Goal: Task Accomplishment & Management: Manage account settings

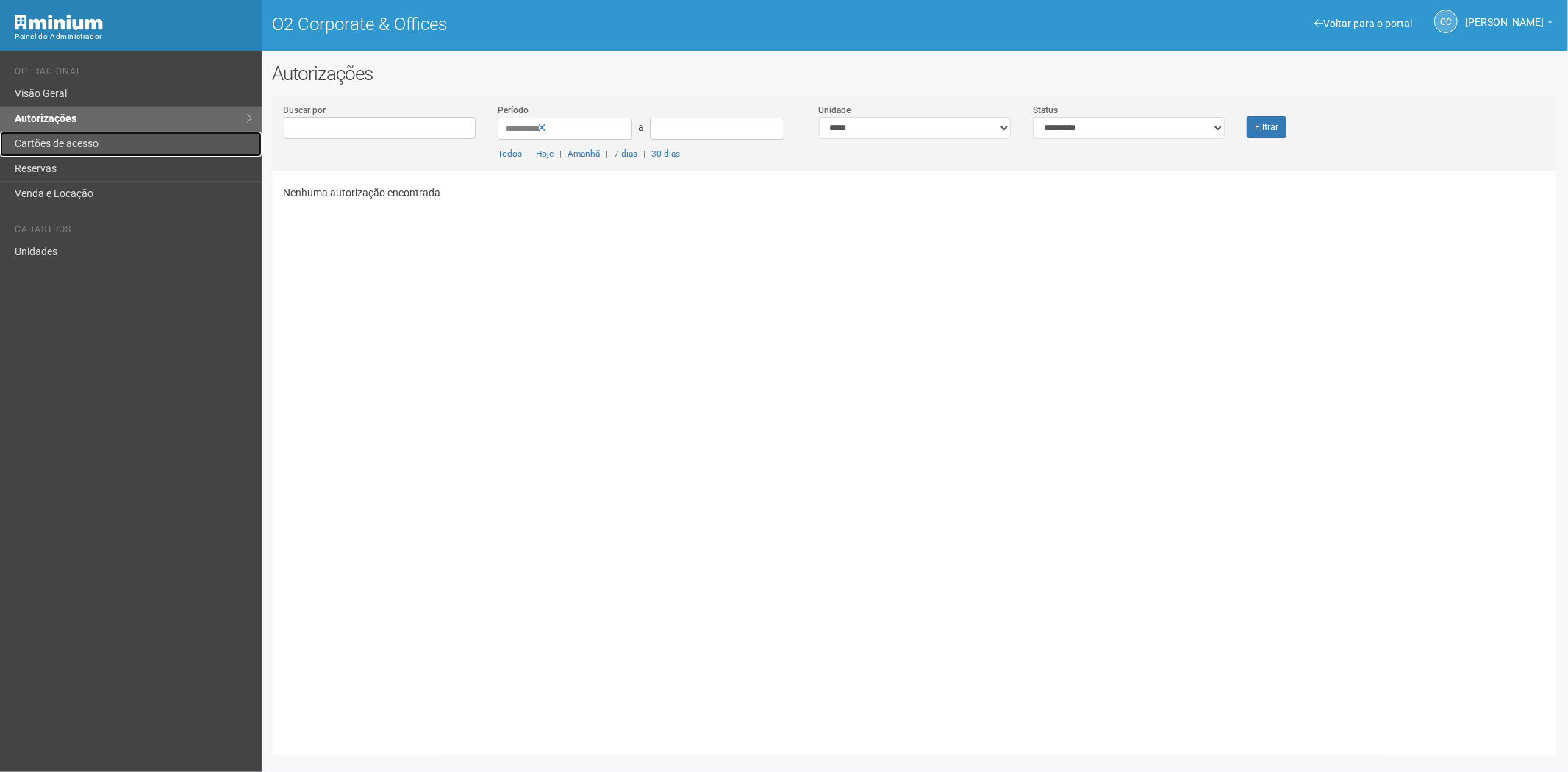
click at [107, 136] on link "Cartões de acesso" at bounding box center [131, 144] width 261 height 25
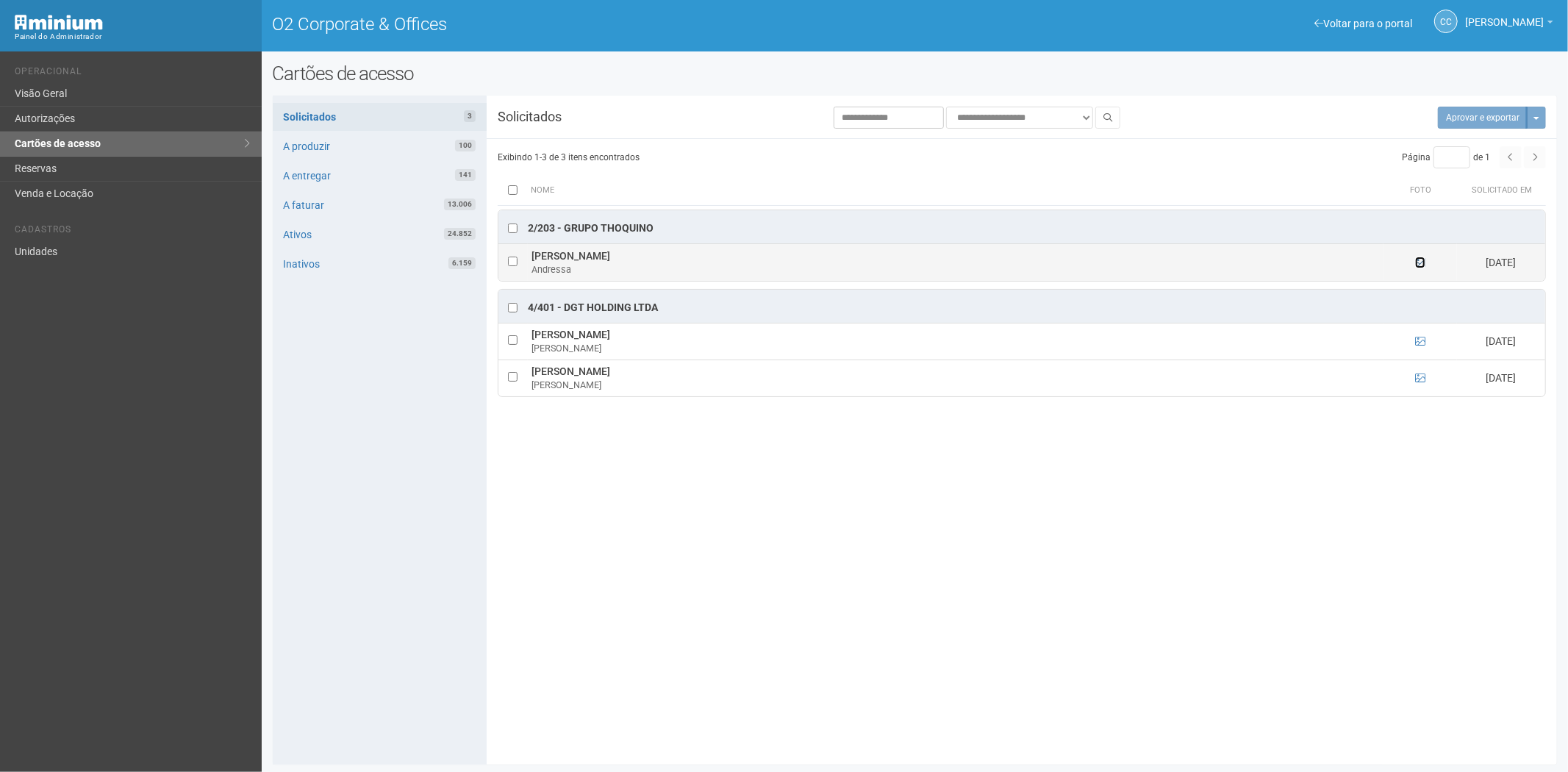
click at [1421, 262] on icon at bounding box center [1419, 262] width 10 height 10
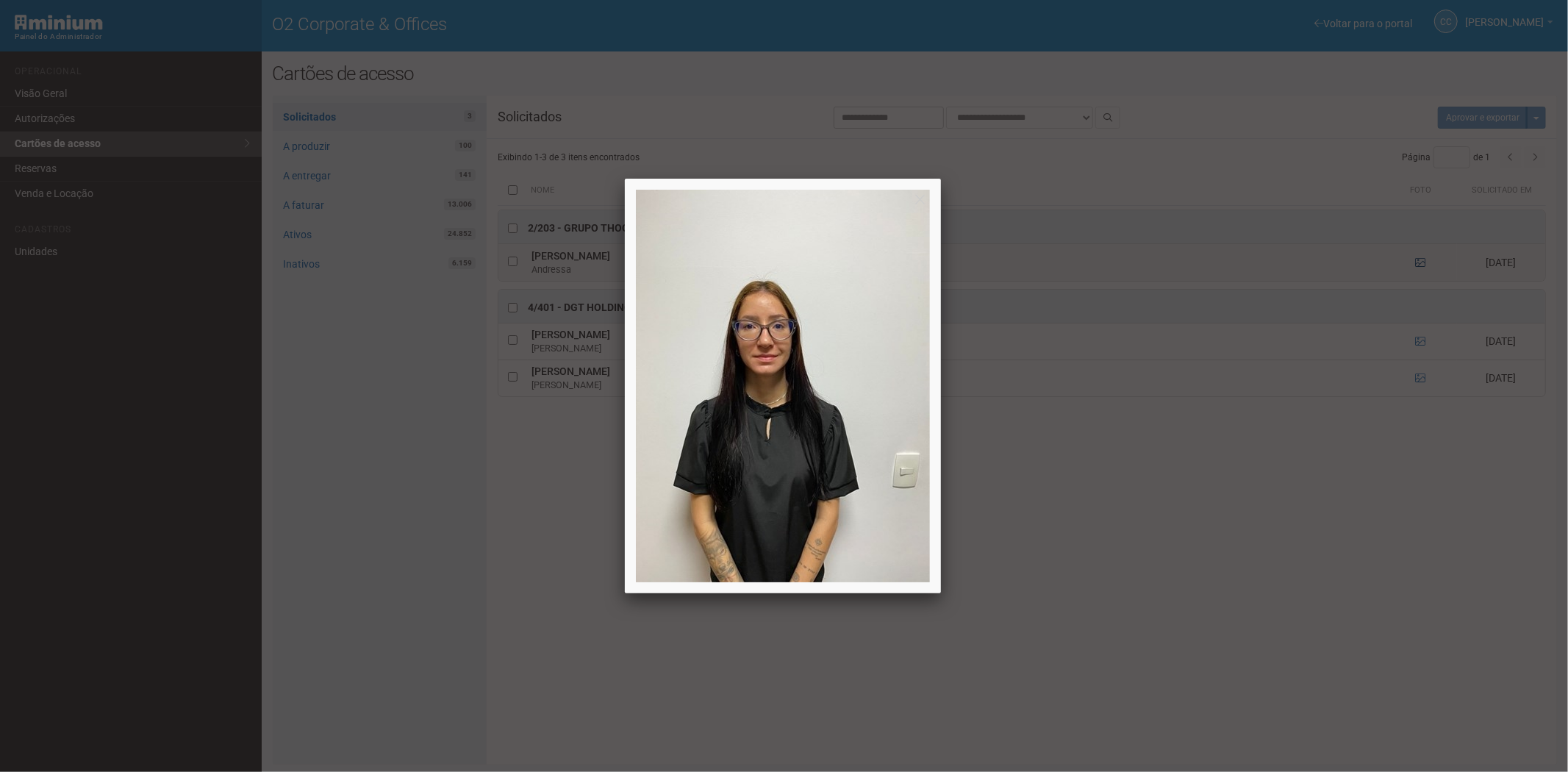
click at [1421, 262] on div at bounding box center [784, 386] width 1568 height 772
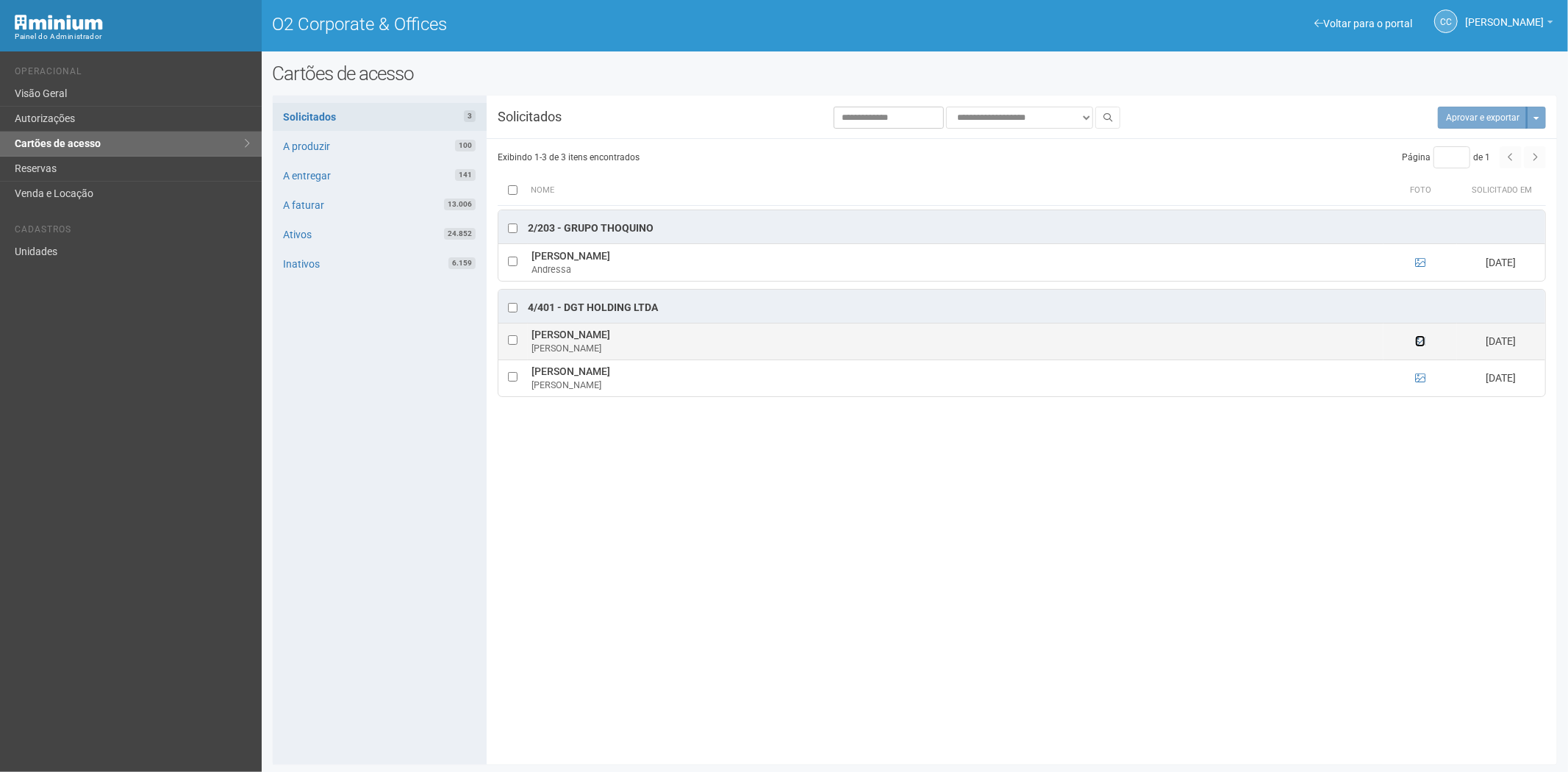
click at [1417, 346] on icon at bounding box center [1419, 341] width 10 height 10
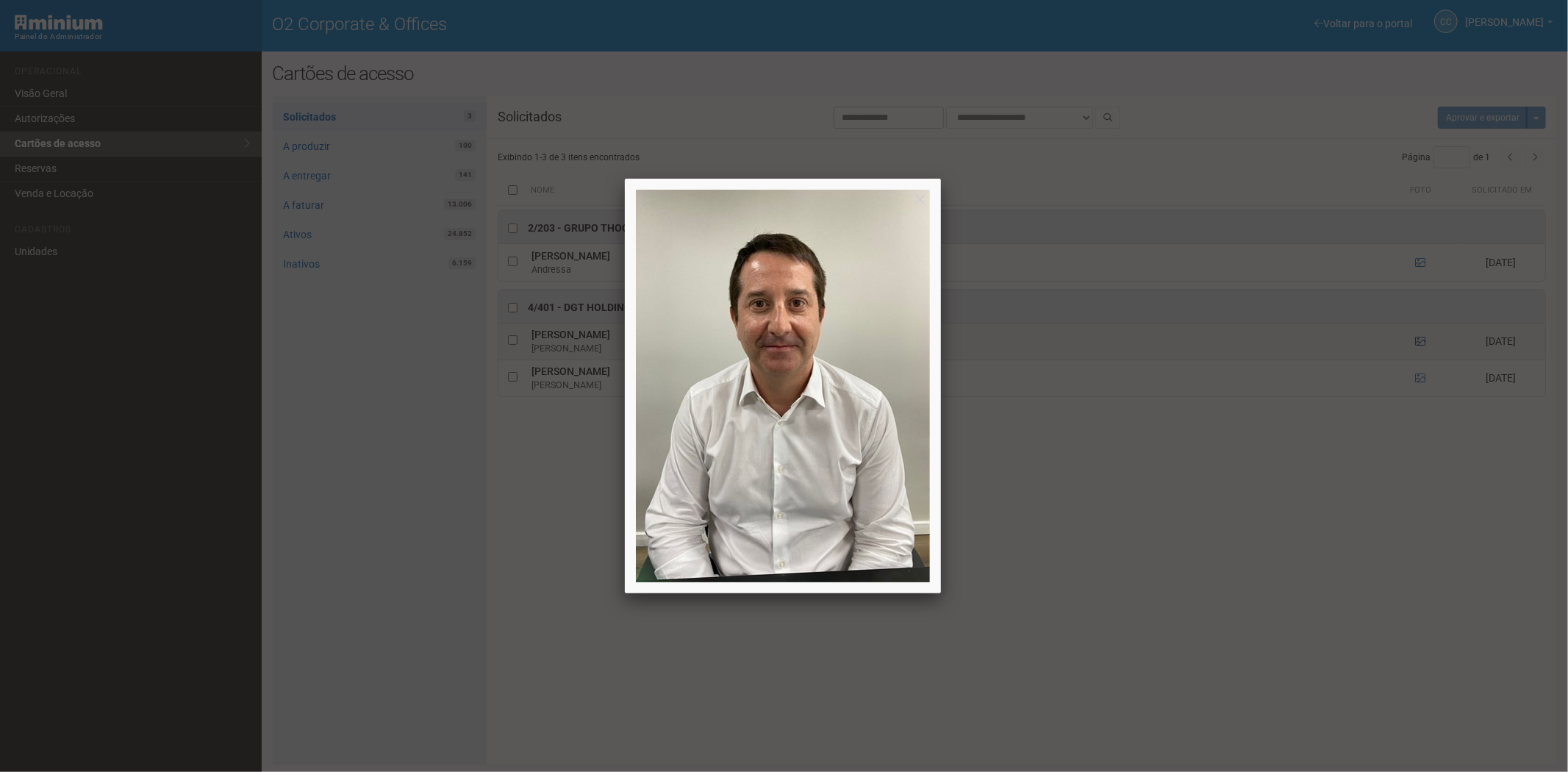
click at [1417, 346] on div at bounding box center [784, 386] width 1568 height 772
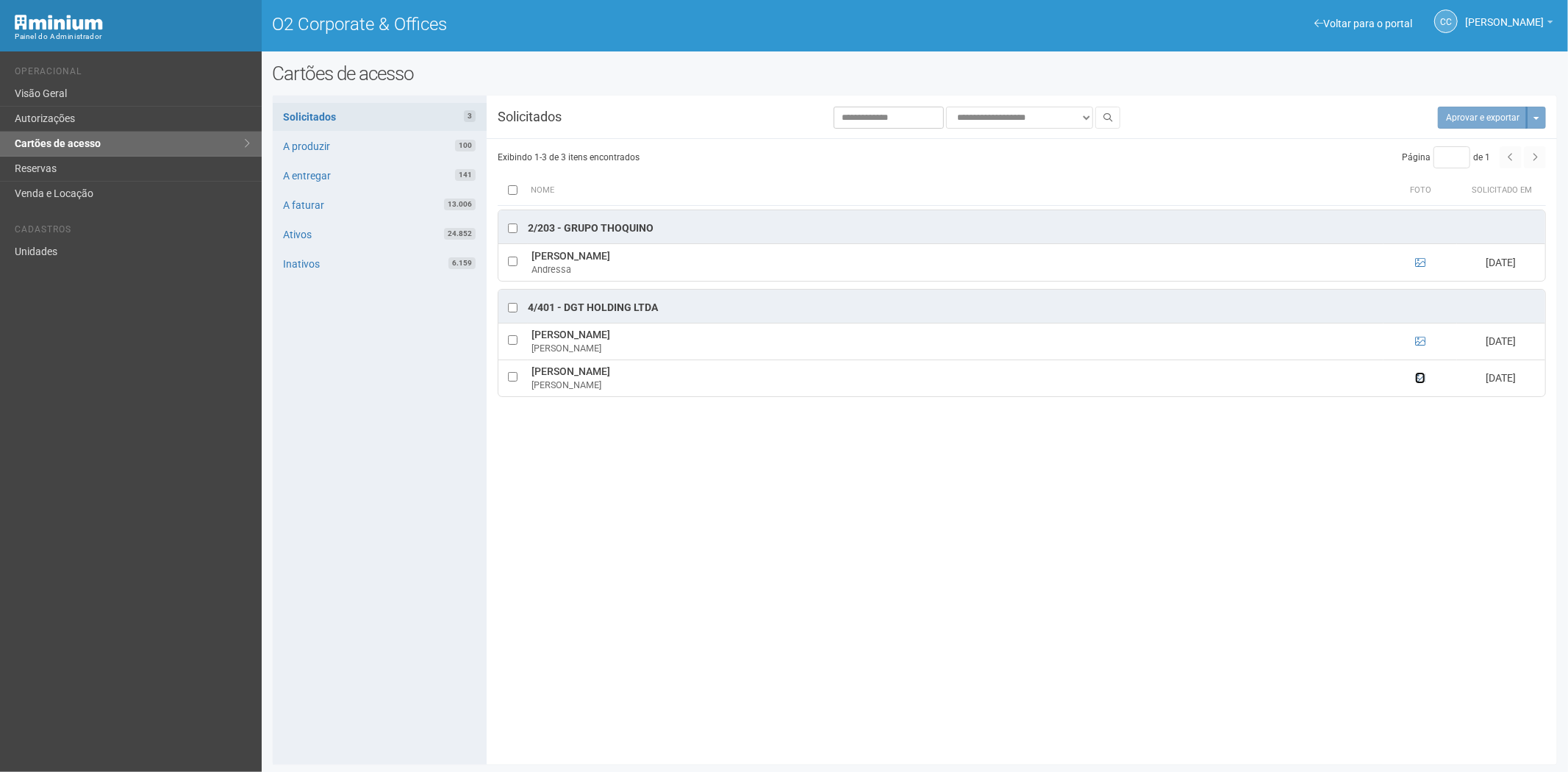
click at [1421, 382] on icon at bounding box center [1419, 377] width 10 height 10
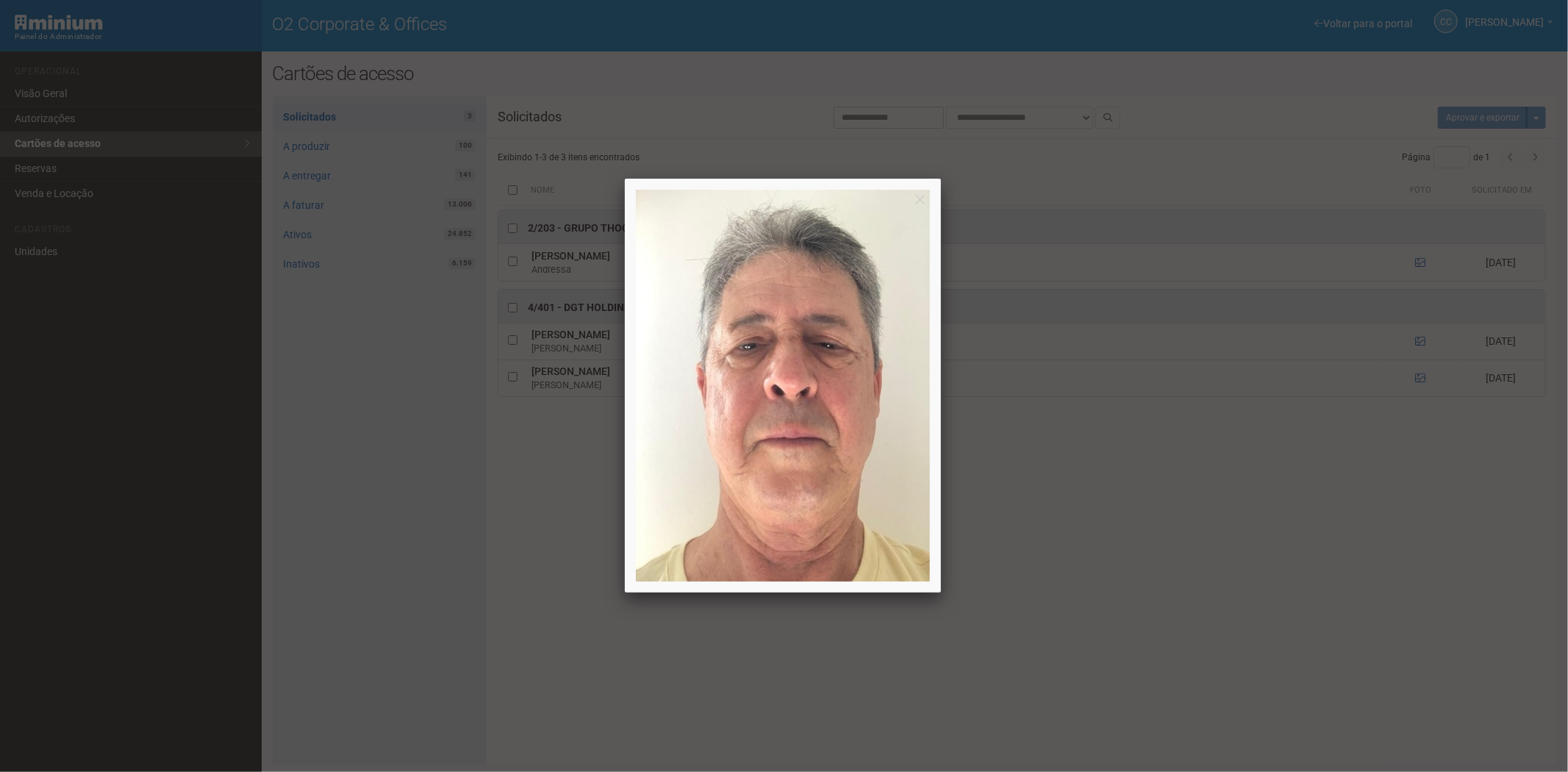
click at [1156, 605] on div at bounding box center [784, 386] width 1568 height 772
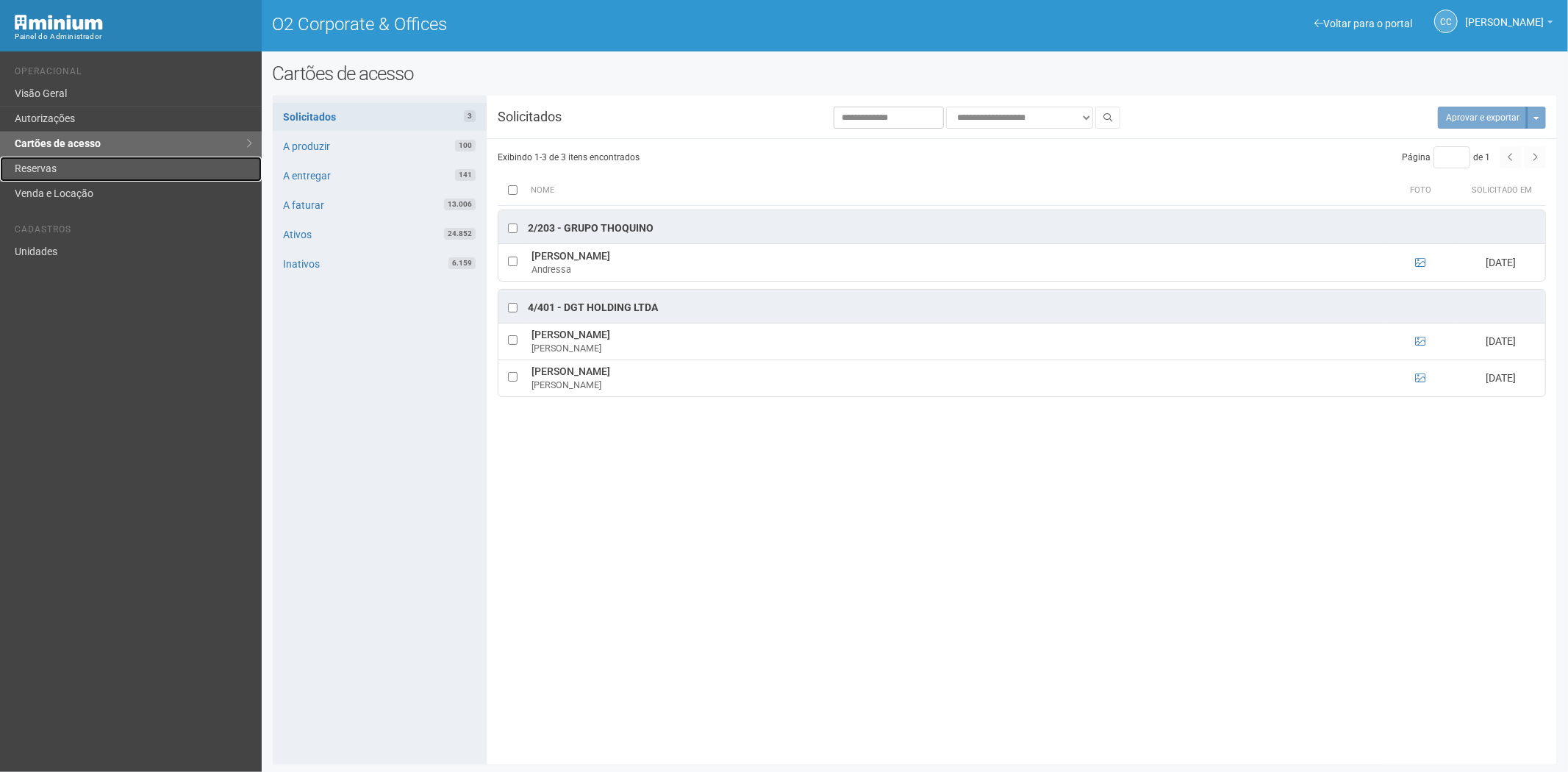
click at [84, 172] on link "Reservas" at bounding box center [131, 169] width 261 height 25
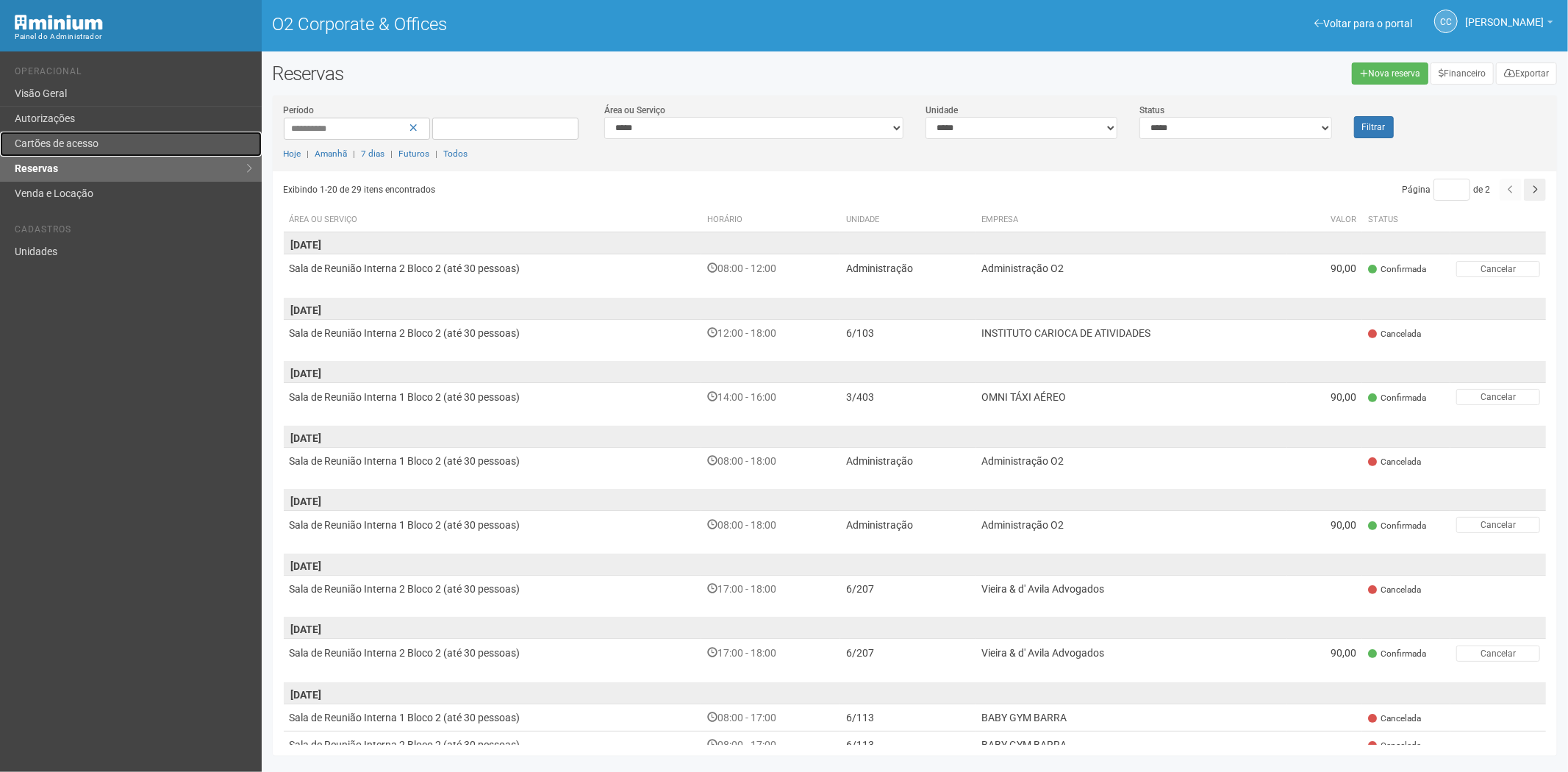
click at [49, 134] on link "Cartões de acesso" at bounding box center [131, 144] width 261 height 25
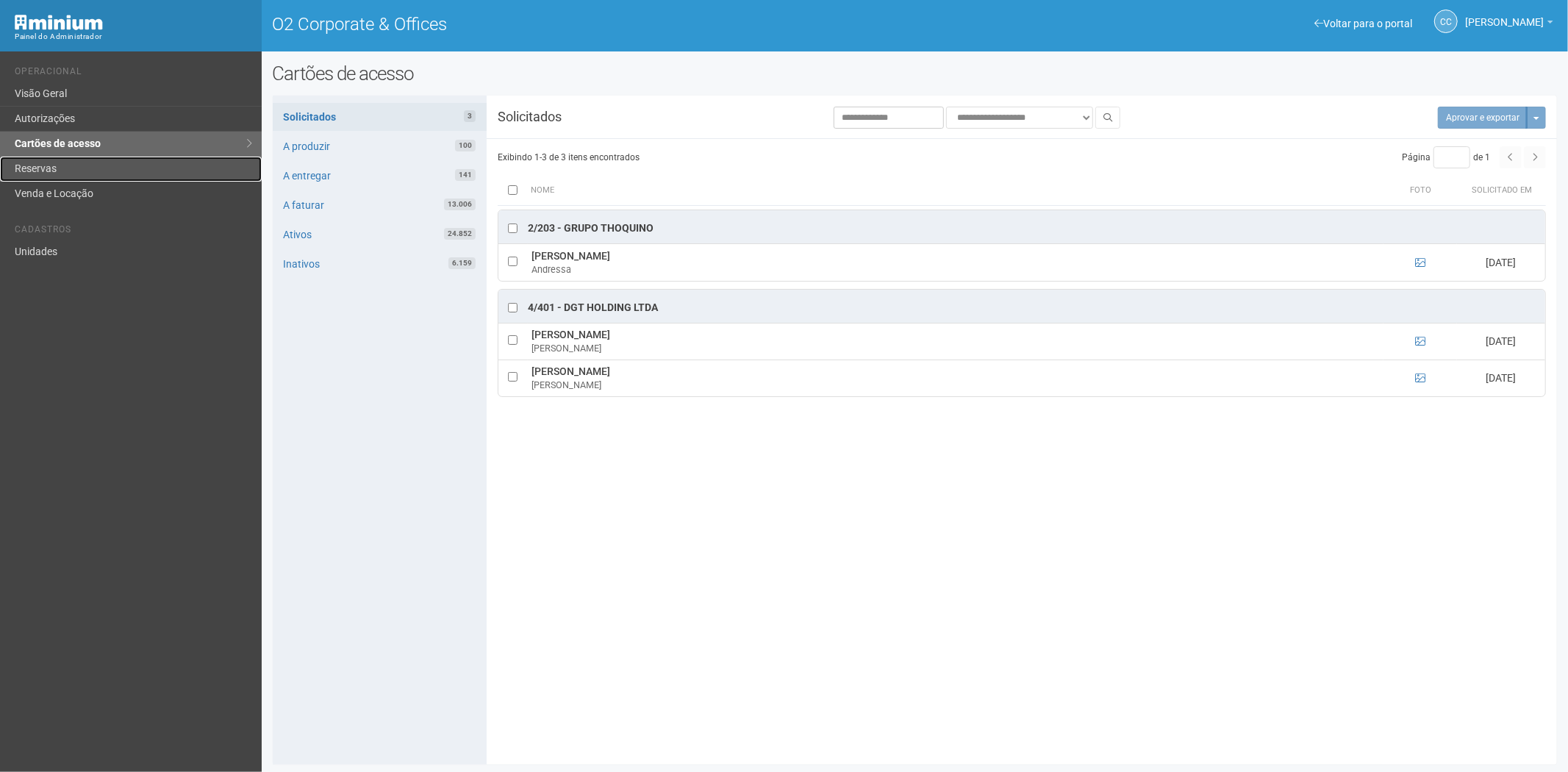
click at [77, 160] on link "Reservas" at bounding box center [131, 169] width 261 height 25
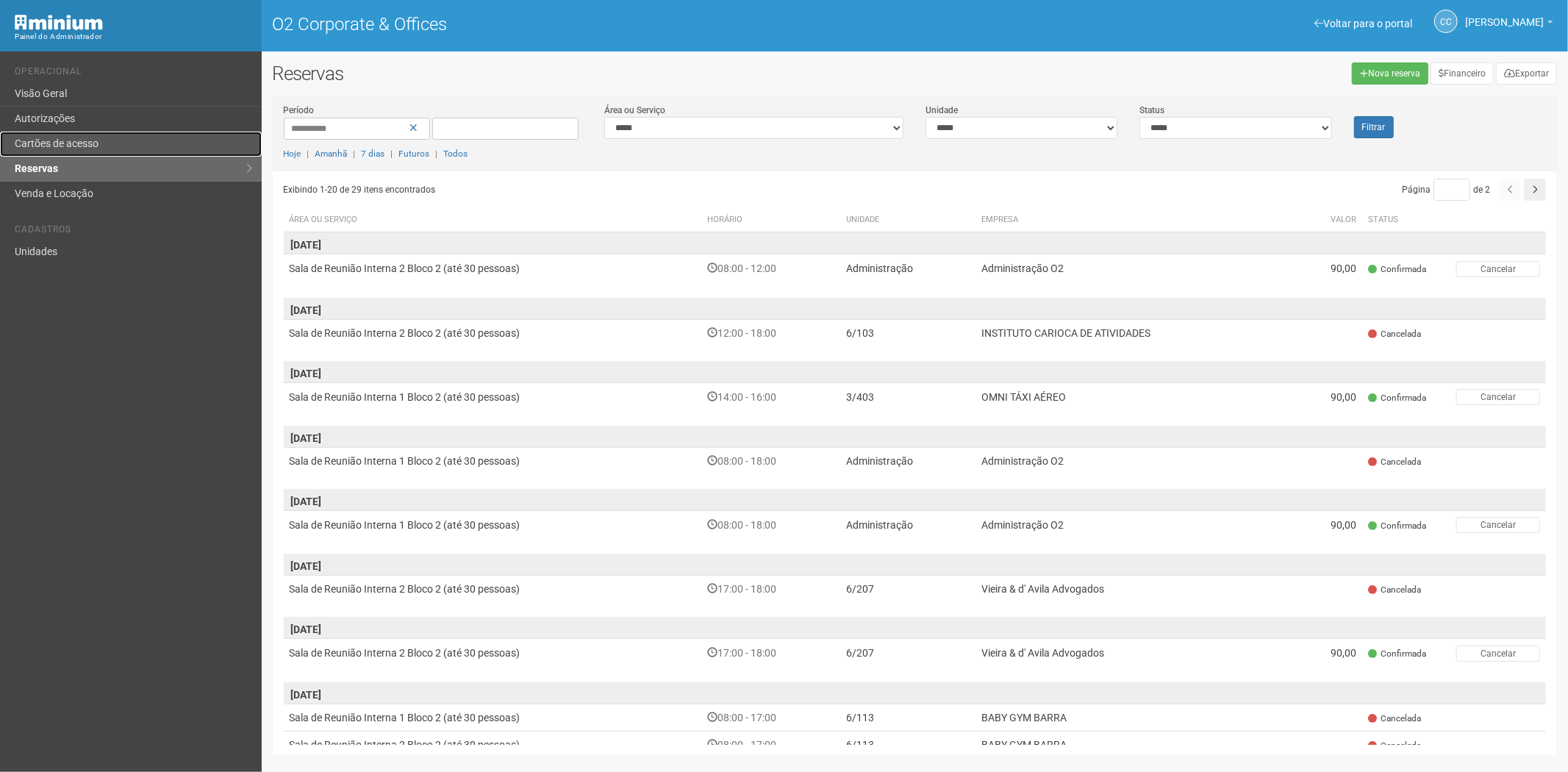
click at [90, 134] on link "Cartões de acesso" at bounding box center [131, 144] width 261 height 25
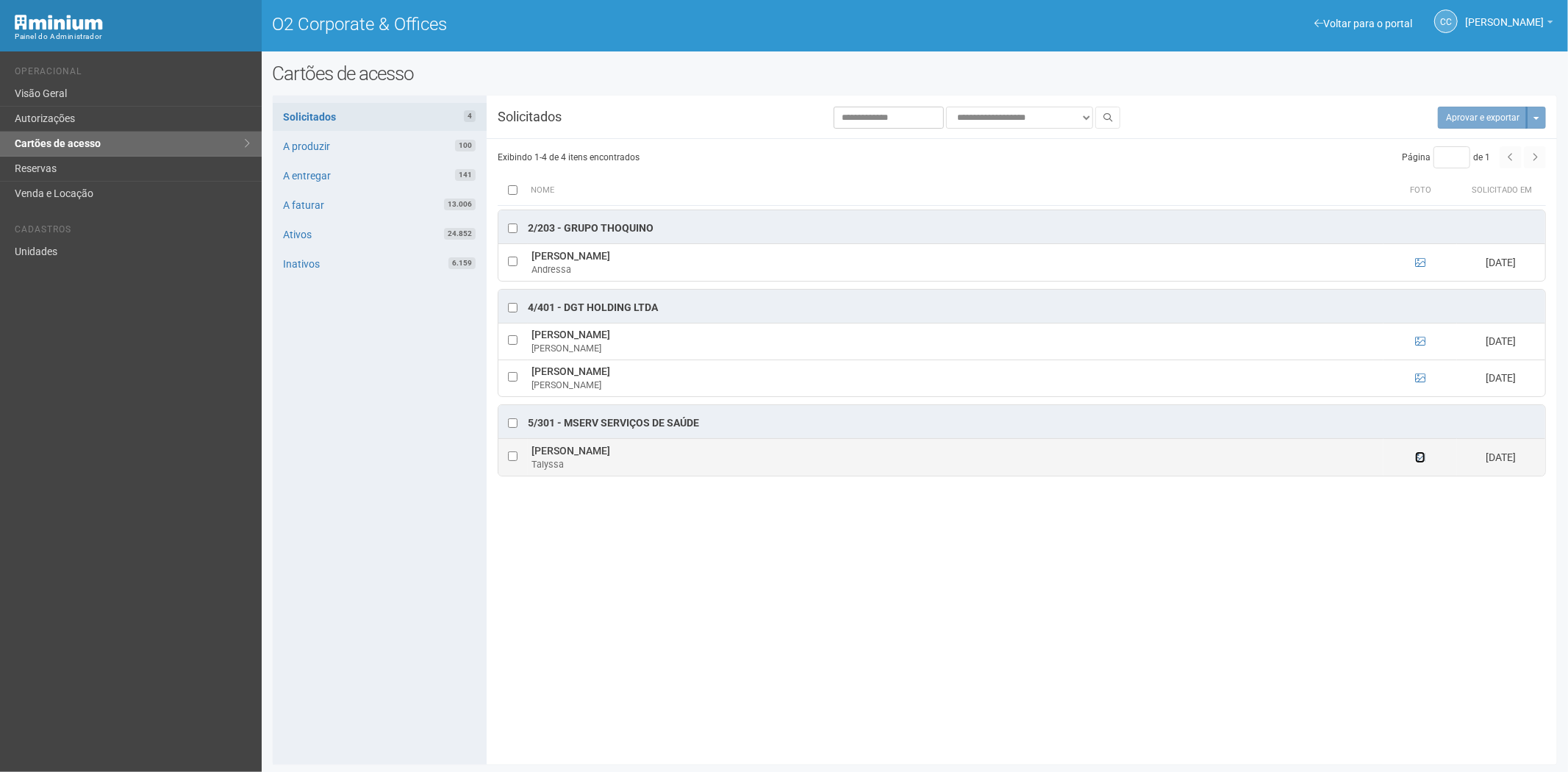
click at [1421, 459] on icon at bounding box center [1419, 457] width 10 height 10
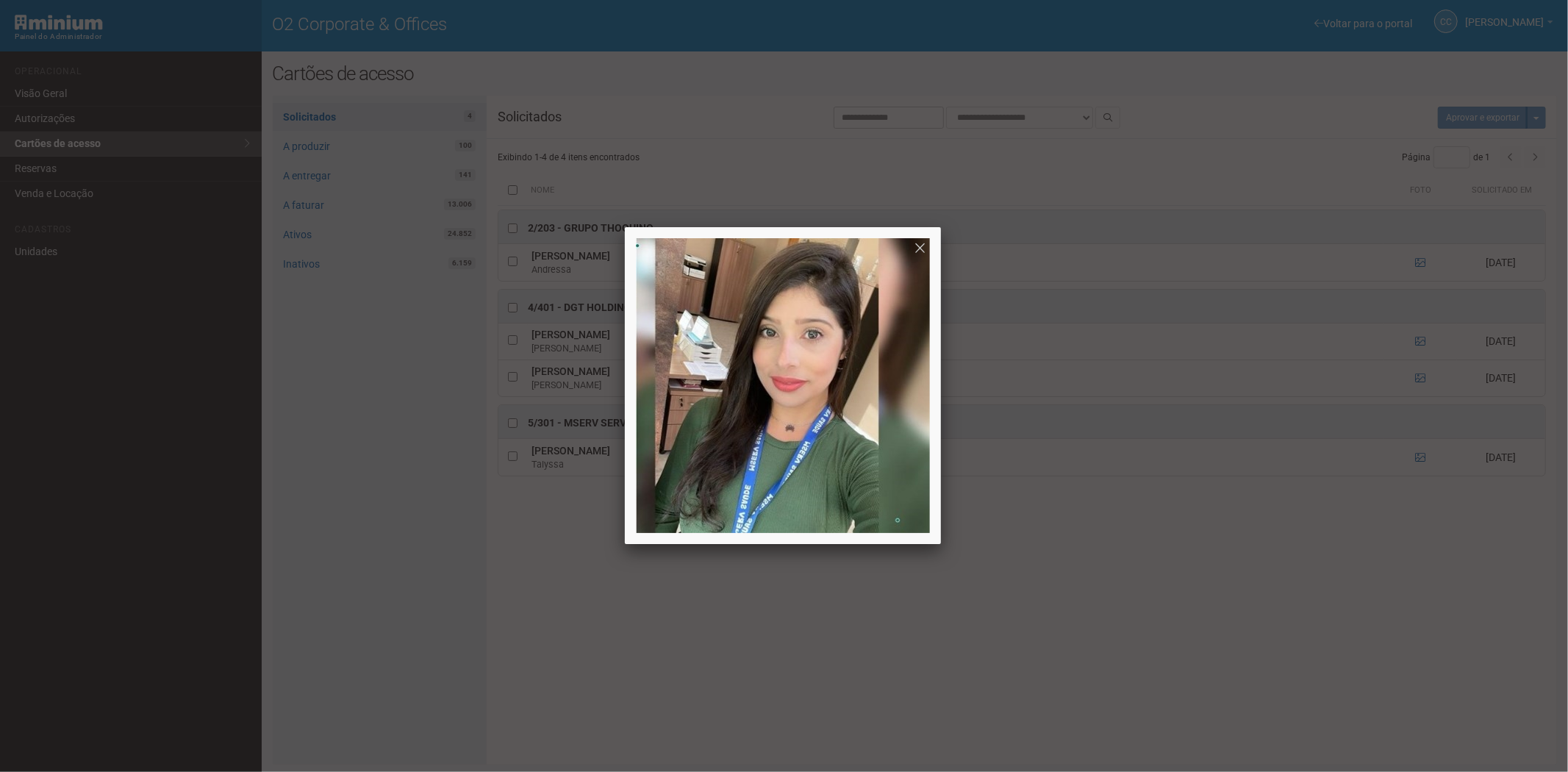
click at [1218, 643] on div at bounding box center [784, 386] width 1568 height 772
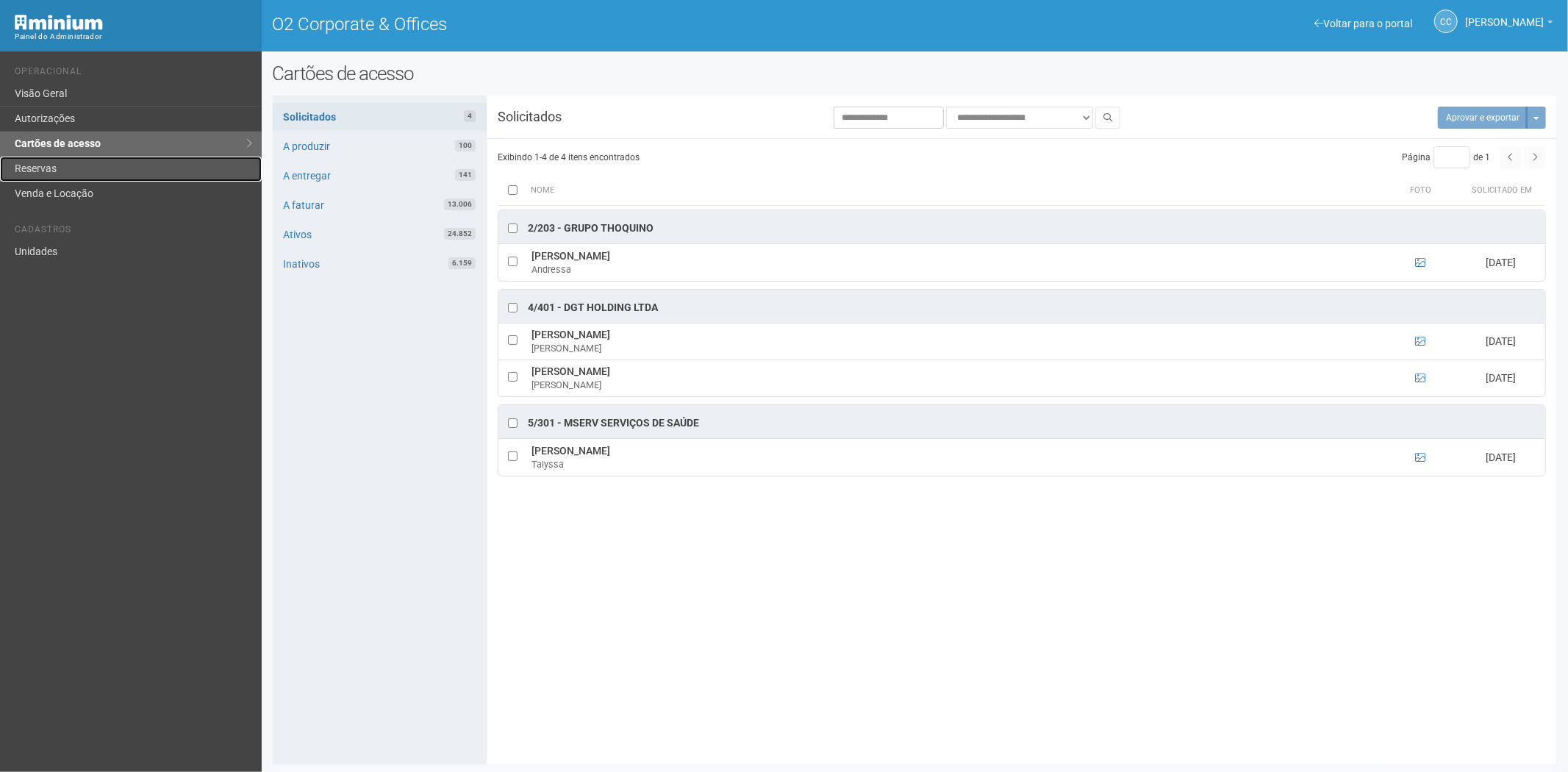
click at [68, 168] on link "Reservas" at bounding box center [131, 169] width 261 height 25
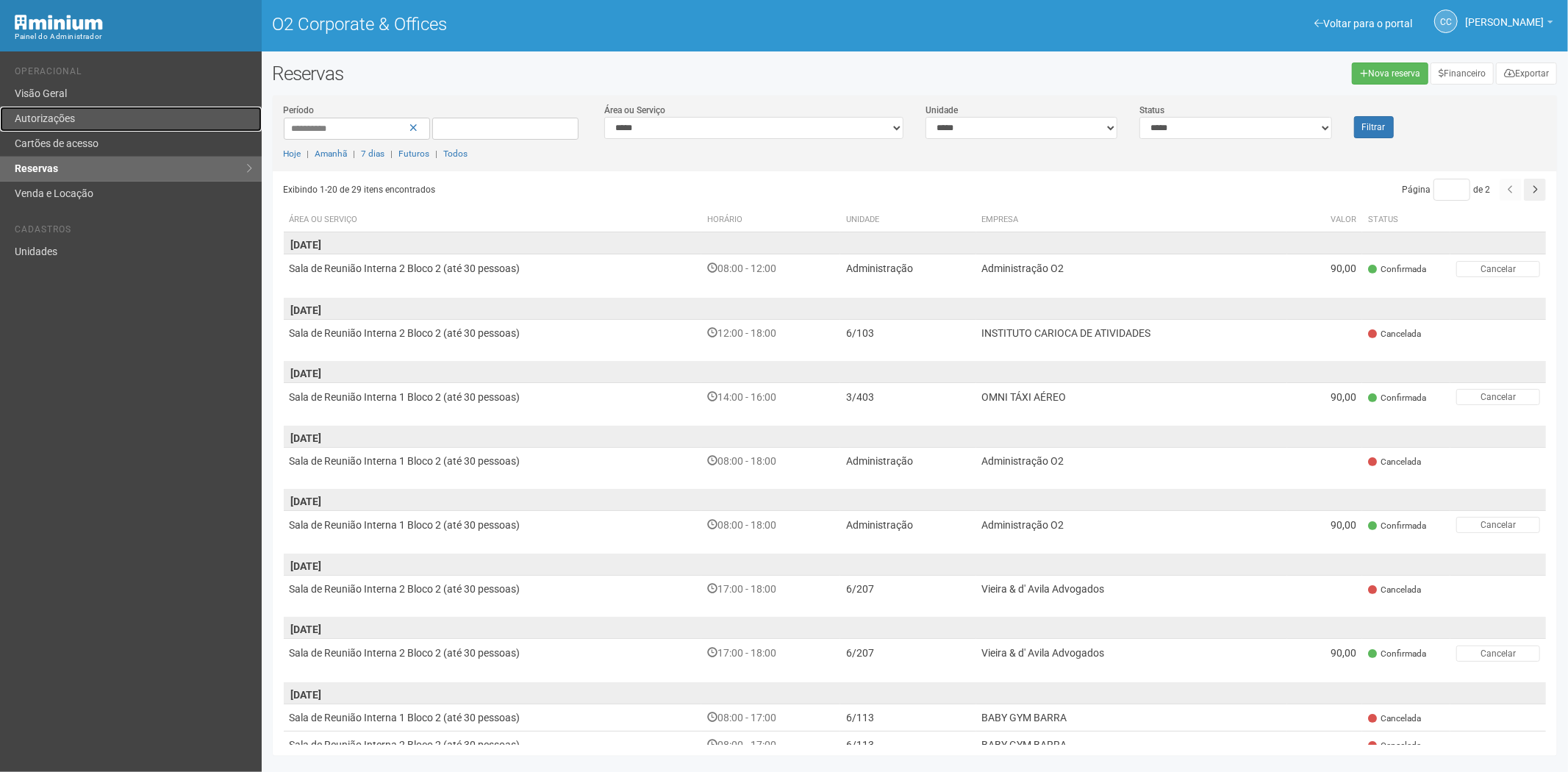
click at [66, 114] on link "Autorizações" at bounding box center [131, 119] width 261 height 25
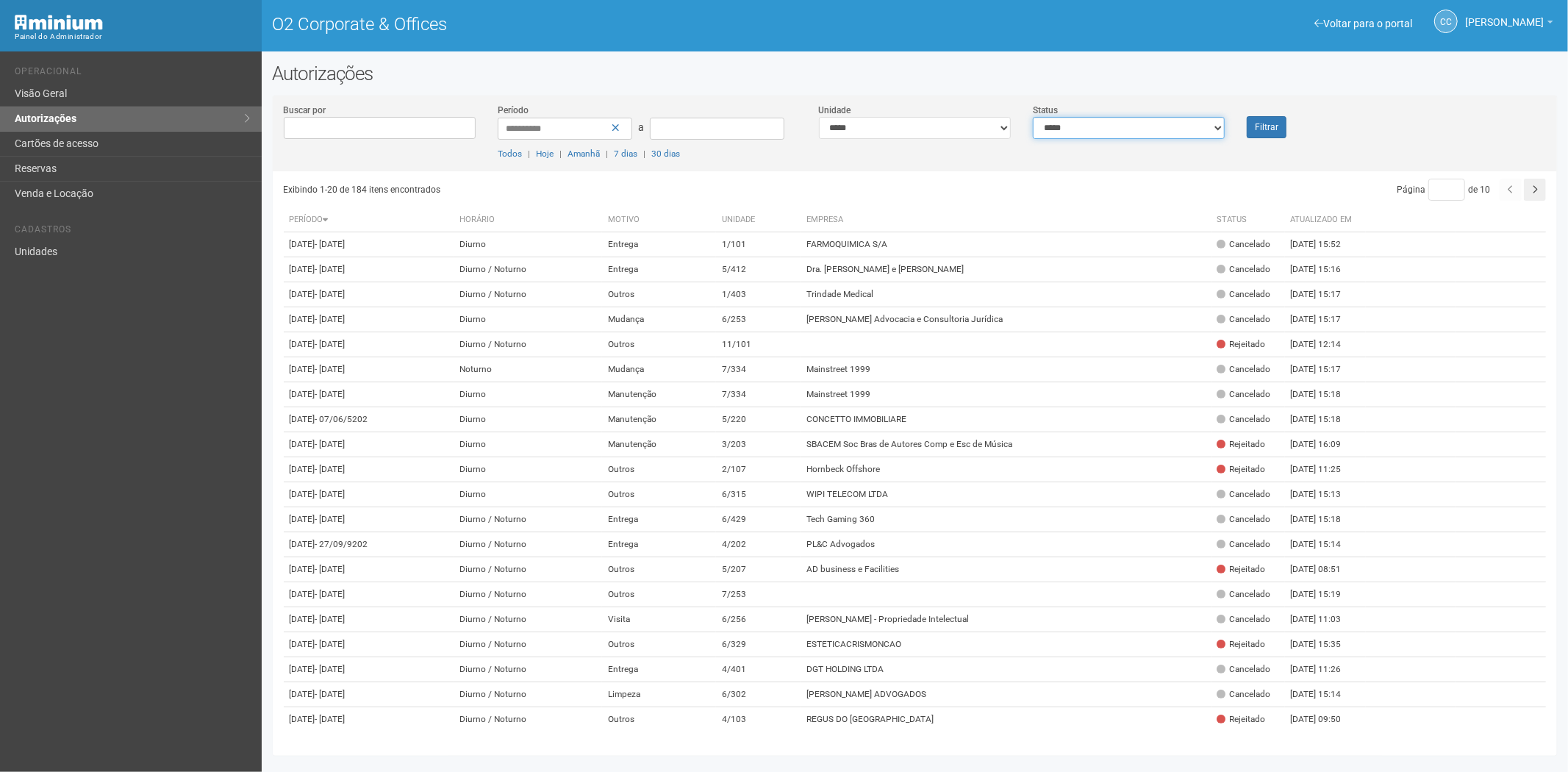
drag, startPoint x: 1155, startPoint y: 123, endPoint x: 1148, endPoint y: 132, distance: 11.4
click at [1155, 123] on select "**********" at bounding box center [1128, 128] width 192 height 22
select select "*"
click at [1033, 117] on select "**********" at bounding box center [1128, 128] width 192 height 22
click at [1250, 132] on button "Filtrar" at bounding box center [1267, 127] width 40 height 22
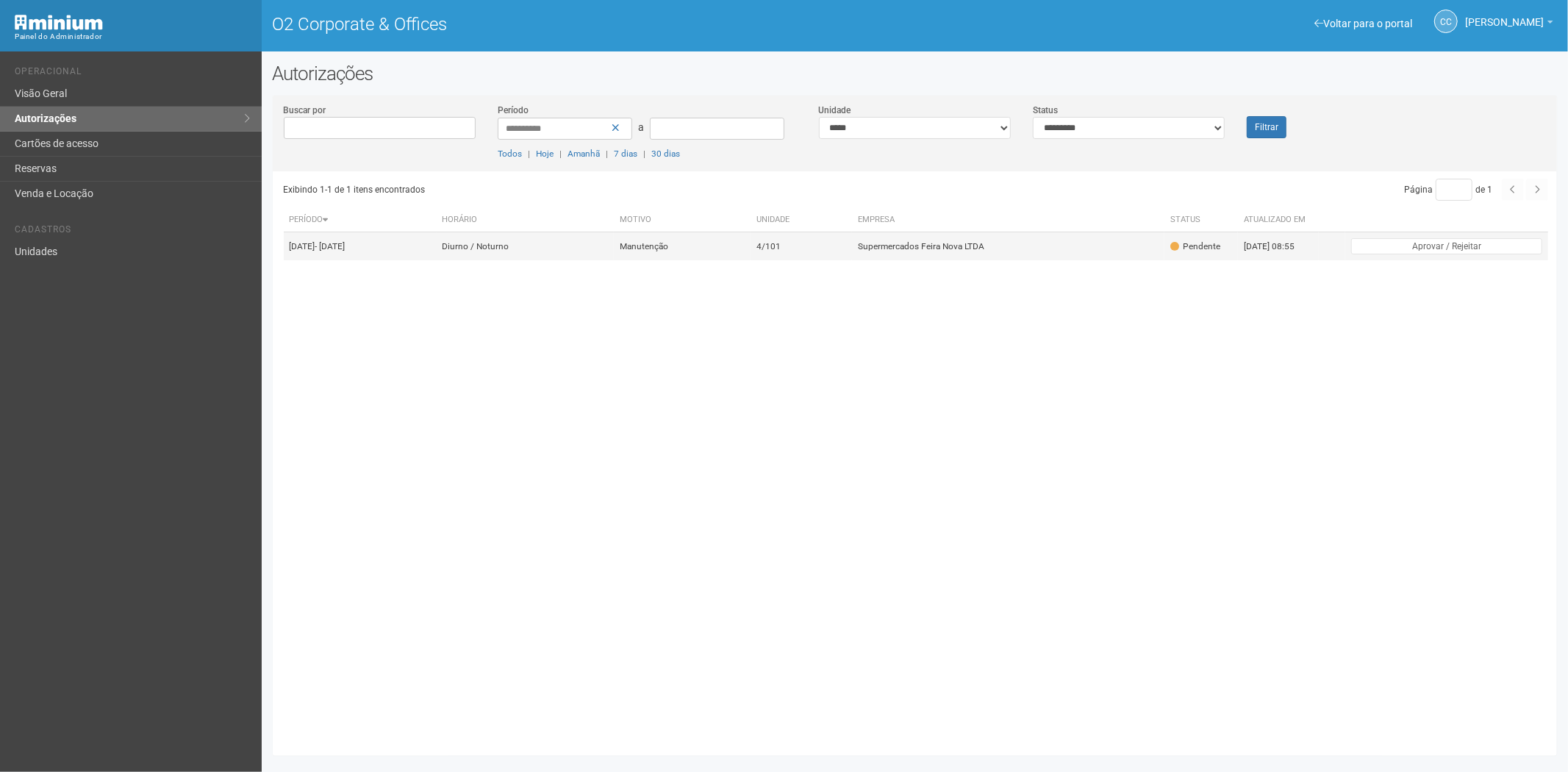
click at [920, 259] on td "Supermercados Feira Nova LTDA" at bounding box center [1007, 247] width 313 height 29
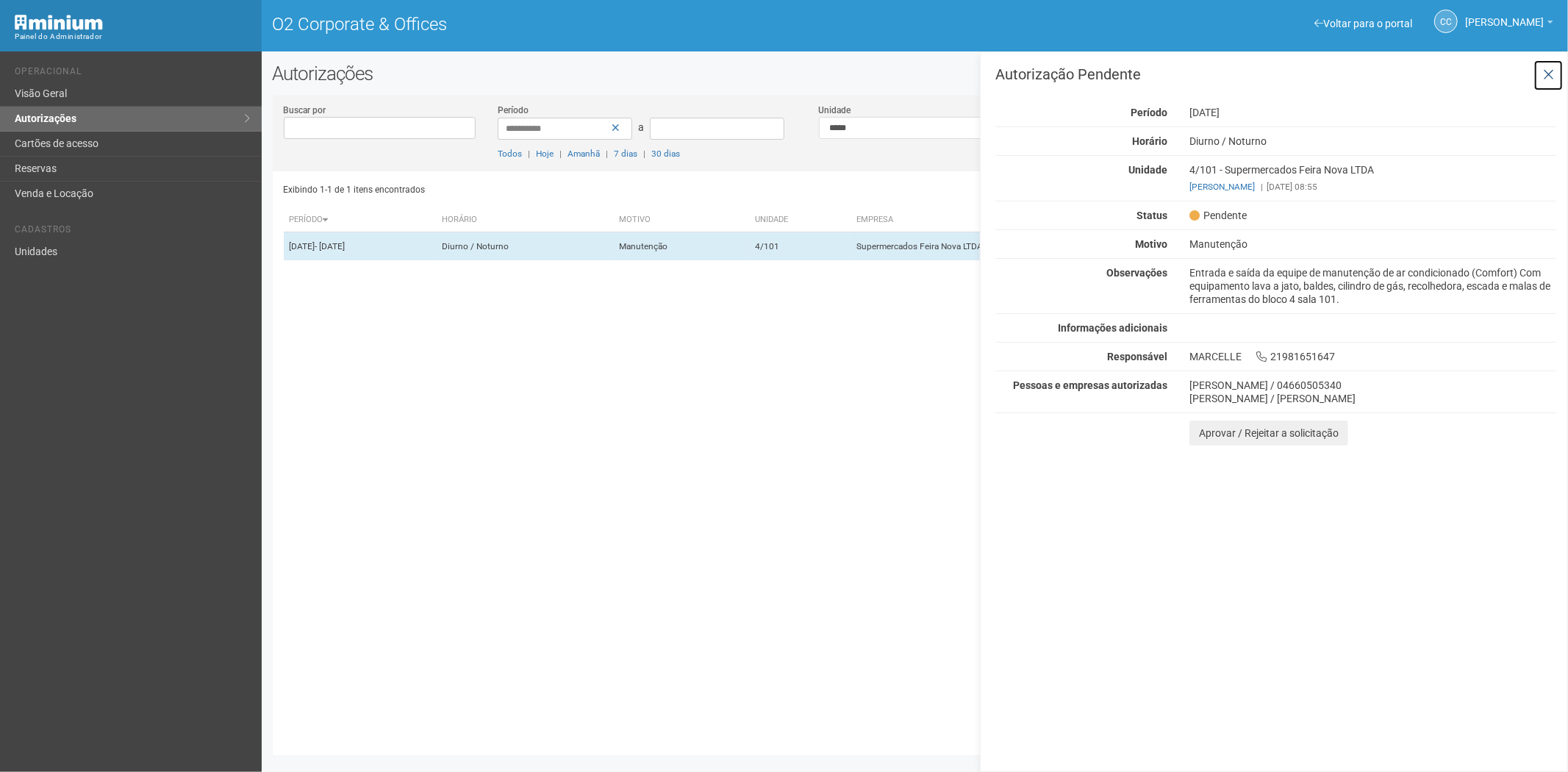
click at [1546, 77] on icon at bounding box center [1548, 75] width 11 height 14
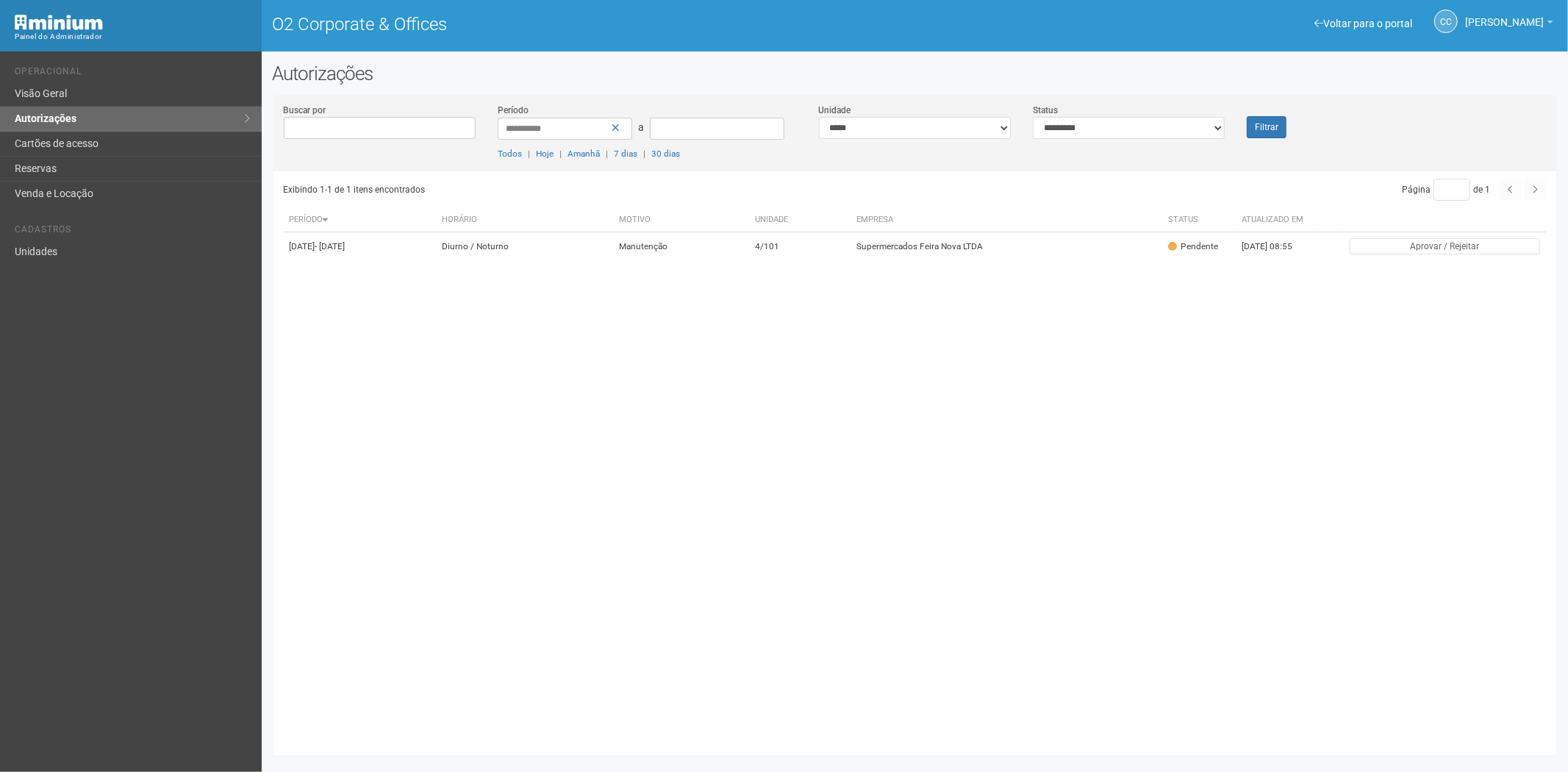
click at [579, 471] on div "Exibindo 1-1 de 1 itens encontrados Página * de 1 Período Horário Motivo Unidad…" at bounding box center [921, 458] width 1274 height 573
click at [130, 146] on link "Cartões de acesso" at bounding box center [131, 144] width 261 height 25
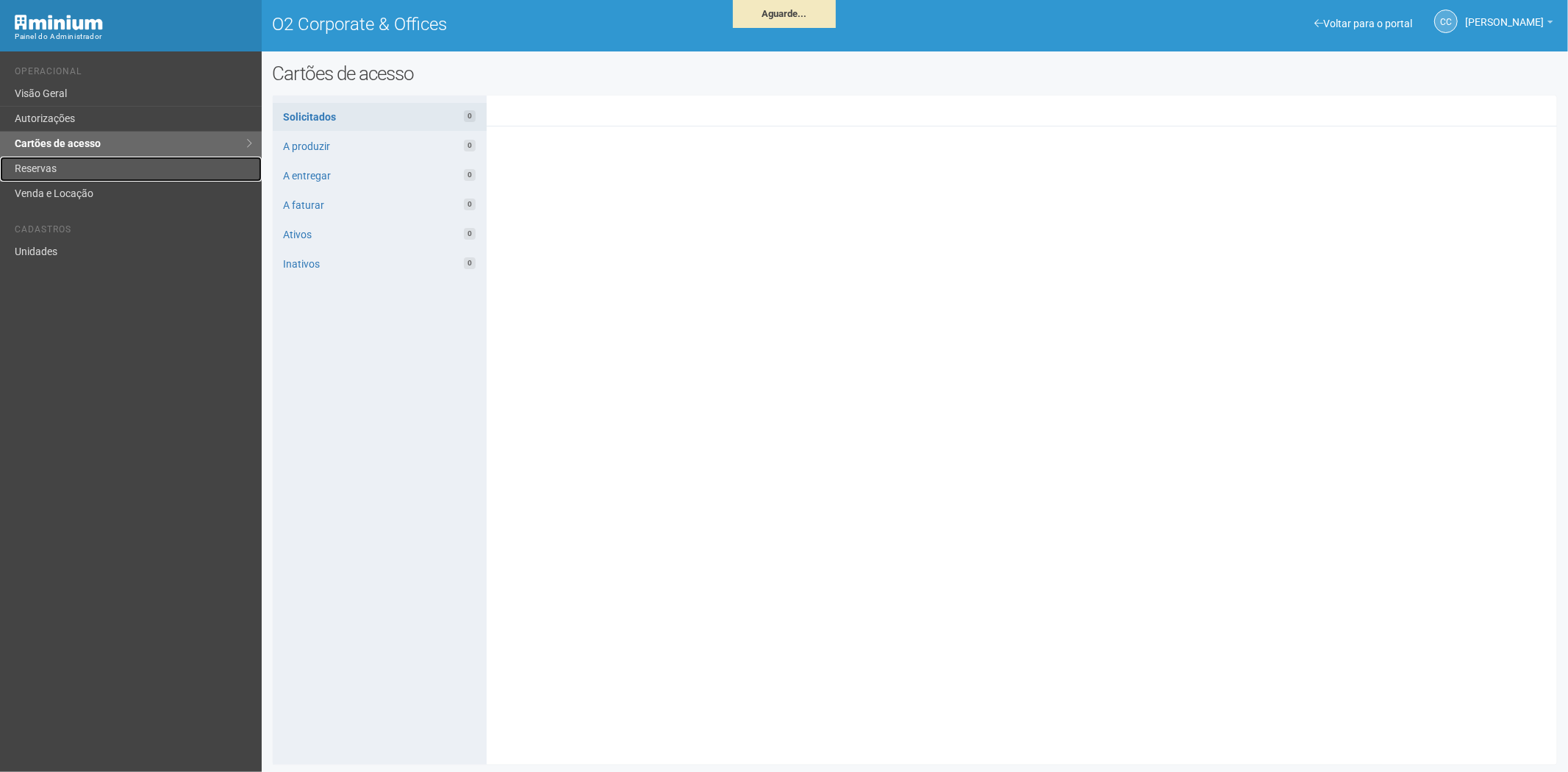
click at [96, 169] on link "Reservas" at bounding box center [131, 169] width 261 height 25
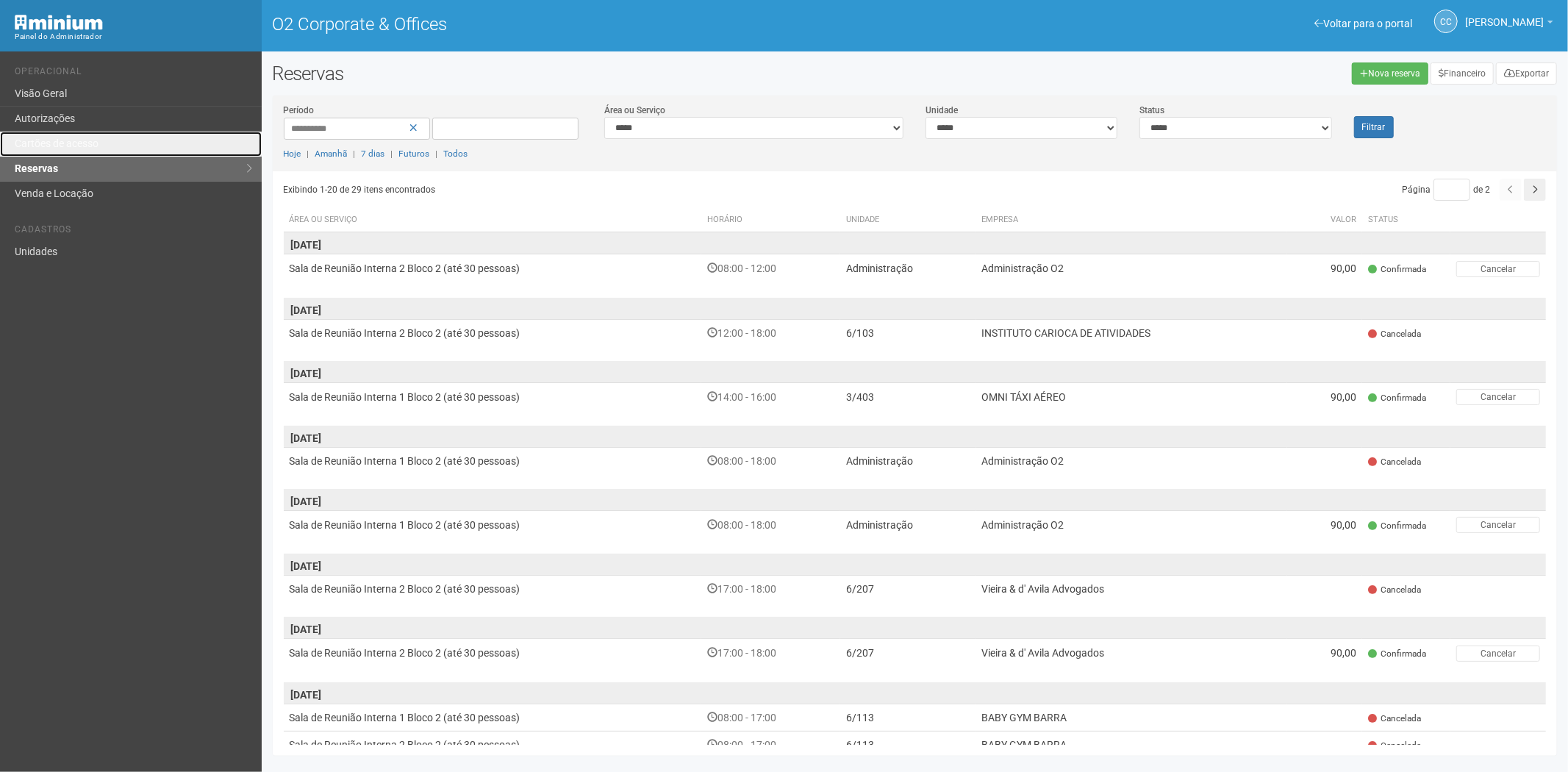
drag, startPoint x: 64, startPoint y: 147, endPoint x: 74, endPoint y: 157, distance: 14.1
click at [64, 147] on link "Cartões de acesso" at bounding box center [131, 144] width 261 height 25
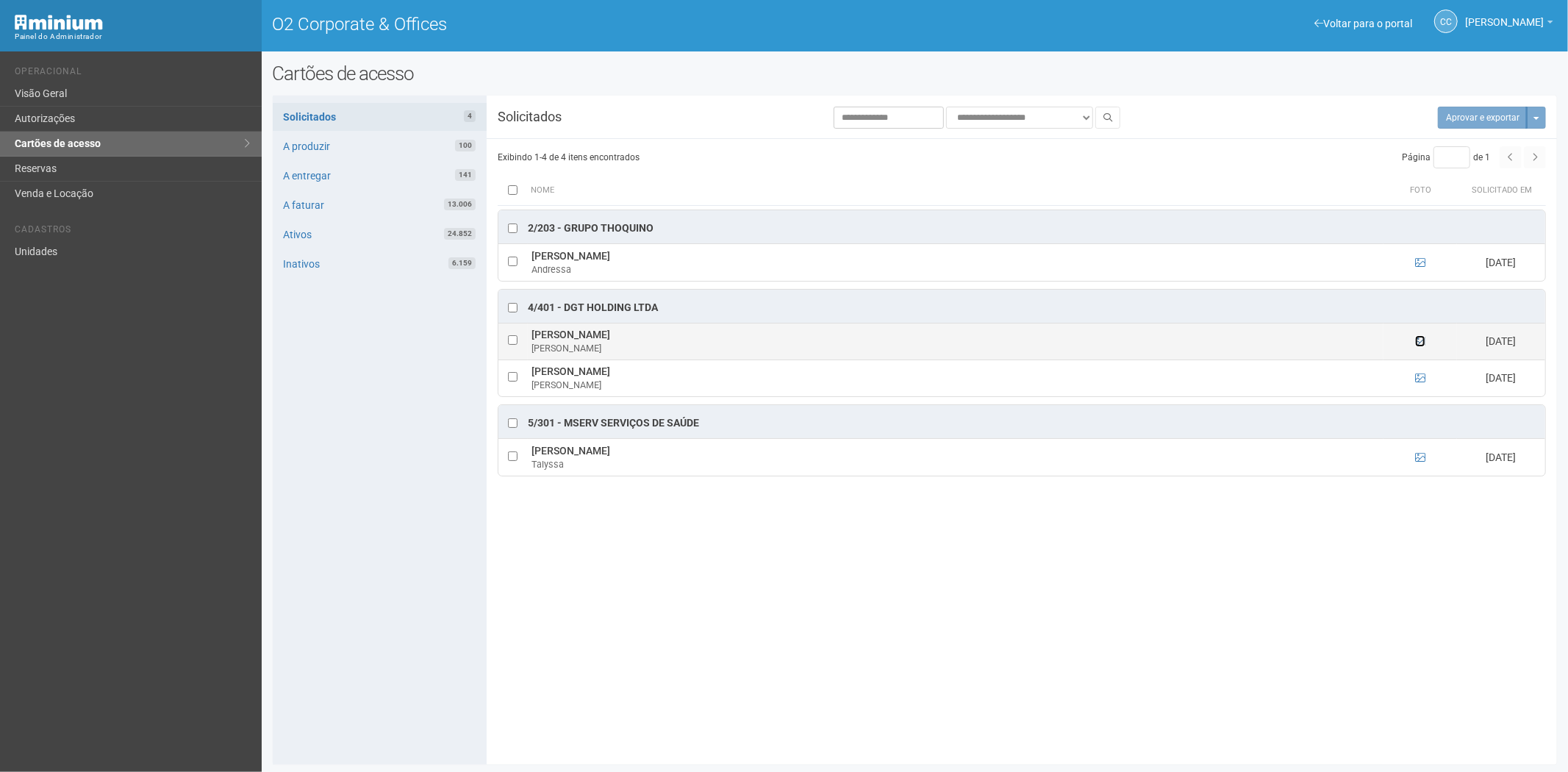
click at [1418, 339] on icon at bounding box center [1419, 341] width 10 height 10
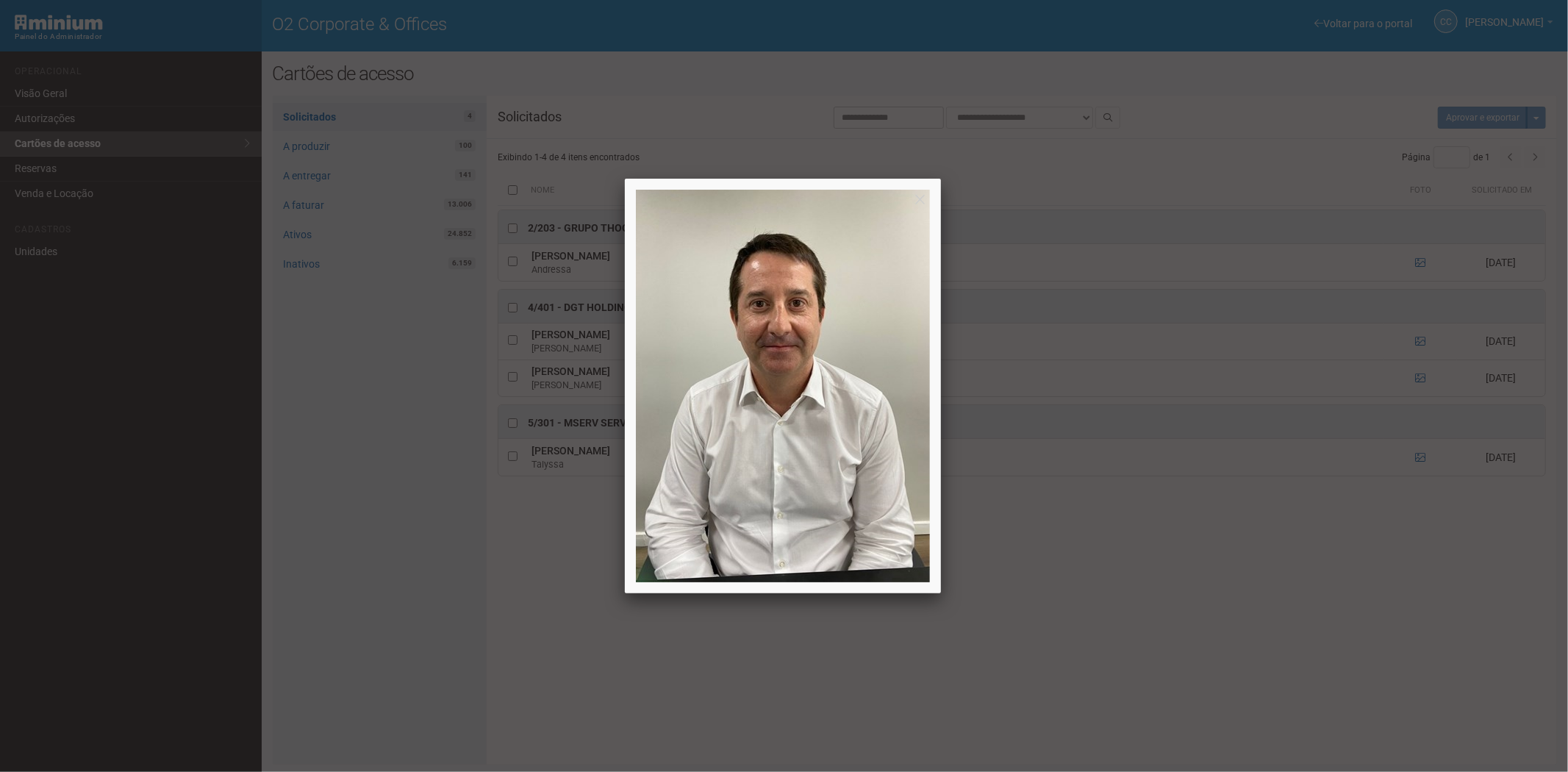
click at [1417, 339] on div at bounding box center [784, 386] width 1568 height 772
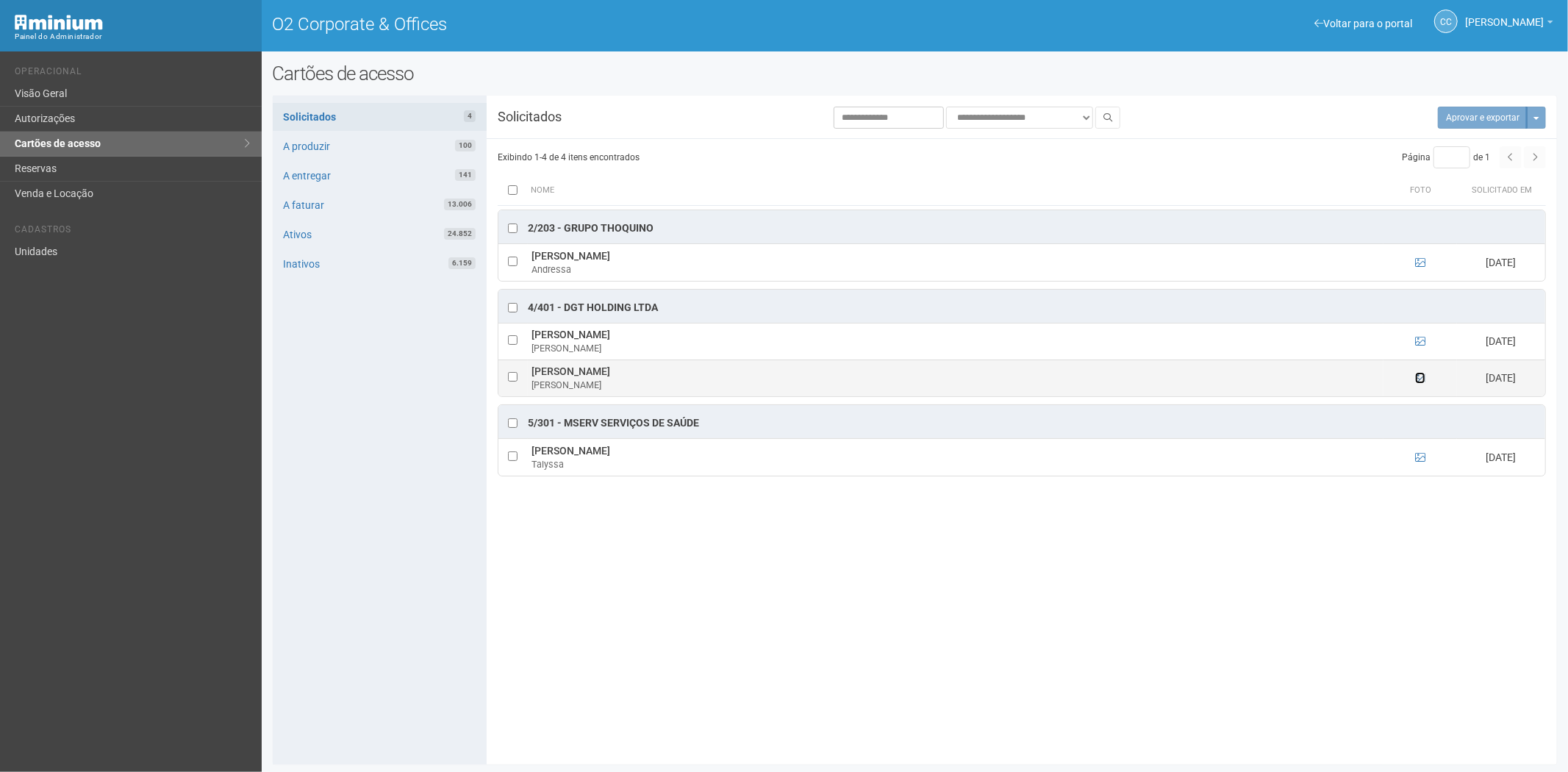
click at [1422, 378] on icon at bounding box center [1419, 377] width 10 height 10
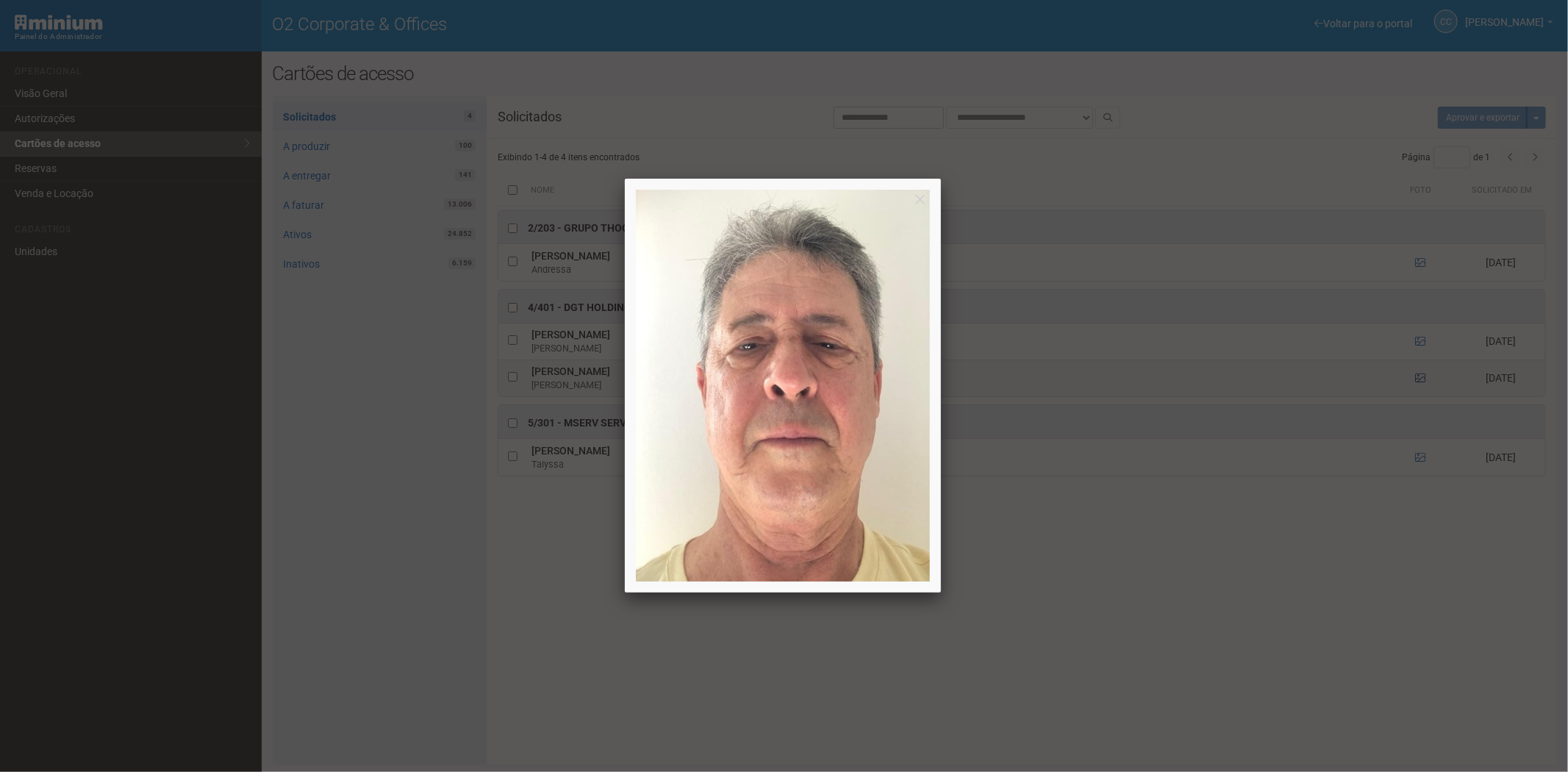
click at [1422, 378] on div at bounding box center [784, 386] width 1568 height 772
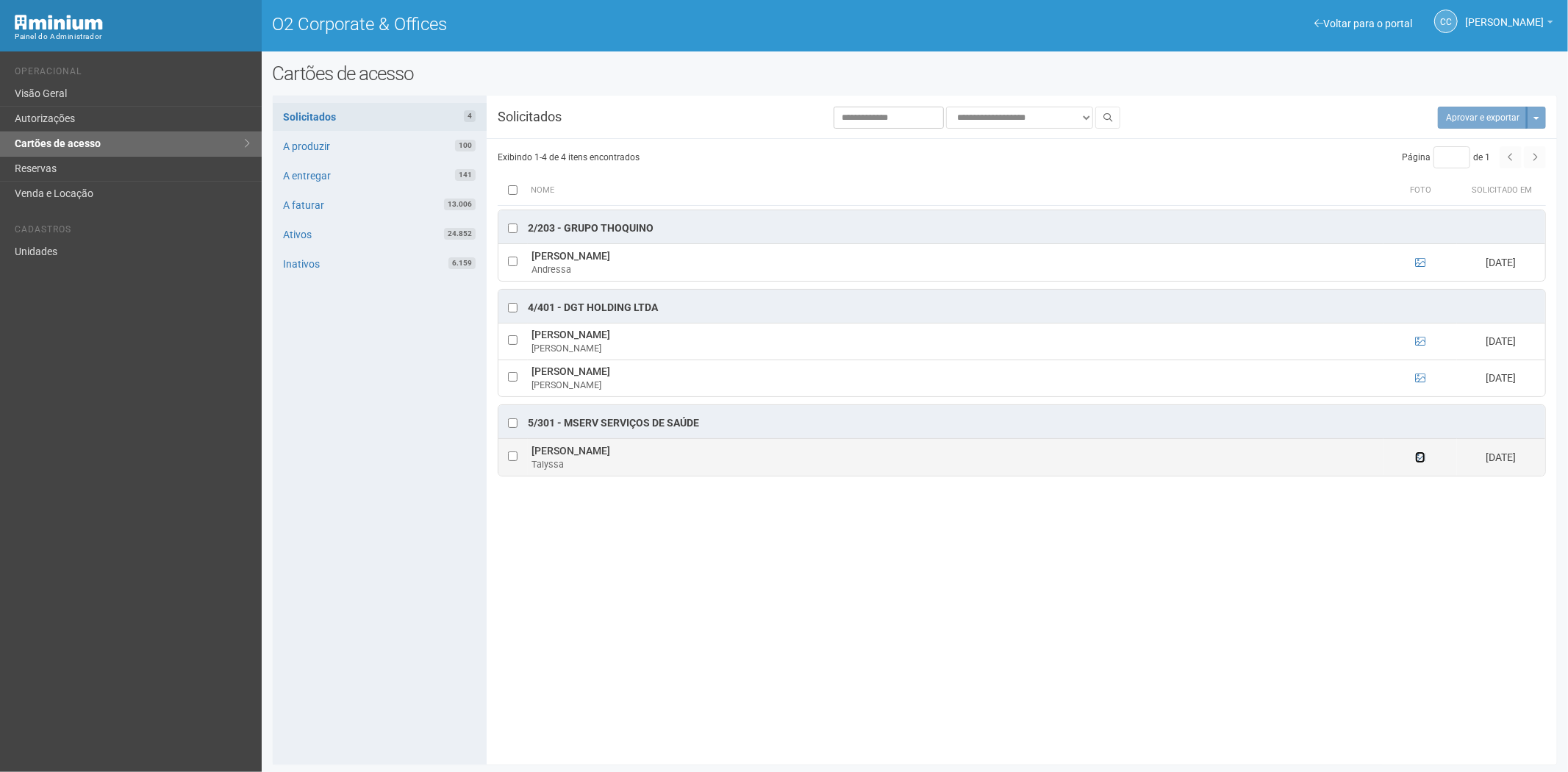
click at [1422, 459] on icon at bounding box center [1419, 457] width 10 height 10
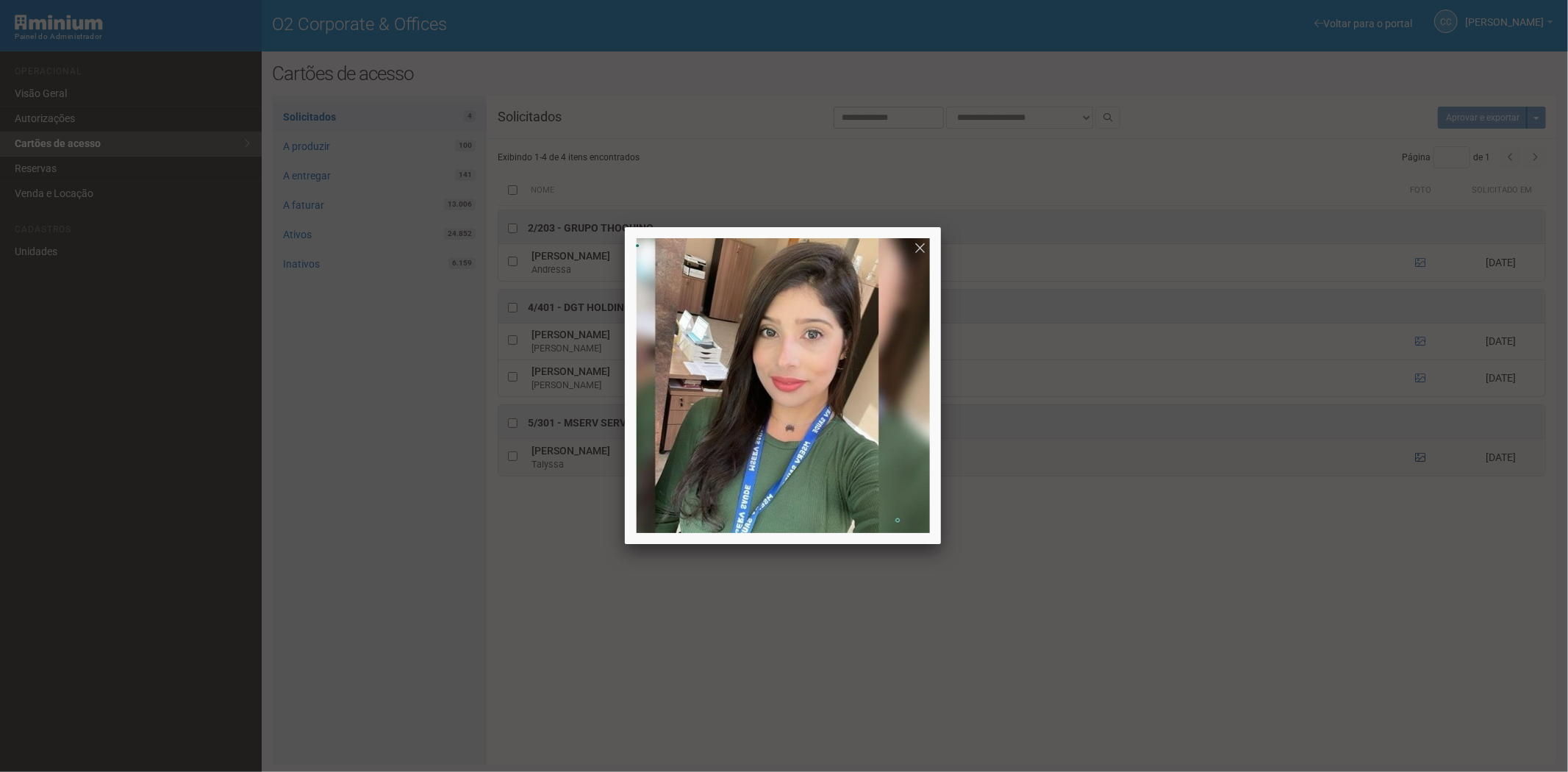
click at [1422, 459] on div at bounding box center [784, 386] width 1568 height 772
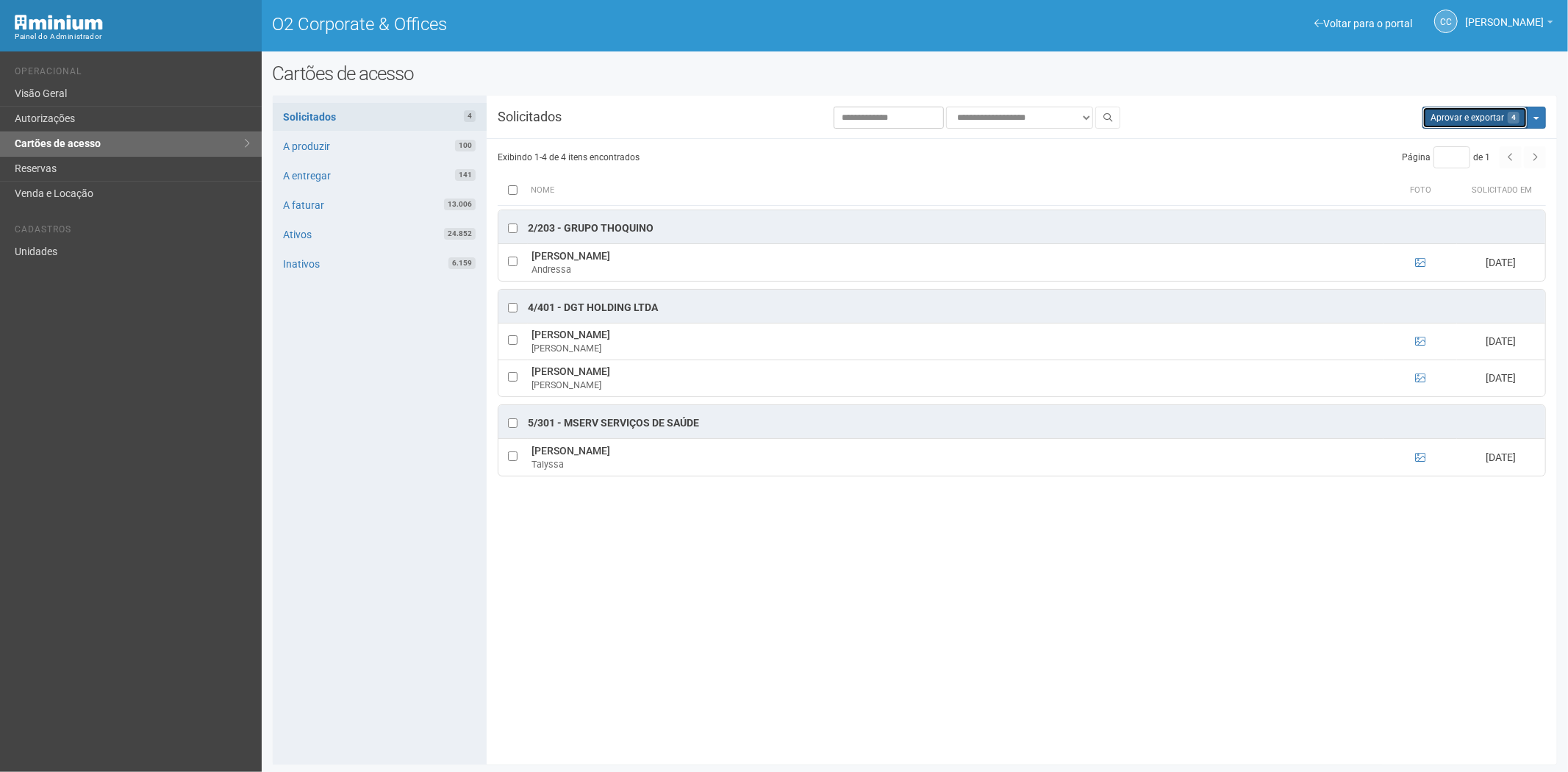
click at [1481, 114] on button "Aprovar e exportar 4" at bounding box center [1475, 117] width 105 height 22
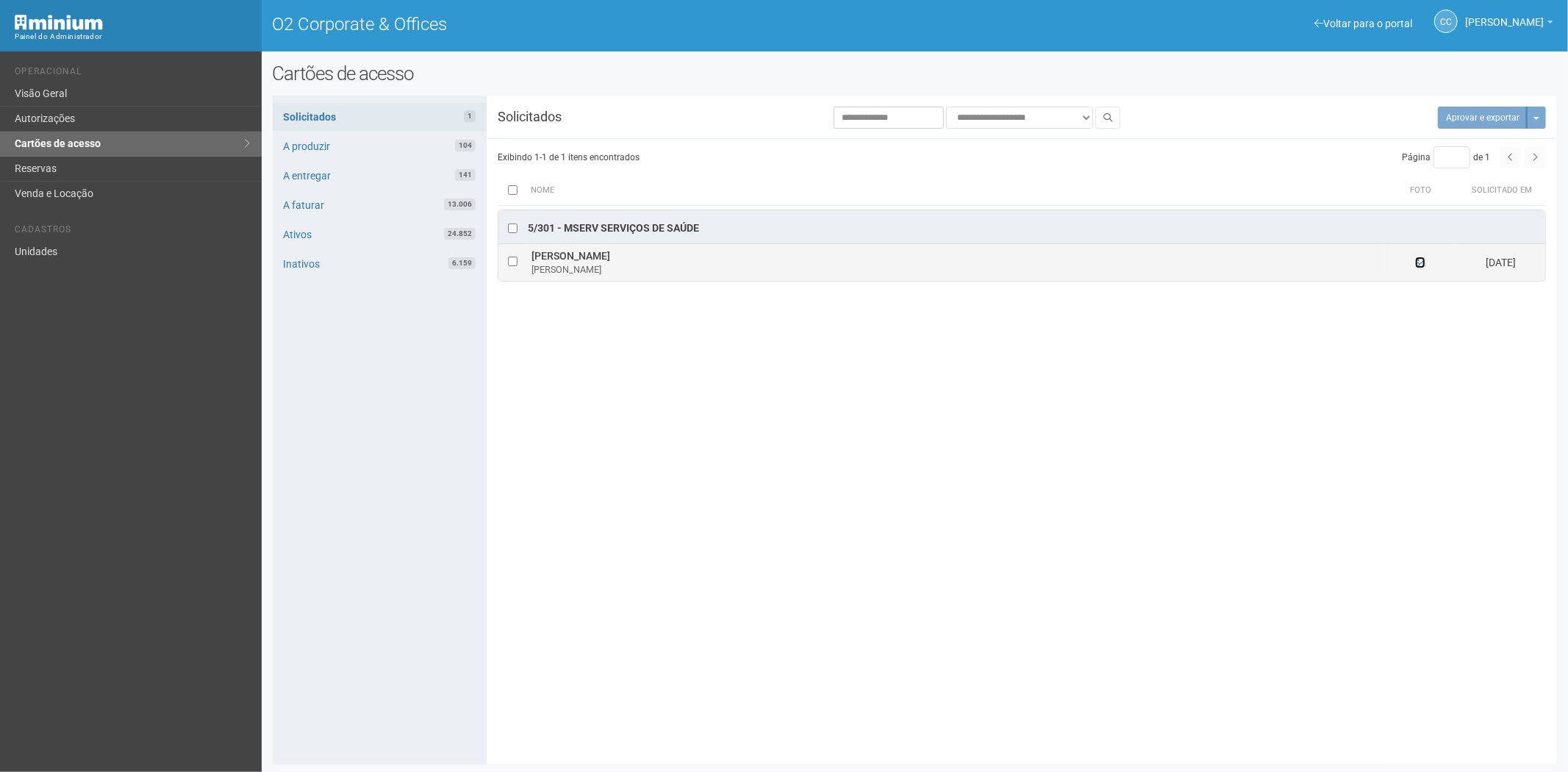
click at [1418, 263] on icon at bounding box center [1419, 262] width 10 height 10
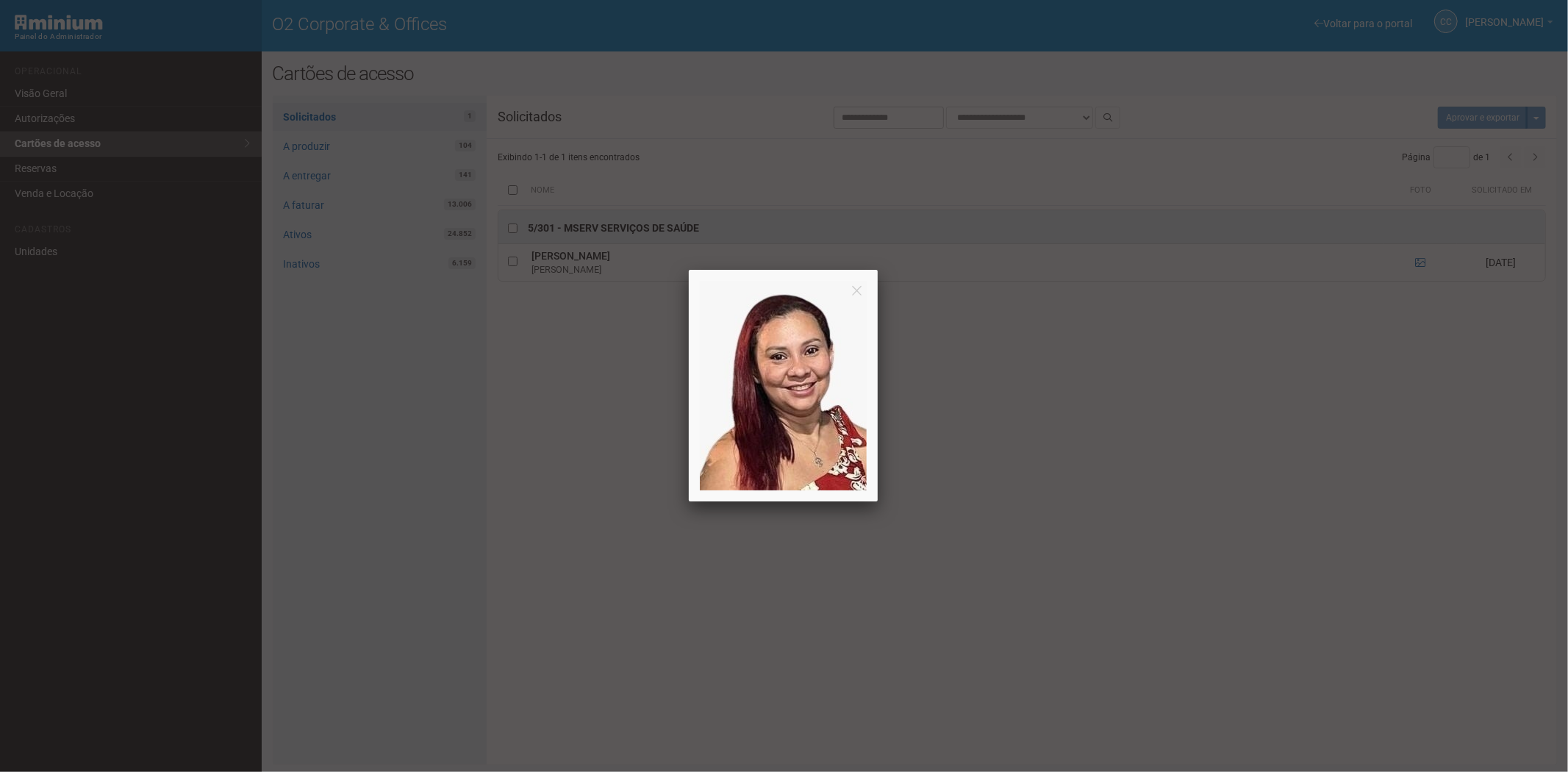
drag, startPoint x: 1134, startPoint y: 450, endPoint x: 664, endPoint y: 588, distance: 489.8
click at [1129, 450] on div at bounding box center [784, 386] width 1568 height 772
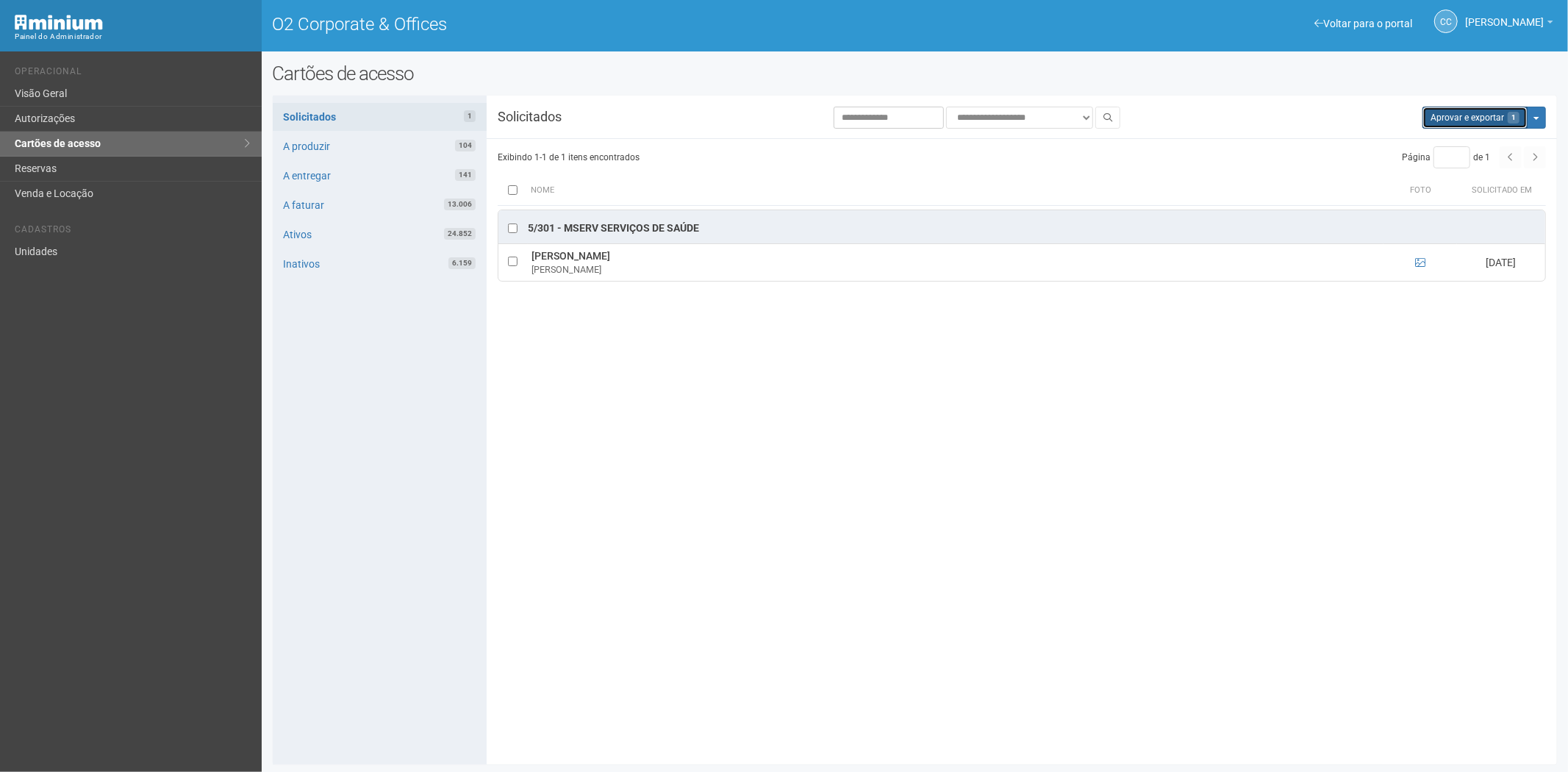
click at [1449, 120] on button "Aprovar e exportar 1" at bounding box center [1475, 117] width 105 height 22
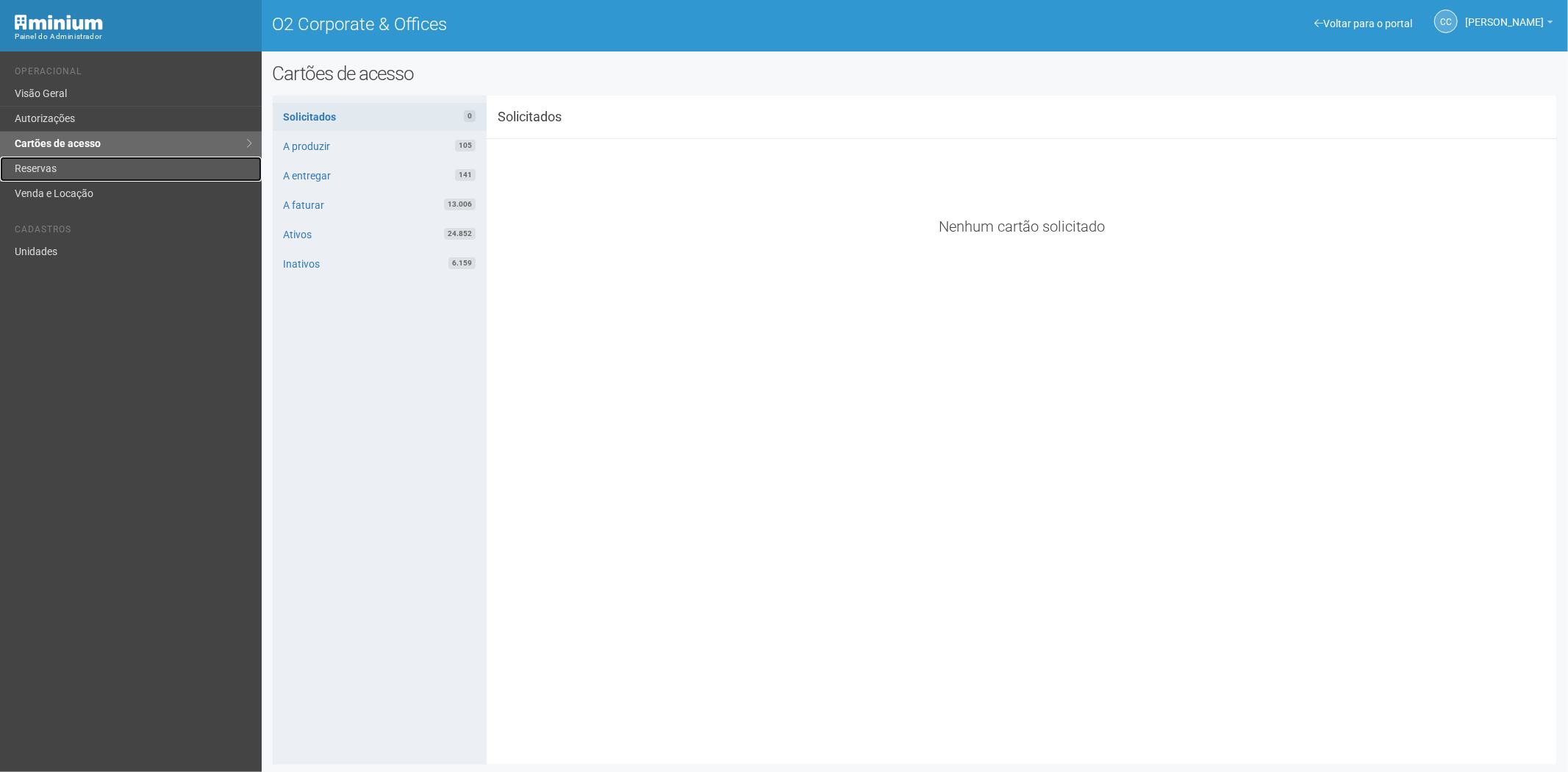
click at [68, 173] on link "Reservas" at bounding box center [131, 169] width 261 height 25
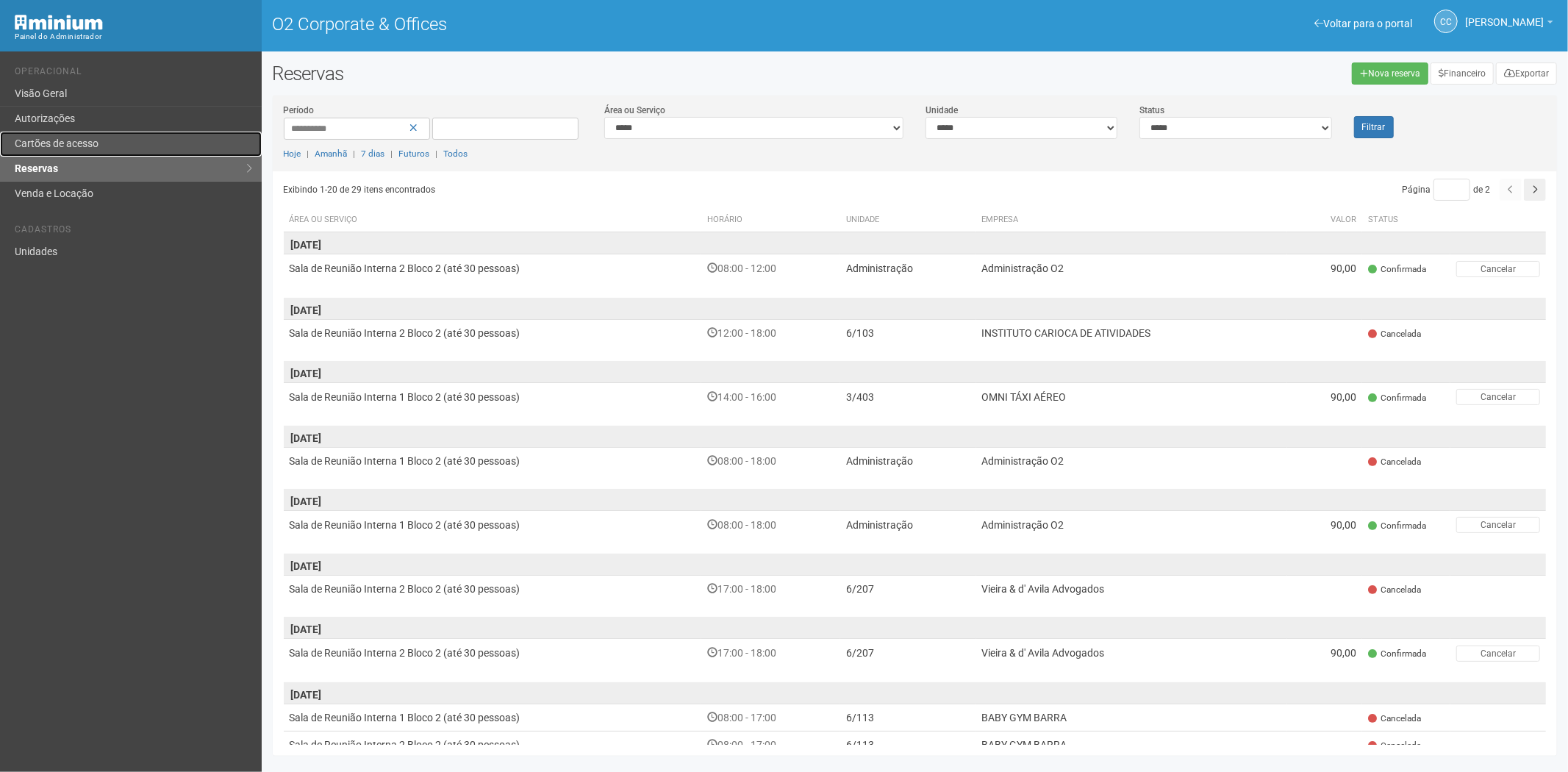
click at [71, 138] on link "Cartões de acesso" at bounding box center [131, 144] width 261 height 25
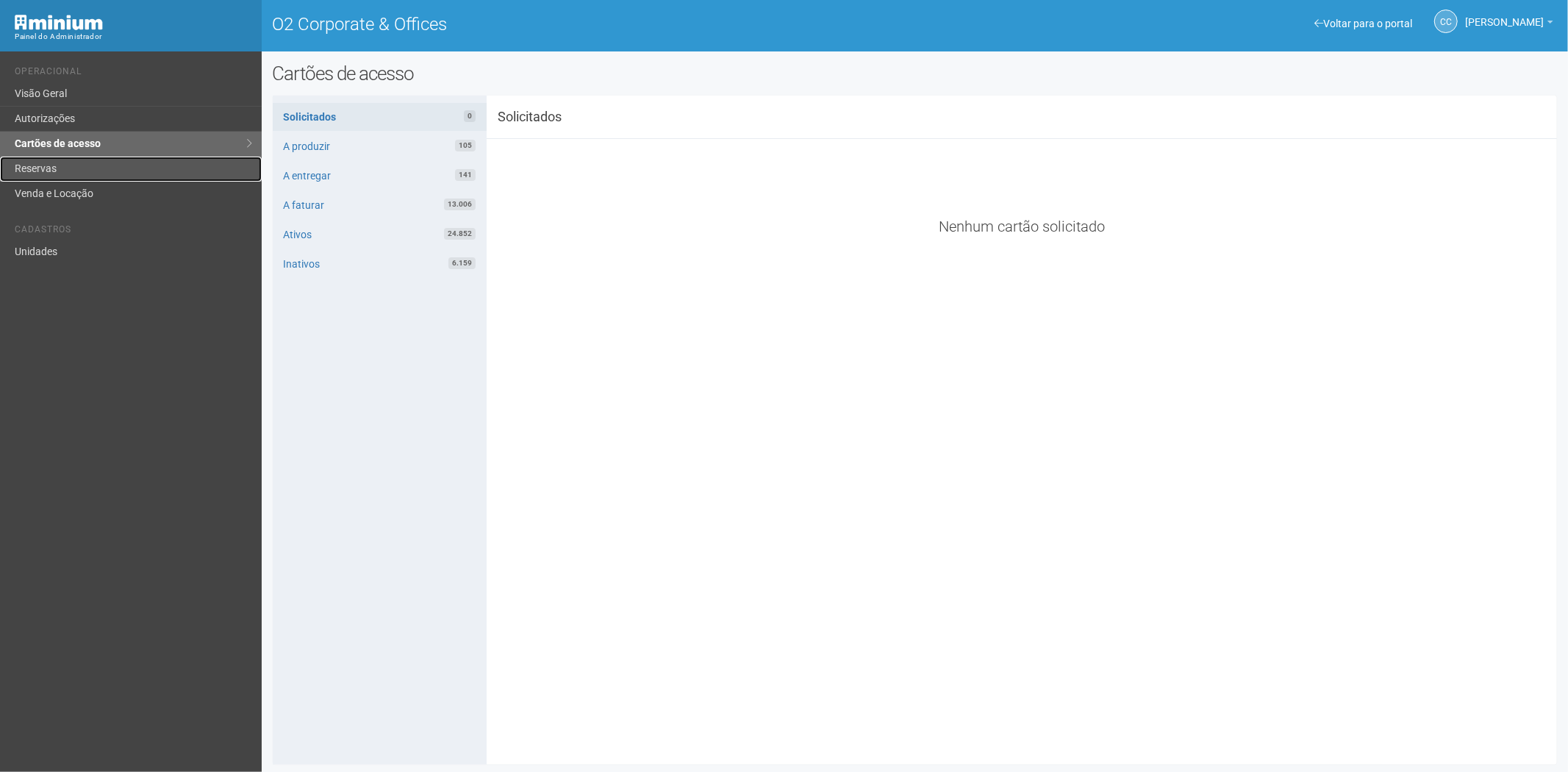
click at [27, 169] on link "Reservas" at bounding box center [131, 169] width 261 height 25
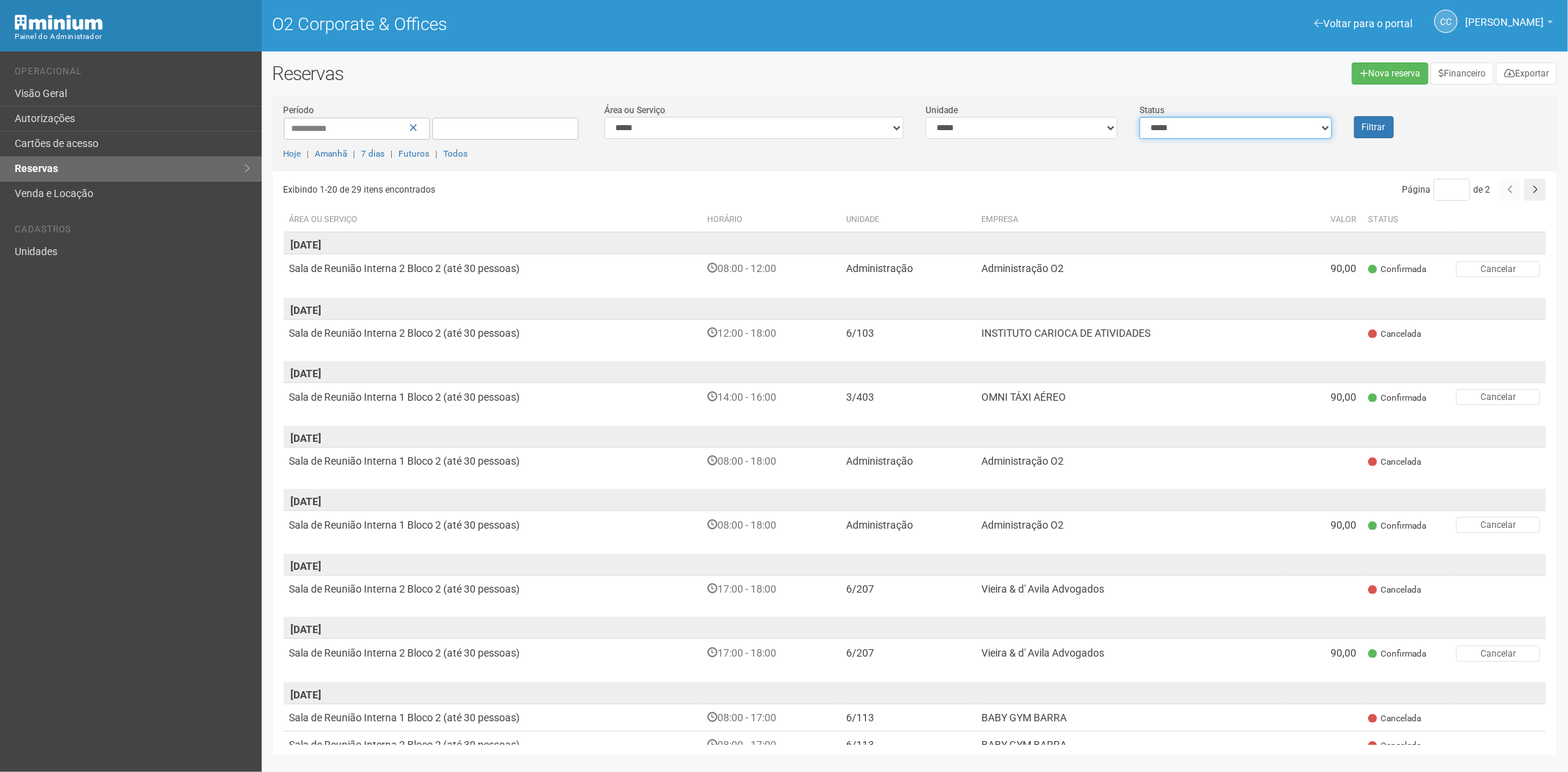
click at [1281, 129] on select "**********" at bounding box center [1235, 128] width 192 height 22
select select "*"
click at [1139, 117] on select "**********" at bounding box center [1235, 128] width 192 height 22
click at [1367, 128] on button "Filtrar" at bounding box center [1374, 127] width 40 height 22
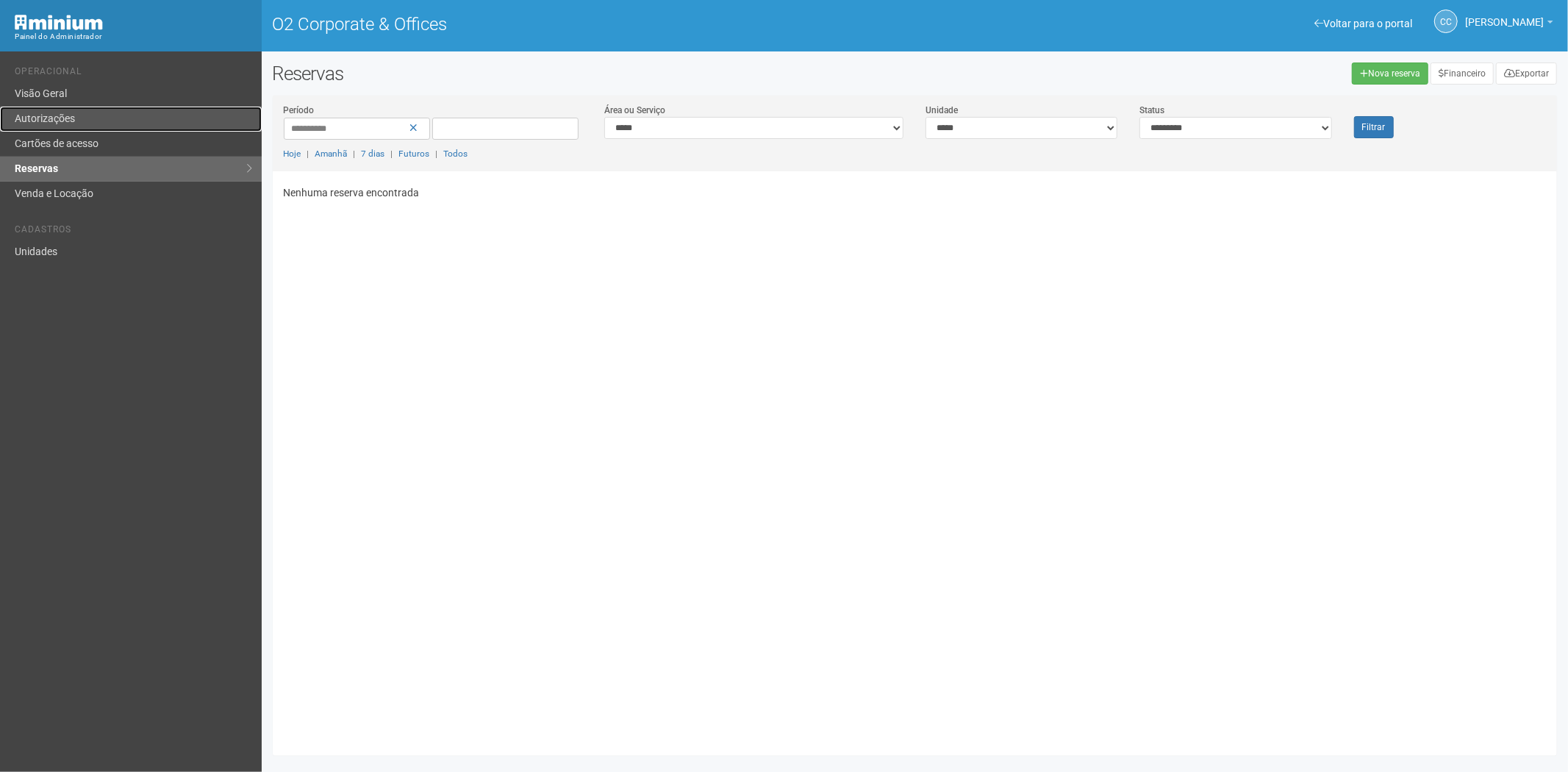
click at [66, 122] on link "Autorizações" at bounding box center [131, 119] width 261 height 25
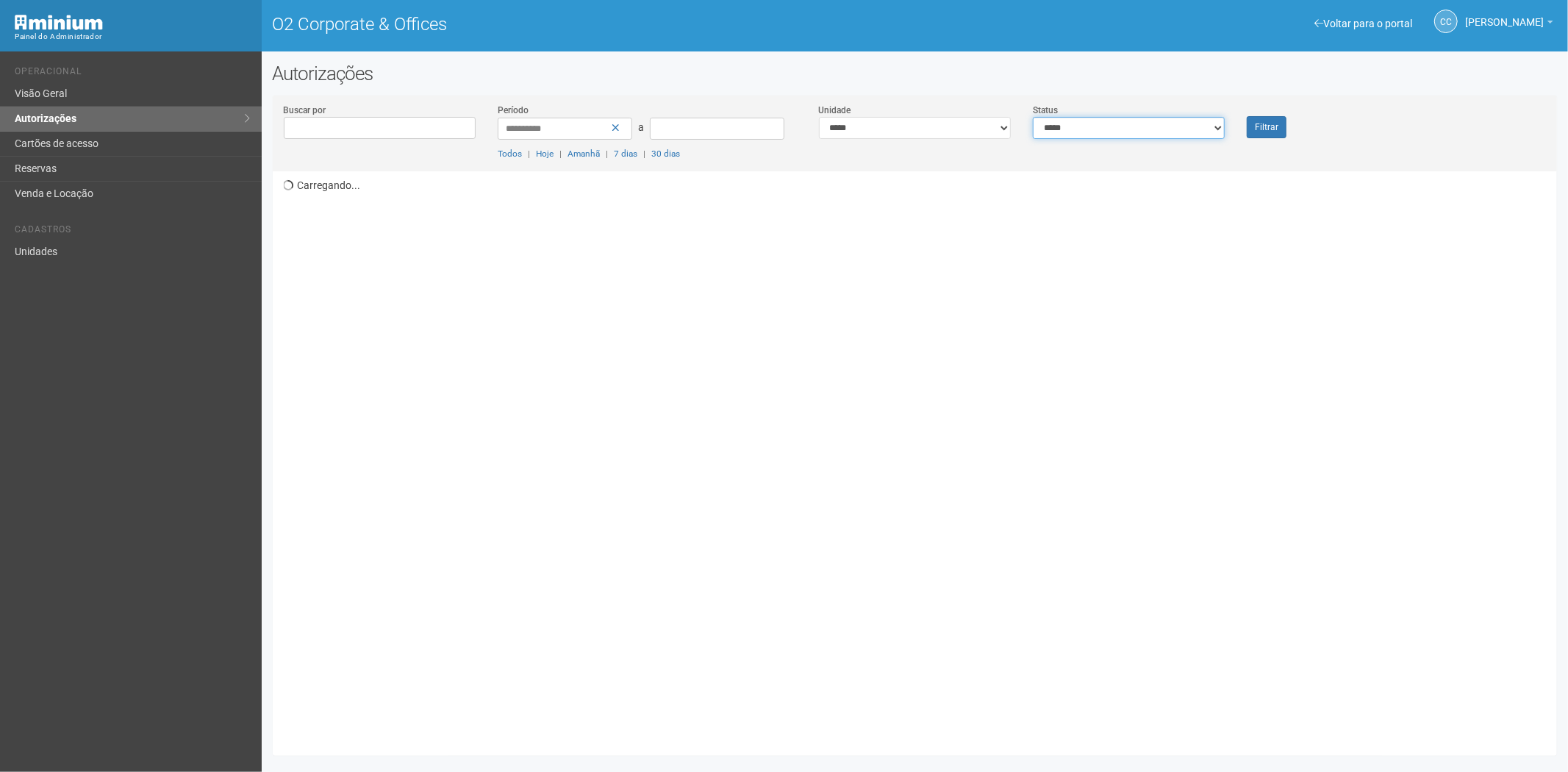
click at [1208, 123] on select "**********" at bounding box center [1128, 128] width 192 height 22
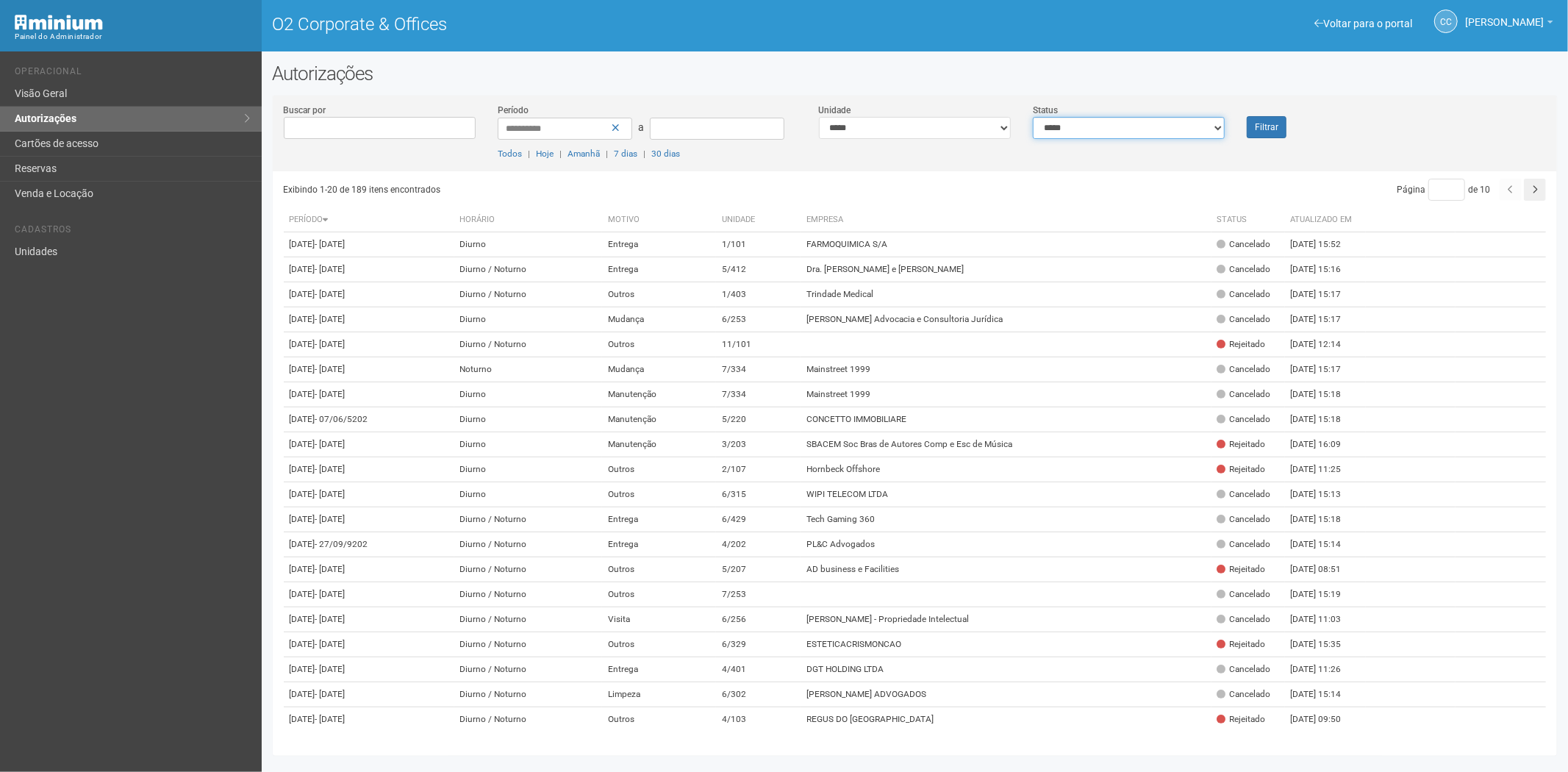
select select "*"
click at [1033, 117] on select "**********" at bounding box center [1128, 128] width 192 height 22
click at [1260, 123] on button "Filtrar" at bounding box center [1267, 127] width 40 height 22
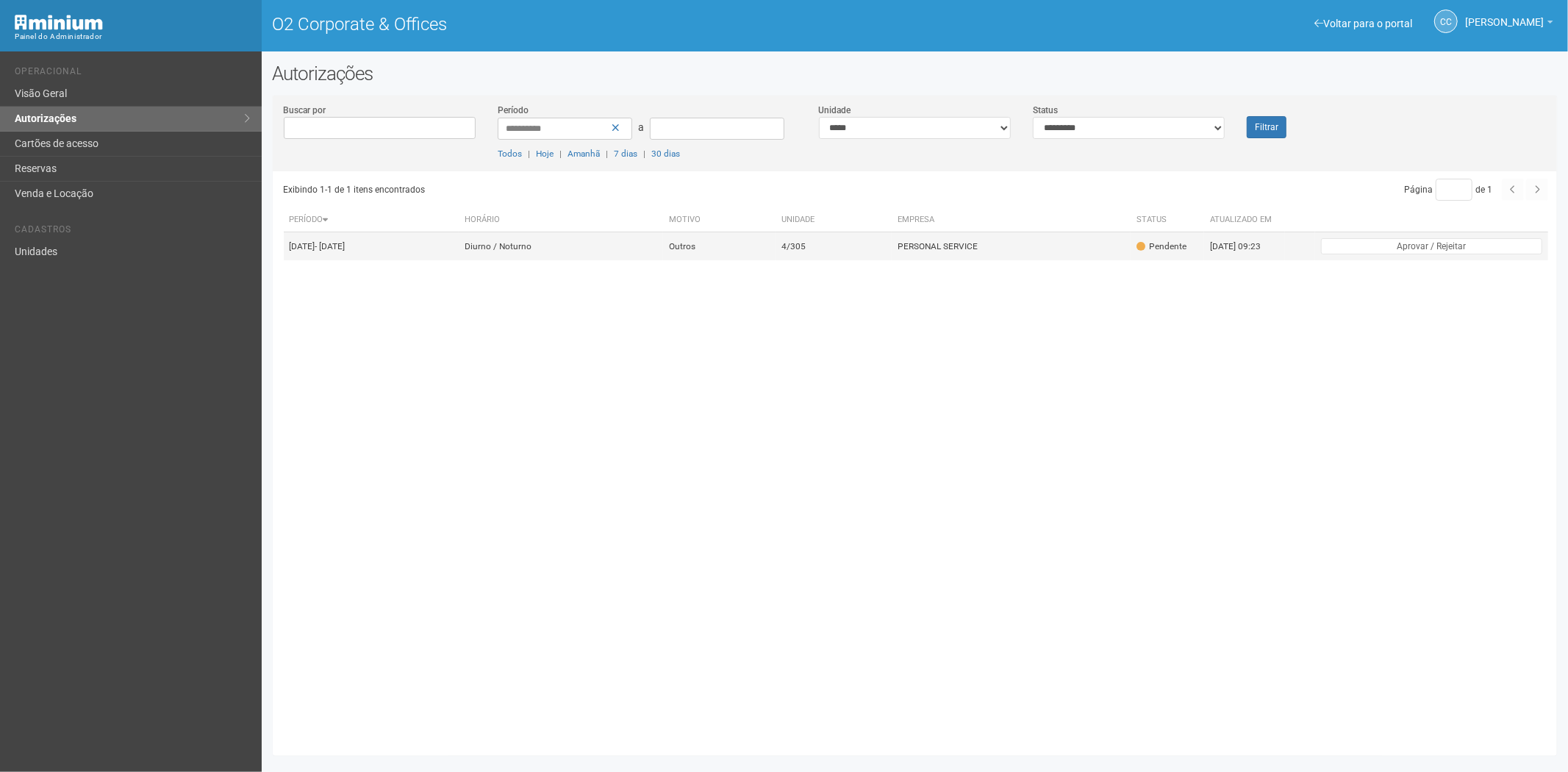
click at [761, 258] on td "Outros" at bounding box center [719, 247] width 113 height 29
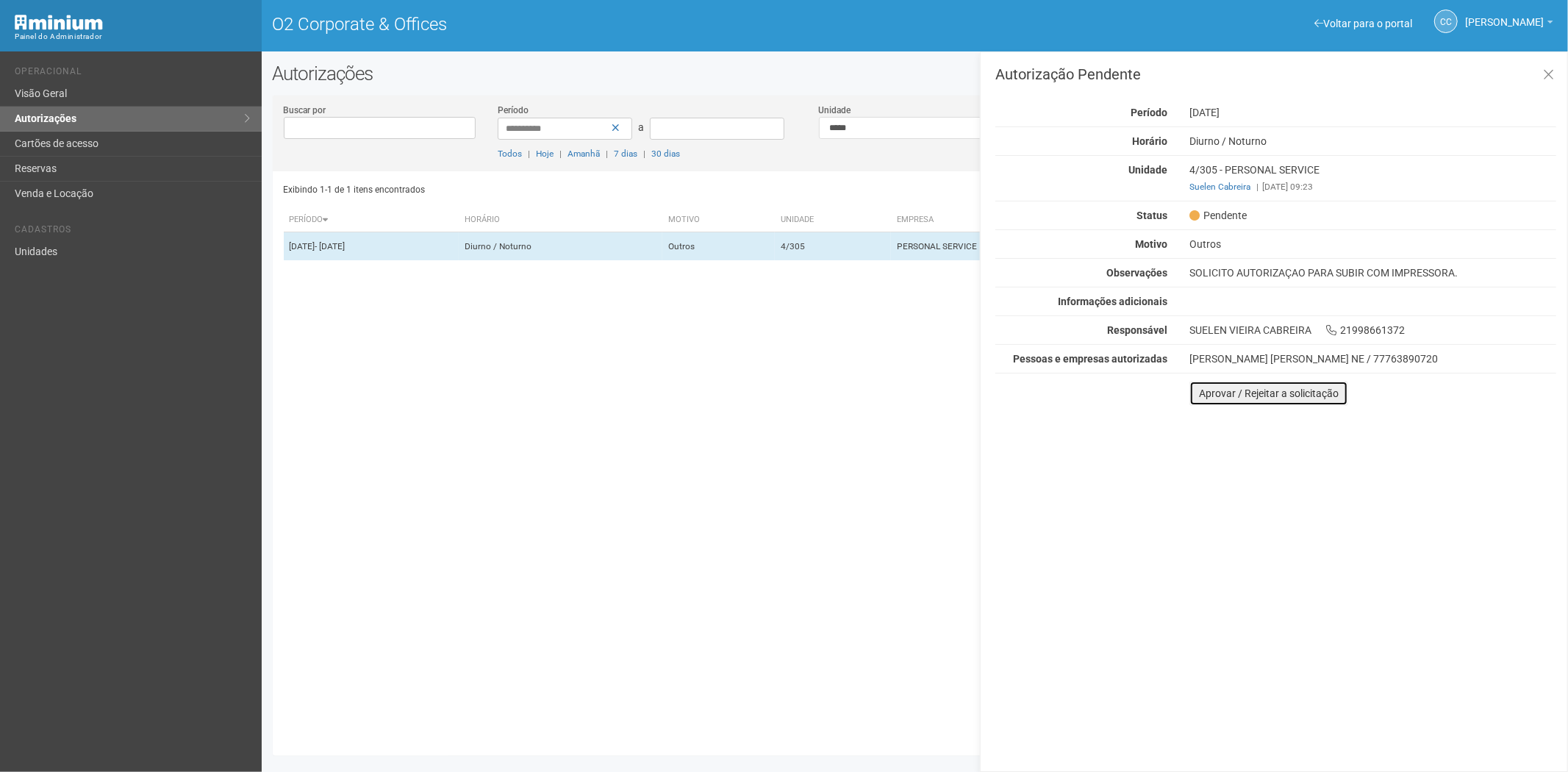
click at [1215, 386] on button "Aprovar / Rejeitar a solicitação" at bounding box center [1269, 394] width 159 height 25
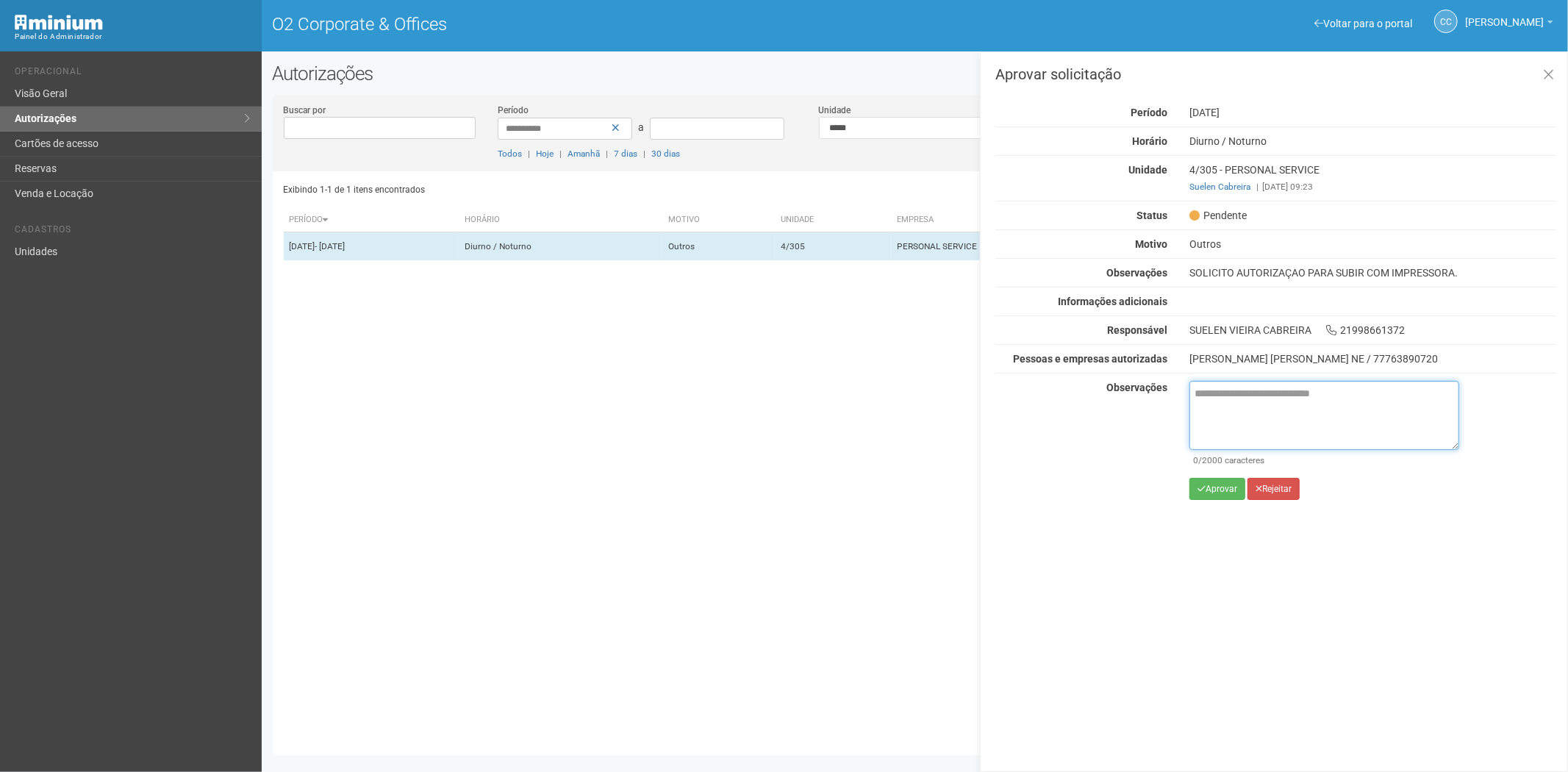
click at [1227, 399] on textarea at bounding box center [1324, 415] width 269 height 69
paste textarea "**********"
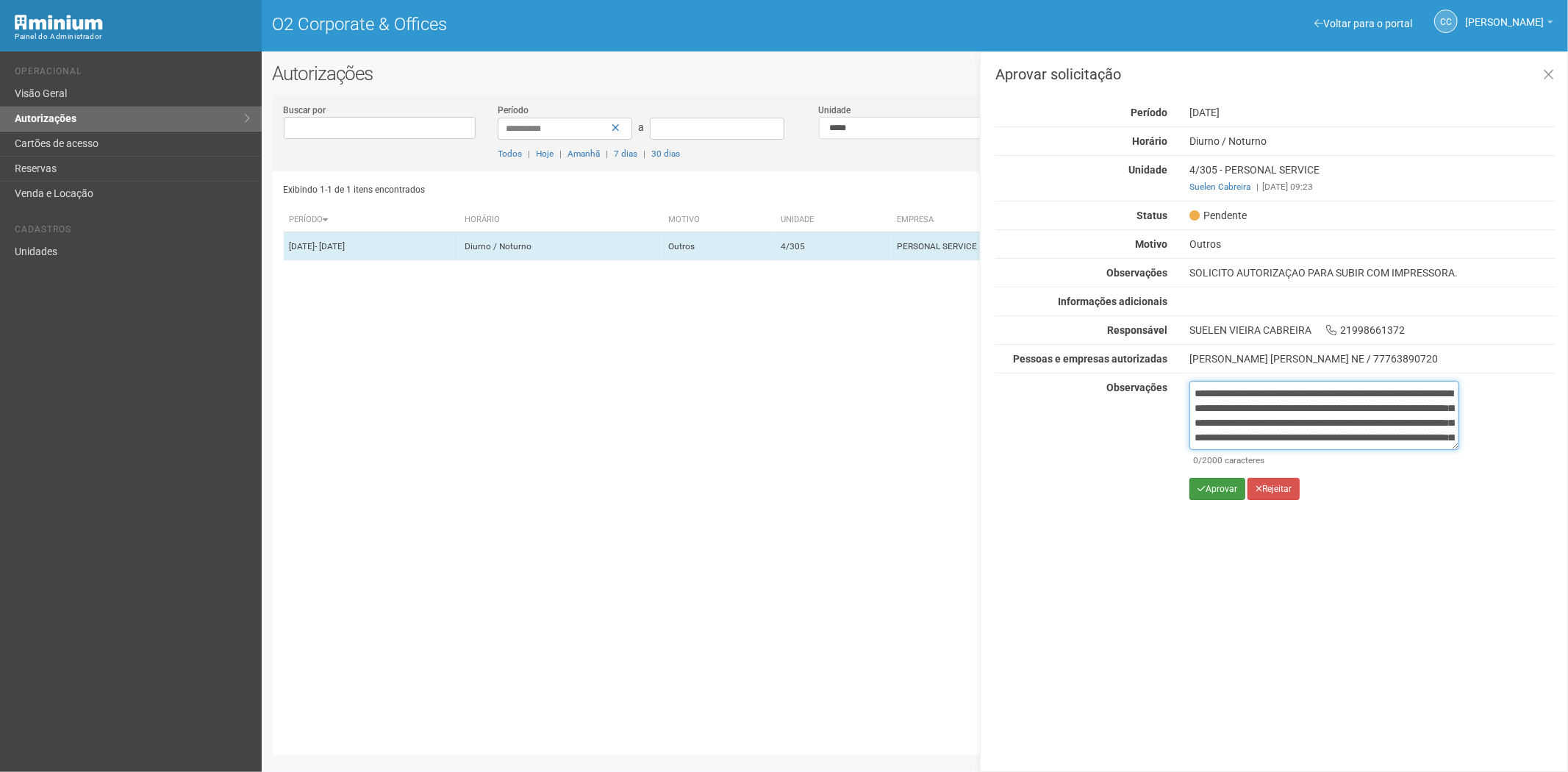
scroll to position [82, 0]
type textarea "**********"
click at [1217, 491] on button "Aprovar" at bounding box center [1217, 488] width 56 height 22
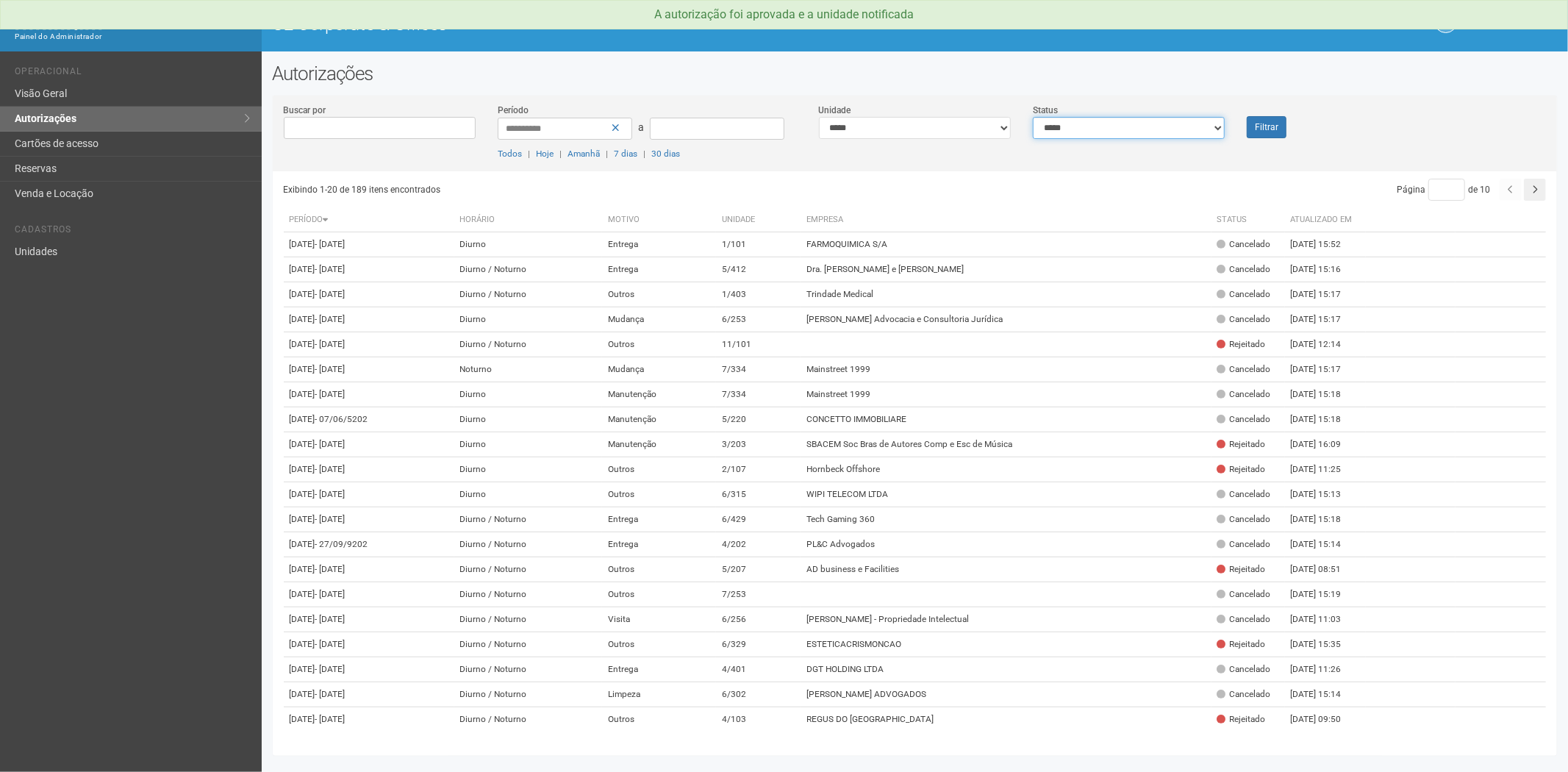
drag, startPoint x: 1059, startPoint y: 127, endPoint x: 1056, endPoint y: 137, distance: 10.4
click at [1059, 127] on select "**********" at bounding box center [1128, 128] width 192 height 22
select select "*"
click at [1033, 117] on select "**********" at bounding box center [1128, 128] width 192 height 22
click at [1269, 130] on button "Filtrar" at bounding box center [1267, 127] width 40 height 22
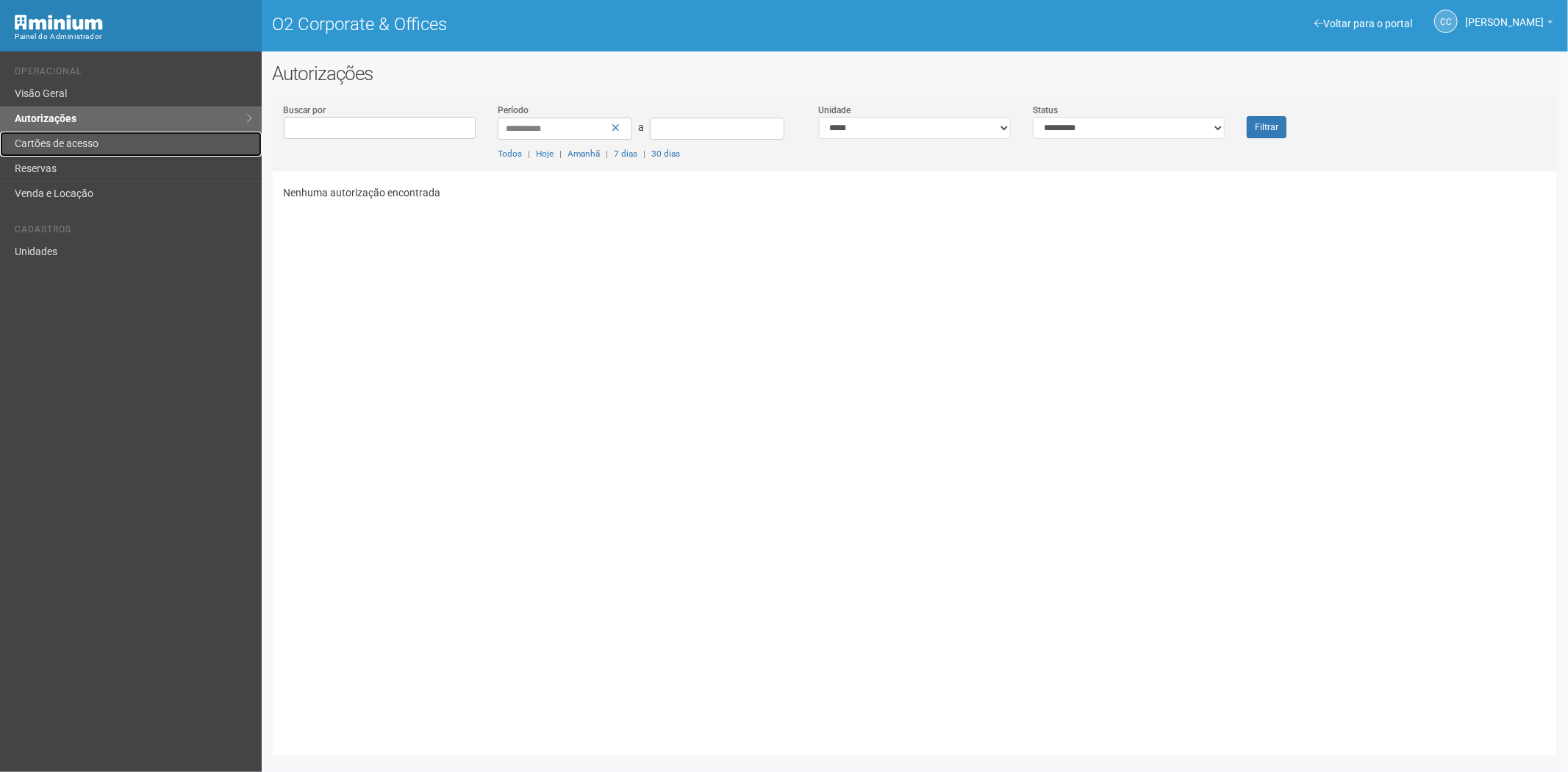
click at [112, 141] on link "Cartões de acesso" at bounding box center [131, 144] width 261 height 25
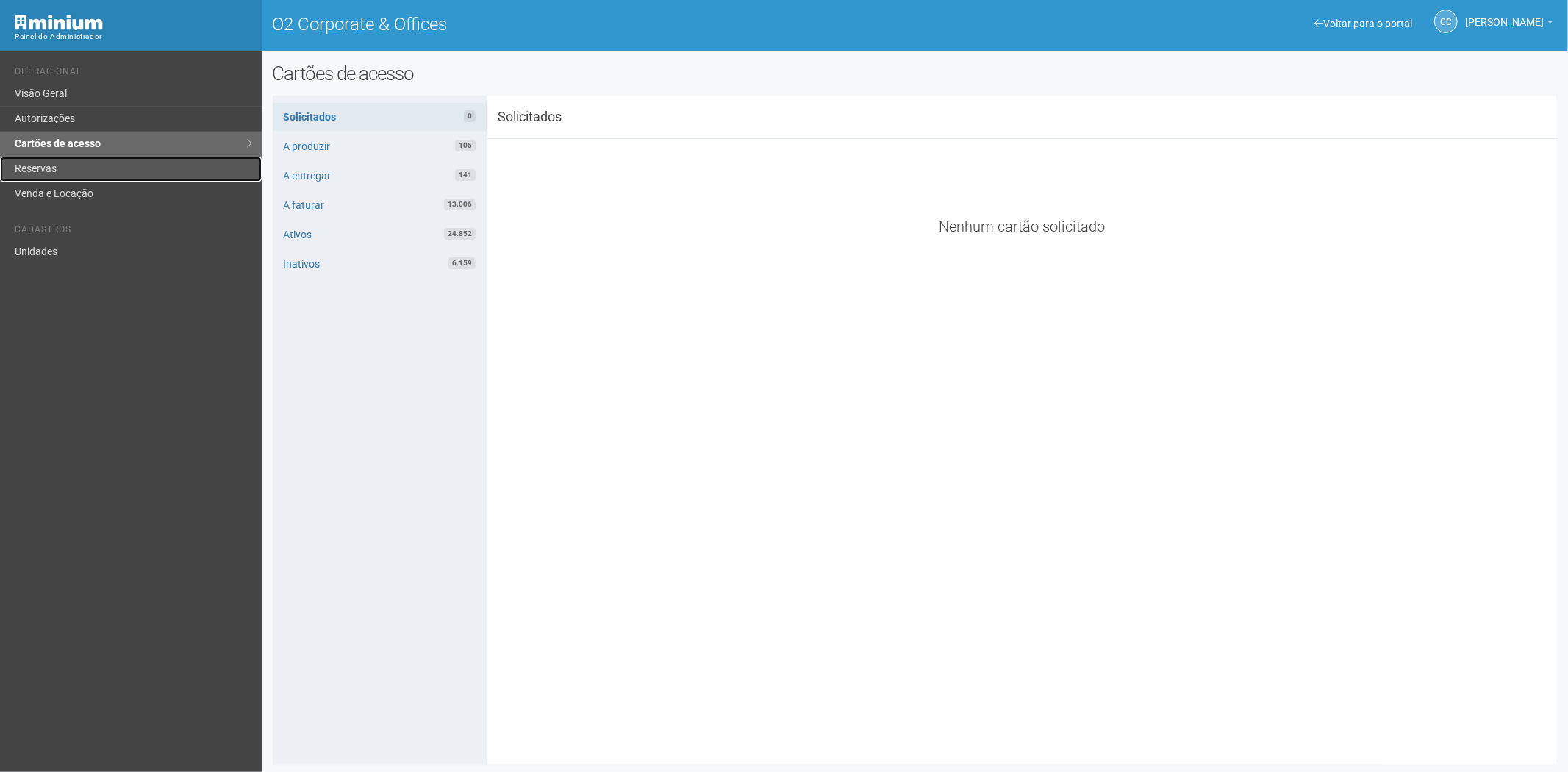
drag, startPoint x: 66, startPoint y: 163, endPoint x: 82, endPoint y: 177, distance: 21.3
click at [66, 163] on link "Reservas" at bounding box center [131, 169] width 261 height 25
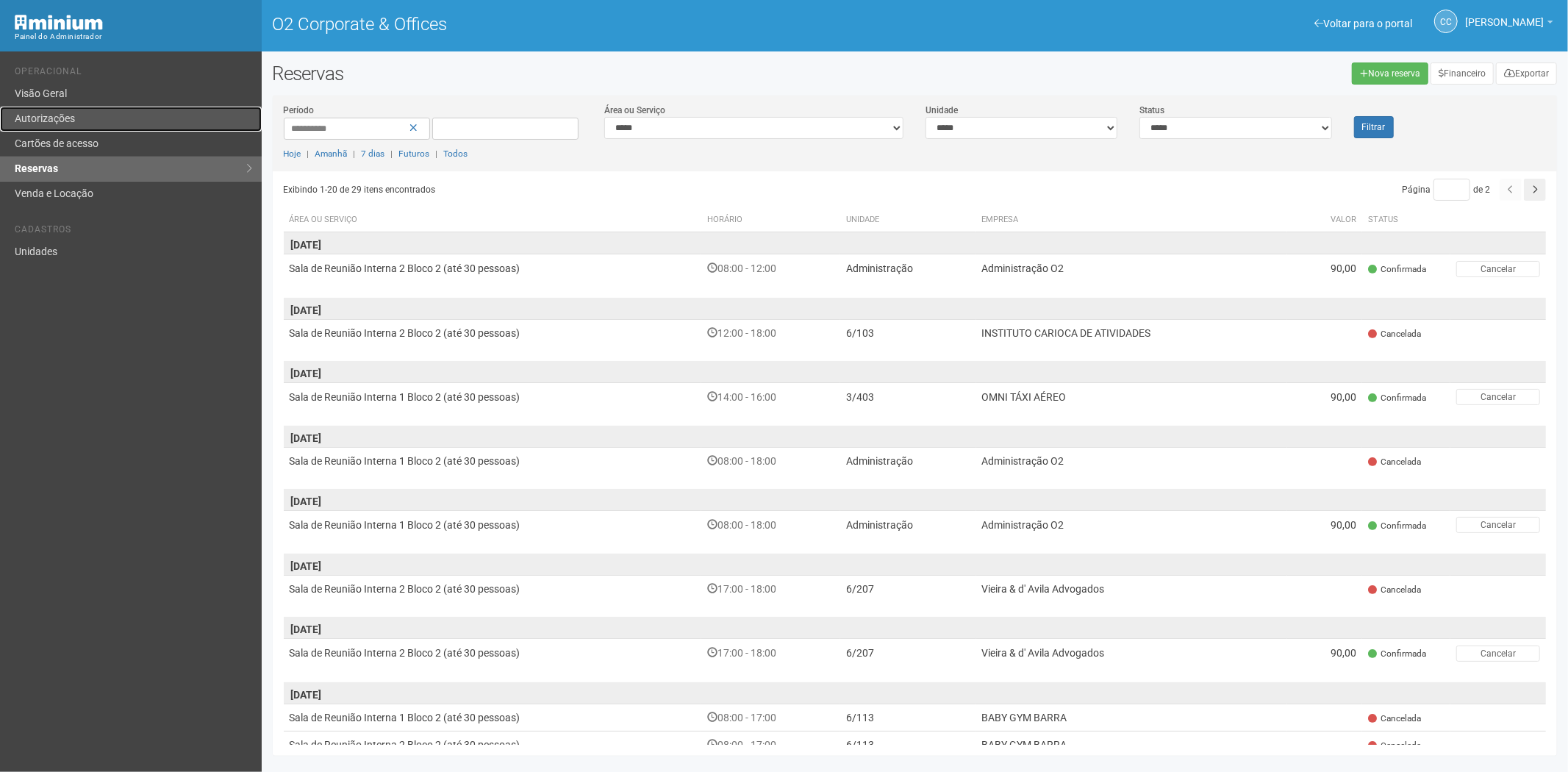
click at [84, 115] on link "Autorizações" at bounding box center [131, 119] width 261 height 25
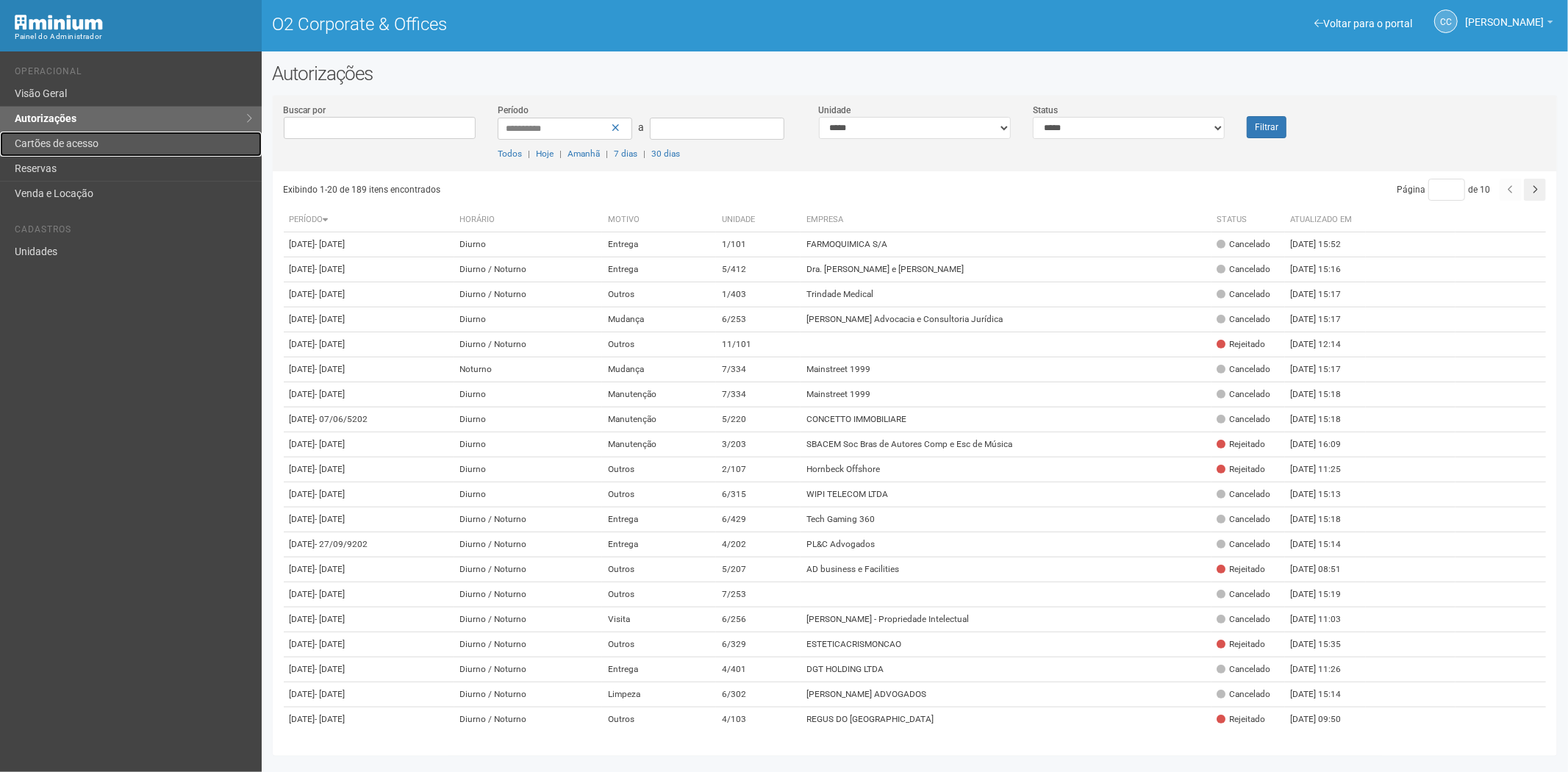
click at [45, 143] on link "Cartões de acesso" at bounding box center [131, 144] width 261 height 25
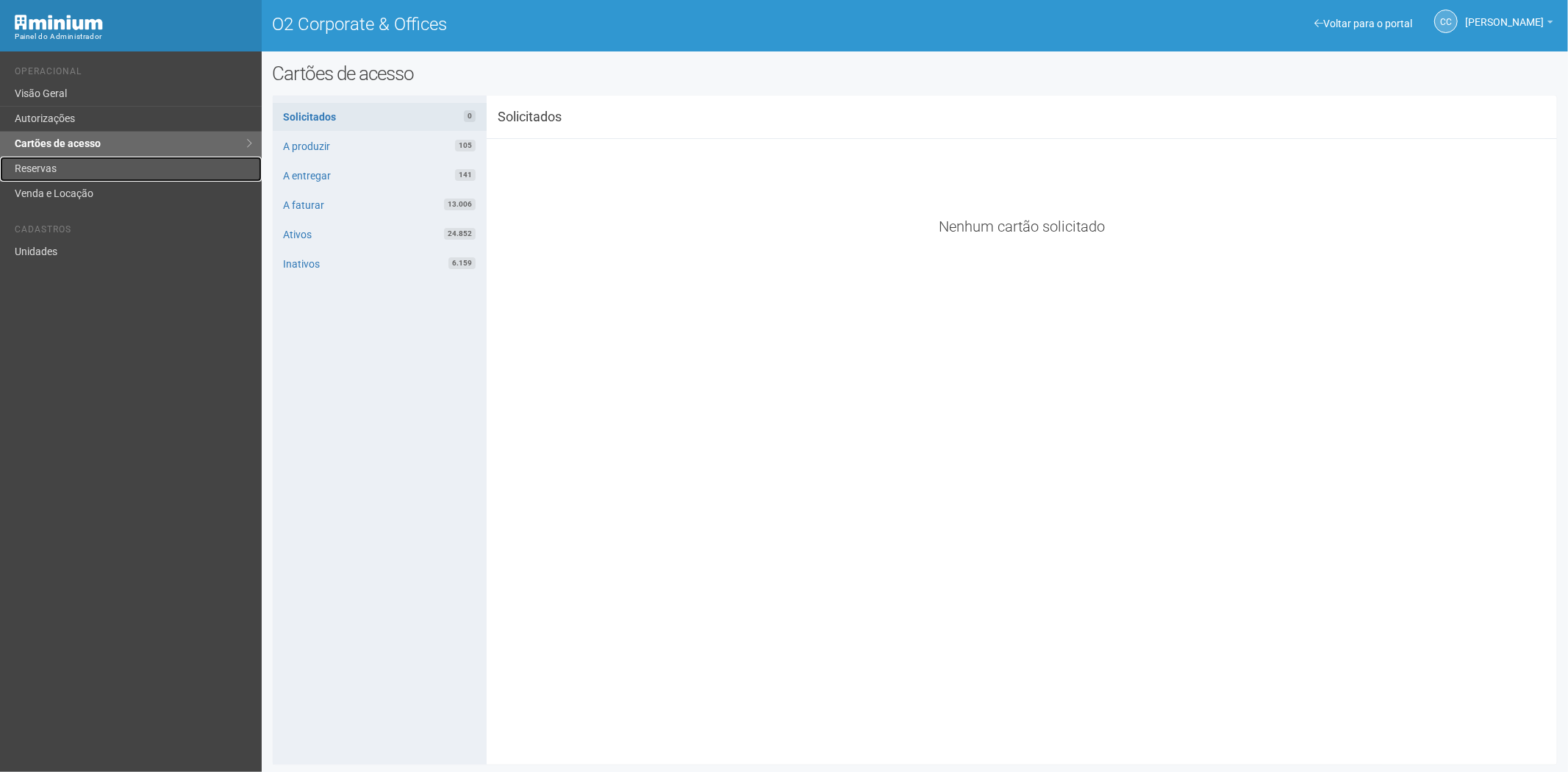
click at [78, 175] on link "Reservas" at bounding box center [131, 169] width 261 height 25
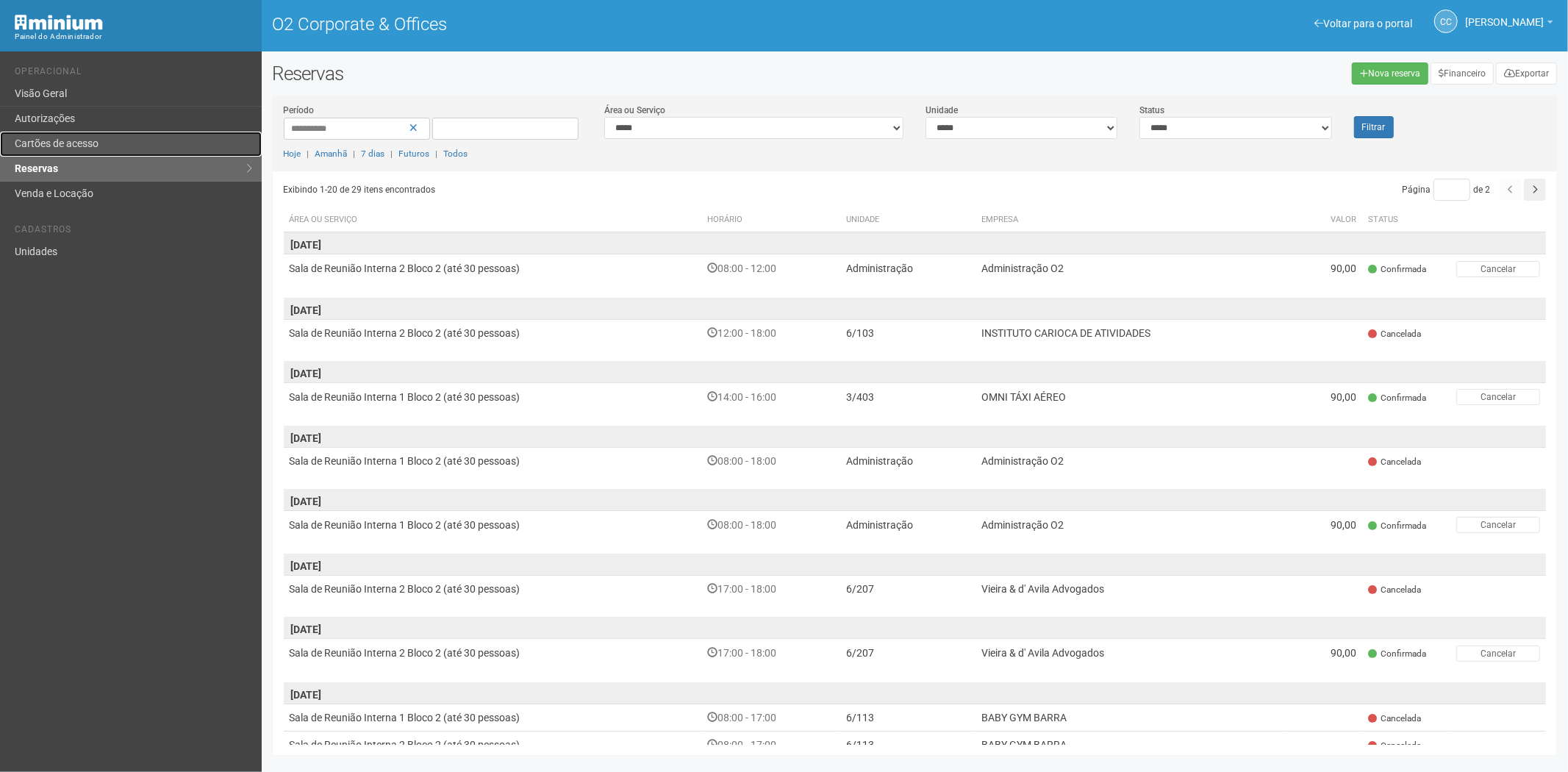
click at [146, 149] on link "Cartões de acesso" at bounding box center [131, 144] width 261 height 25
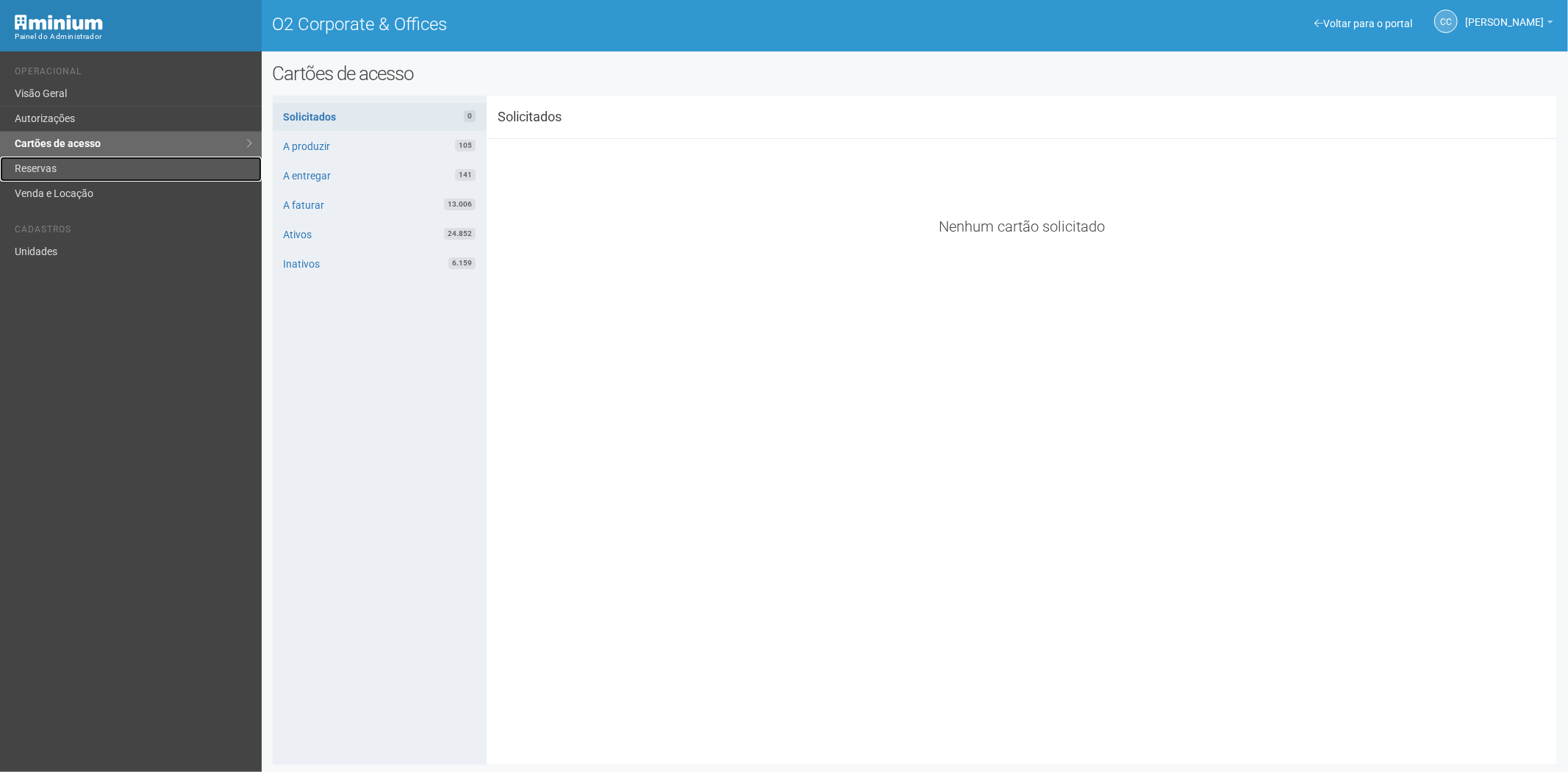
click at [38, 170] on link "Reservas" at bounding box center [131, 169] width 261 height 25
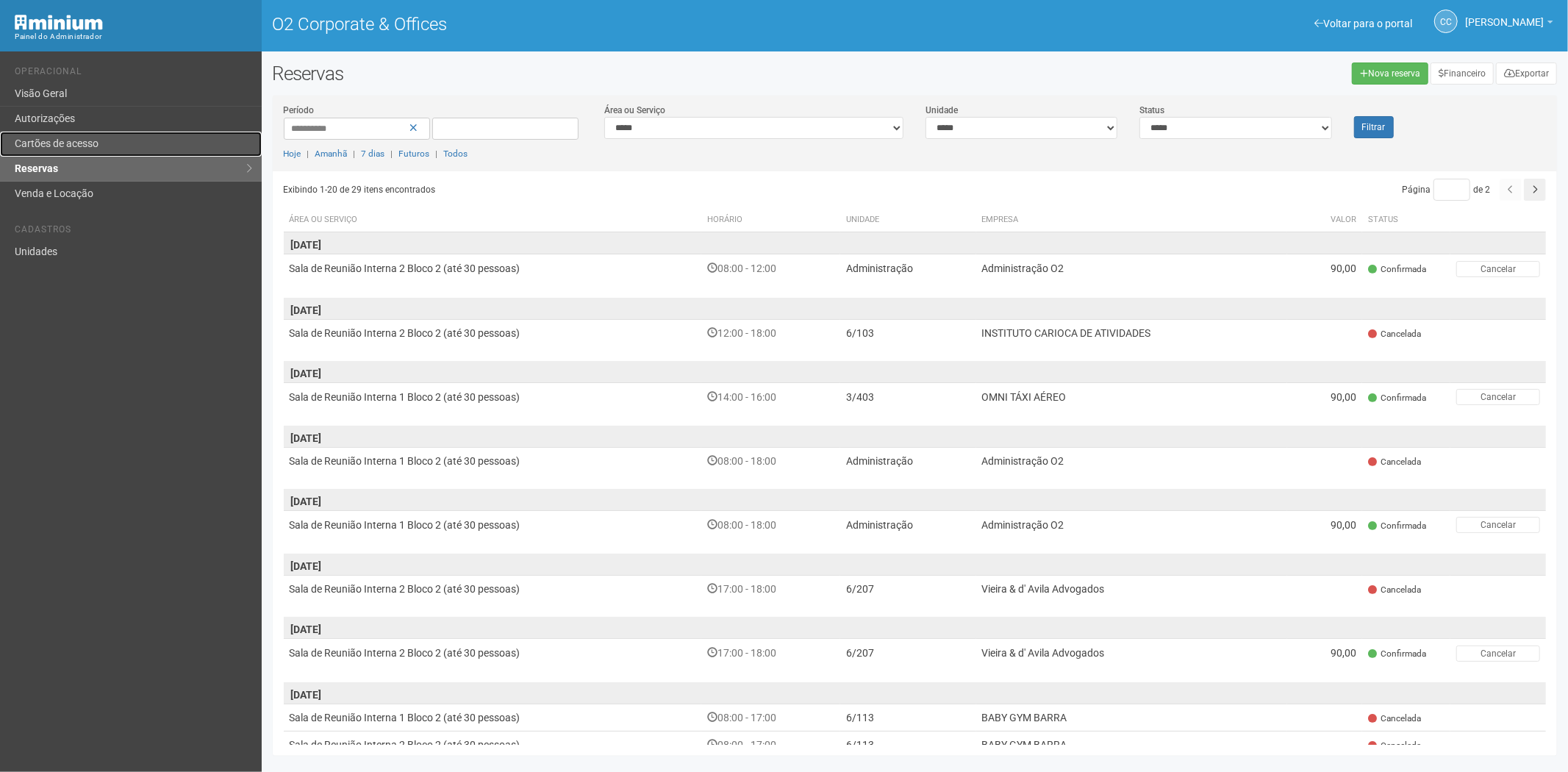
click at [67, 147] on link "Cartões de acesso" at bounding box center [131, 144] width 261 height 25
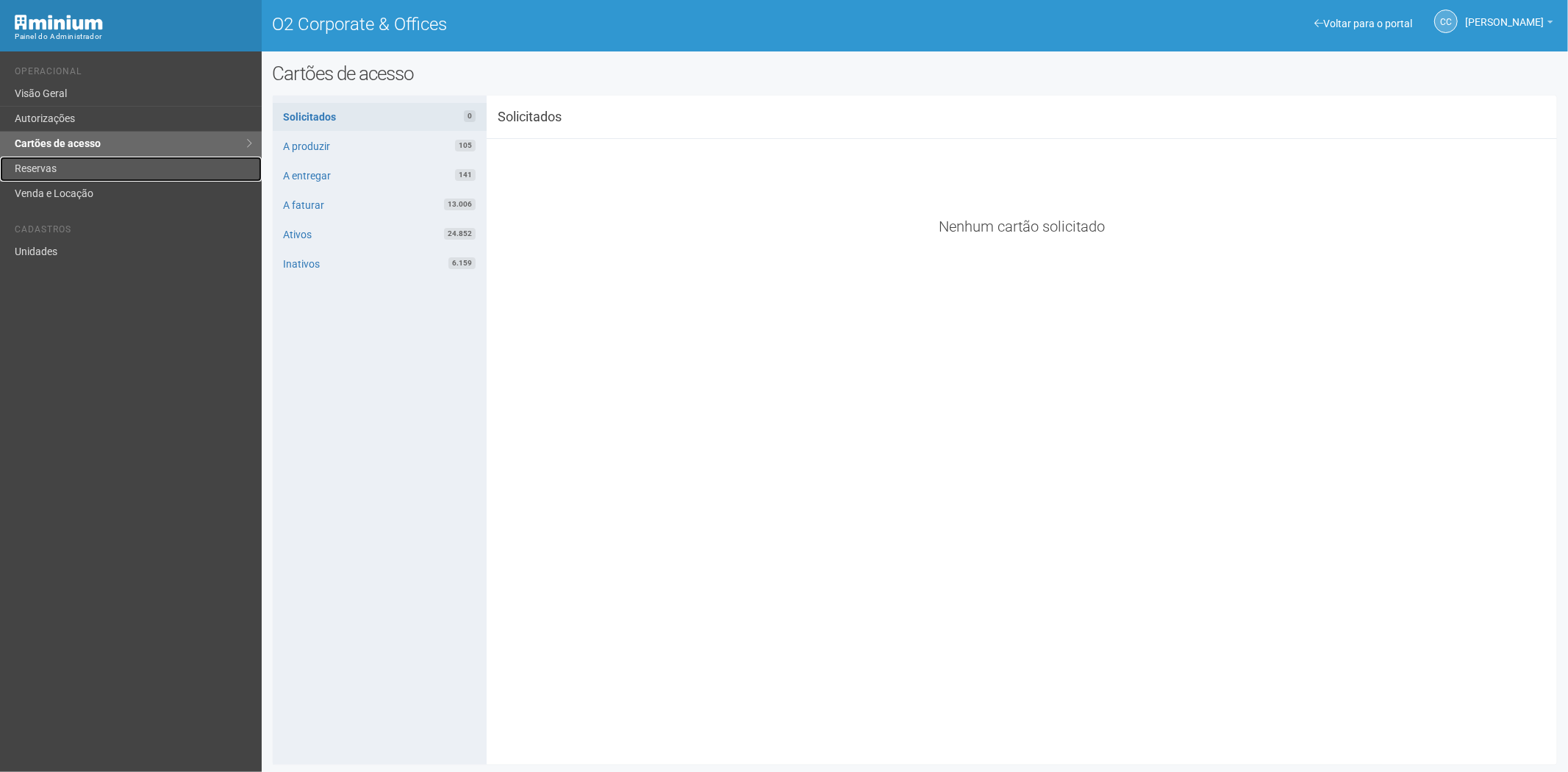
click at [68, 161] on link "Reservas" at bounding box center [131, 169] width 261 height 25
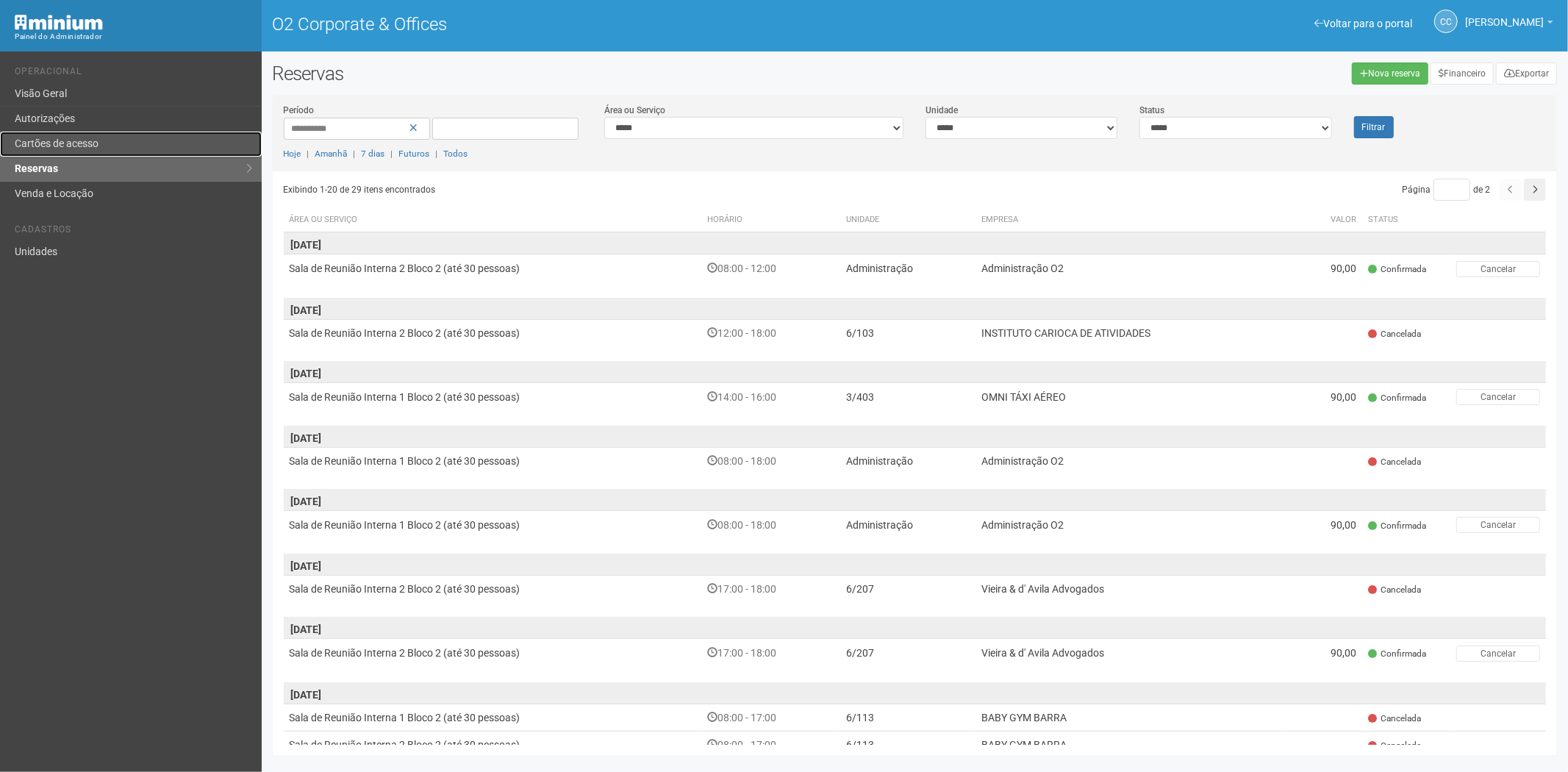
click at [74, 148] on link "Cartões de acesso" at bounding box center [131, 144] width 261 height 25
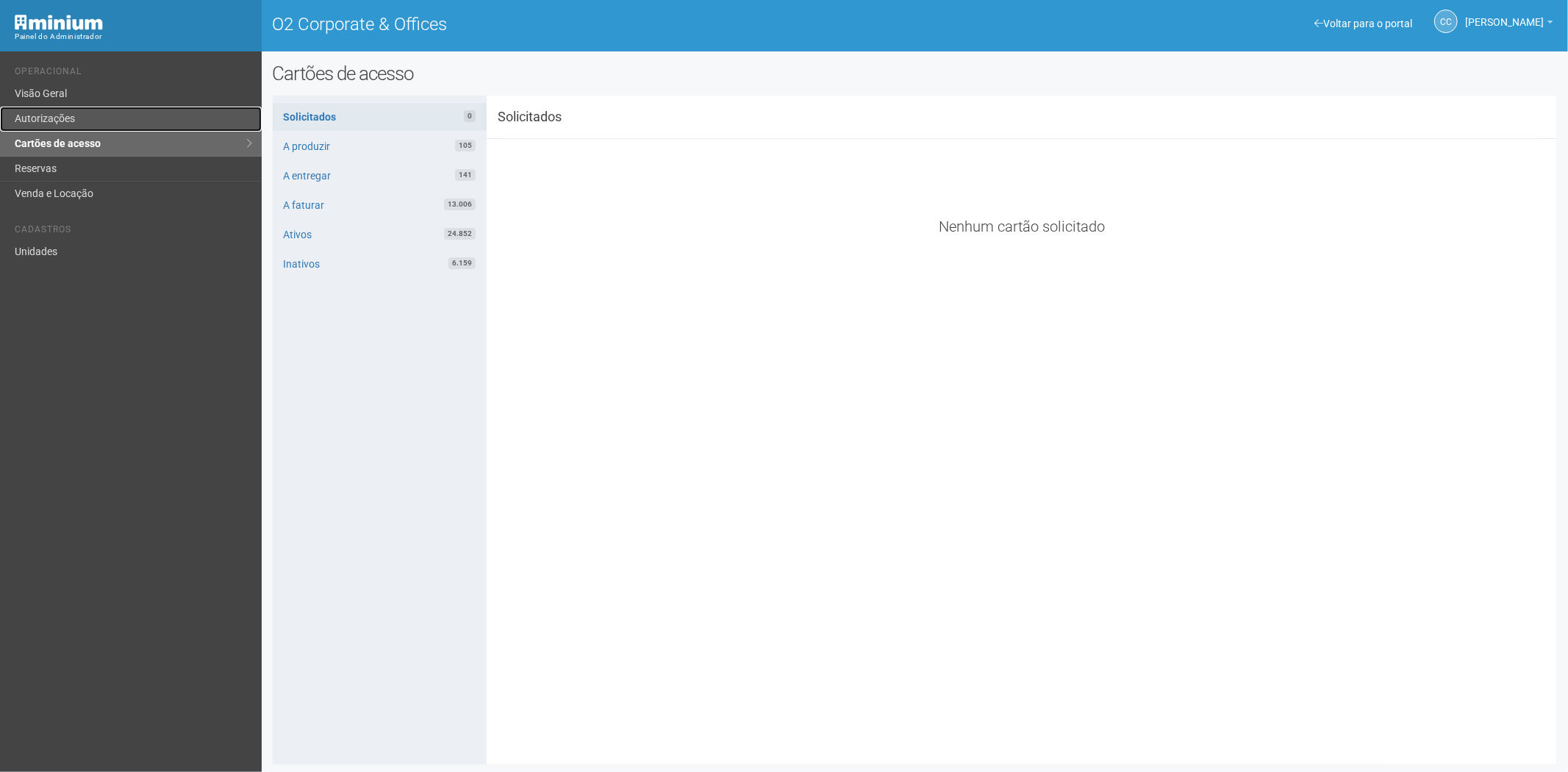
click at [63, 118] on link "Autorizações" at bounding box center [131, 119] width 261 height 25
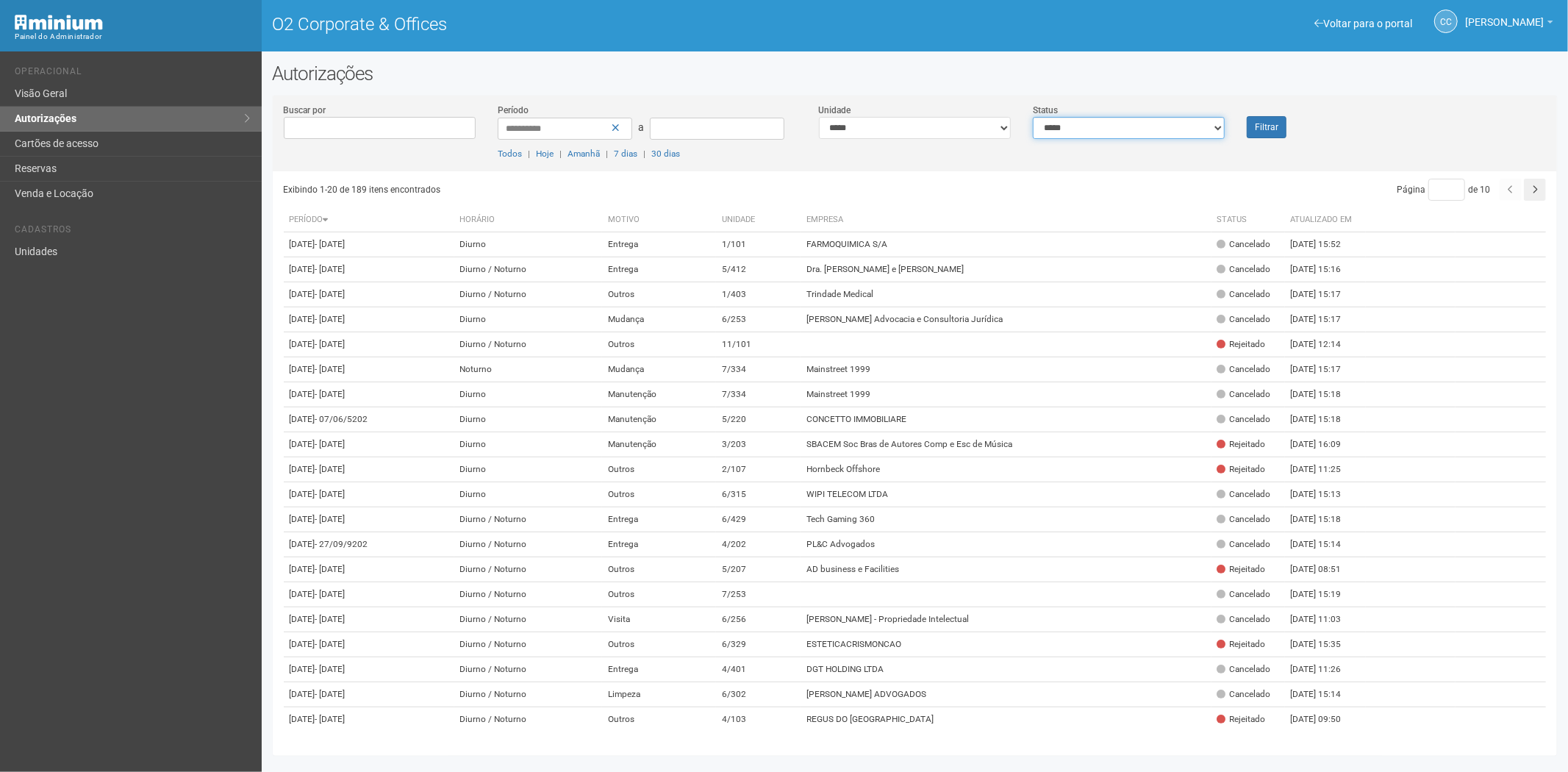
click at [1095, 134] on select "**********" at bounding box center [1128, 128] width 192 height 22
select select "*"
click at [1033, 117] on select "**********" at bounding box center [1128, 128] width 192 height 22
click at [1272, 128] on button "Filtrar" at bounding box center [1267, 127] width 40 height 22
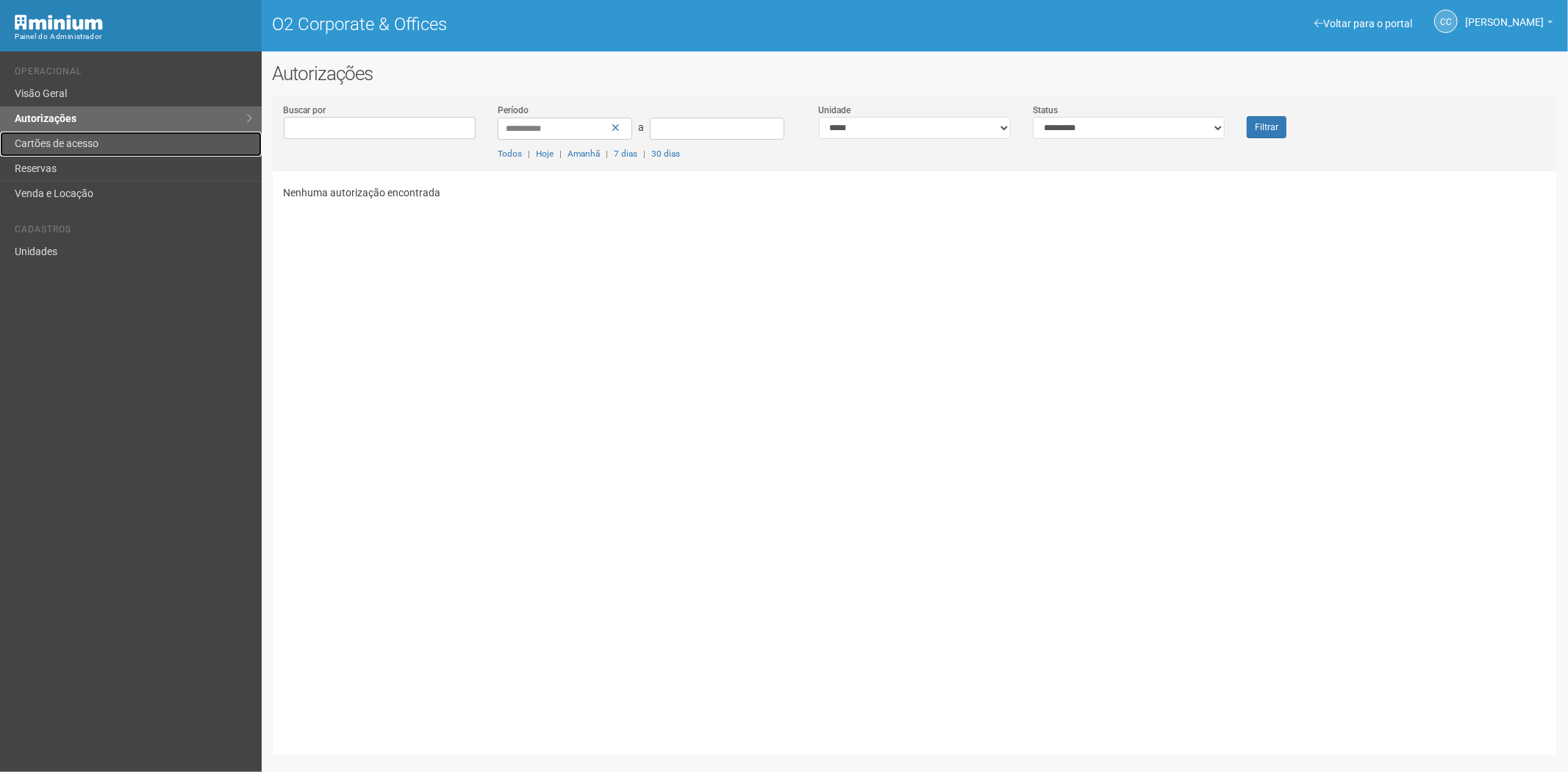
click at [150, 150] on link "Cartões de acesso" at bounding box center [131, 144] width 261 height 25
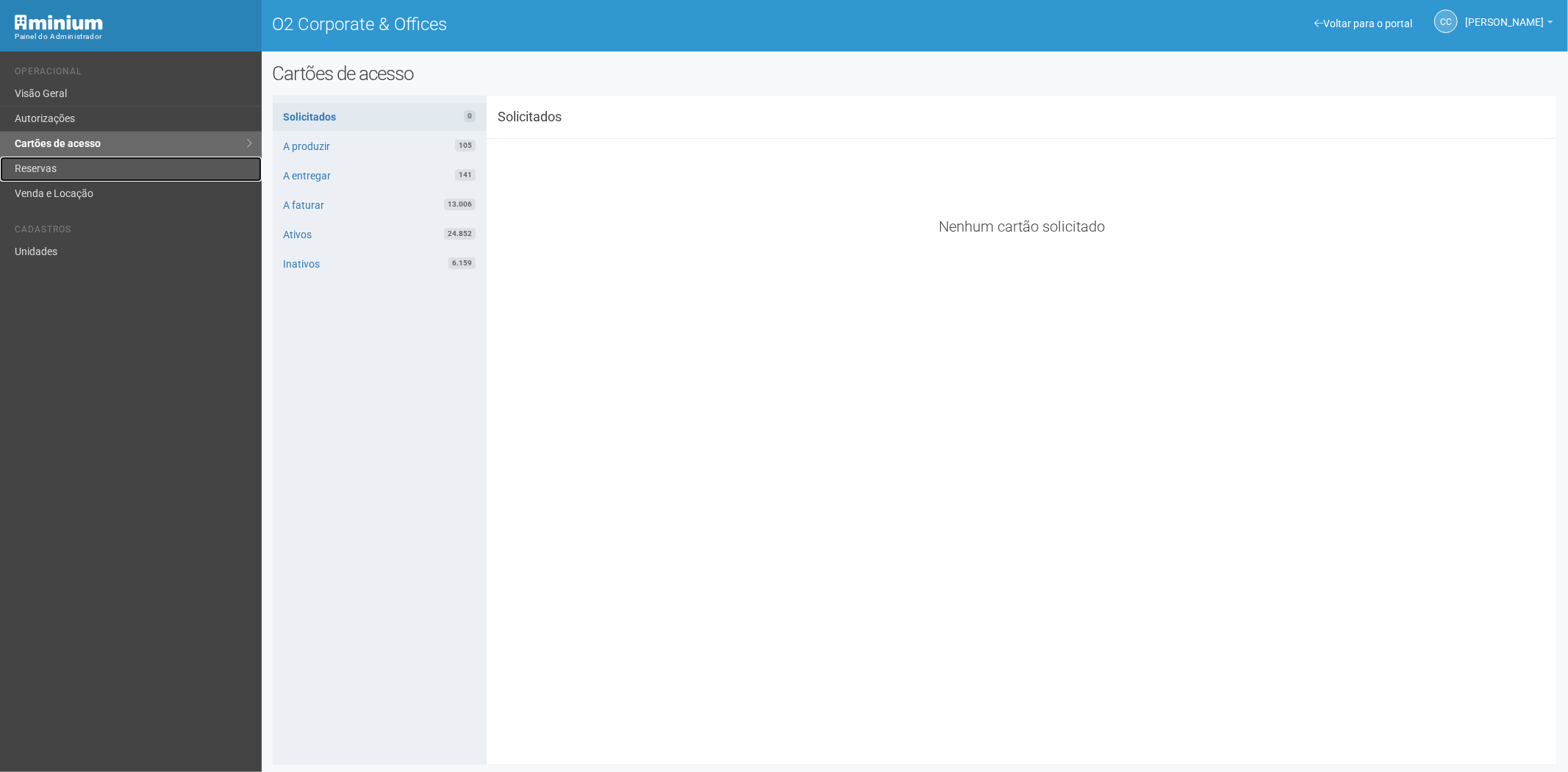
click at [90, 164] on link "Reservas" at bounding box center [131, 169] width 261 height 25
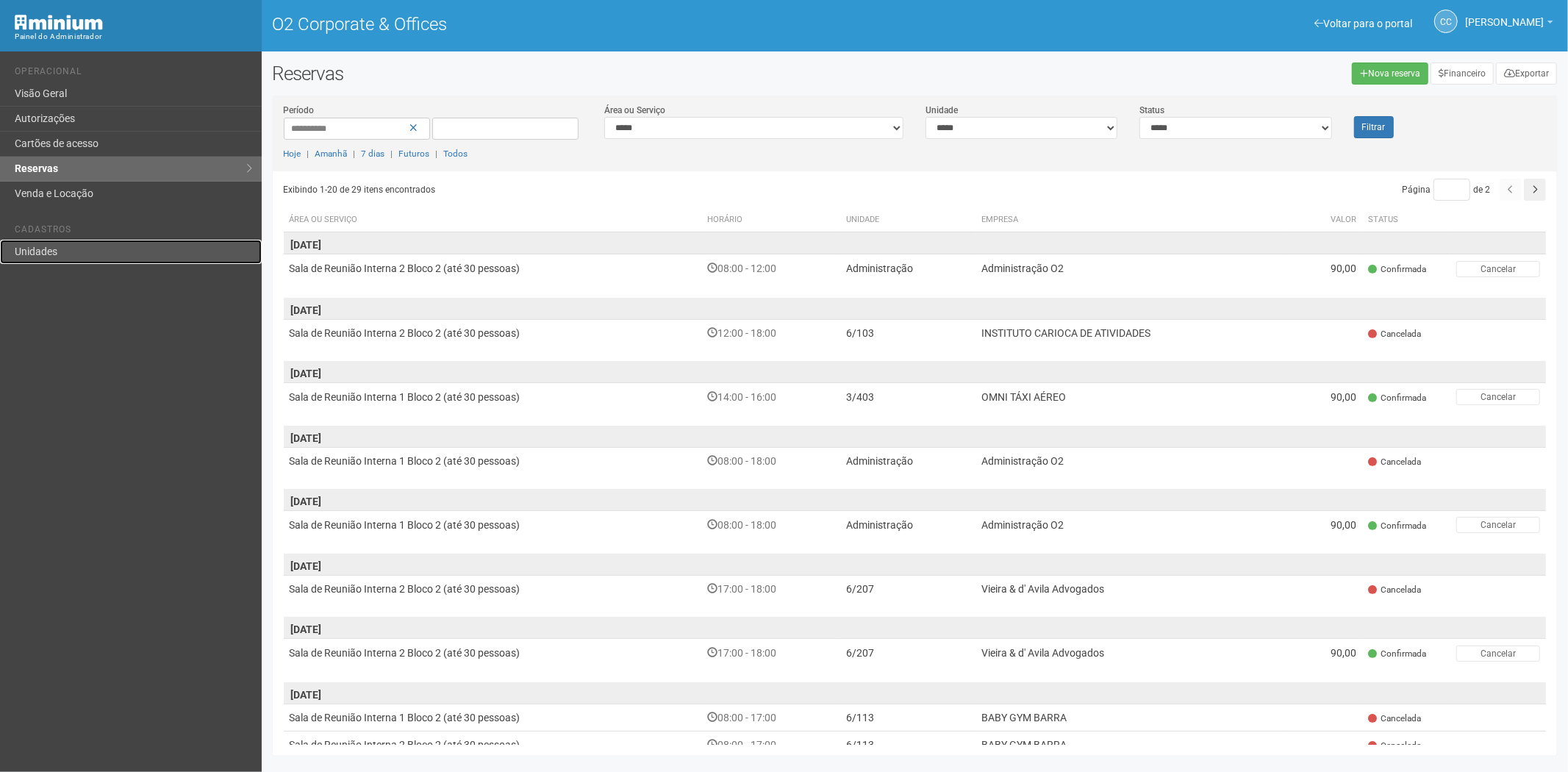
click at [50, 253] on link "Unidades" at bounding box center [131, 251] width 261 height 24
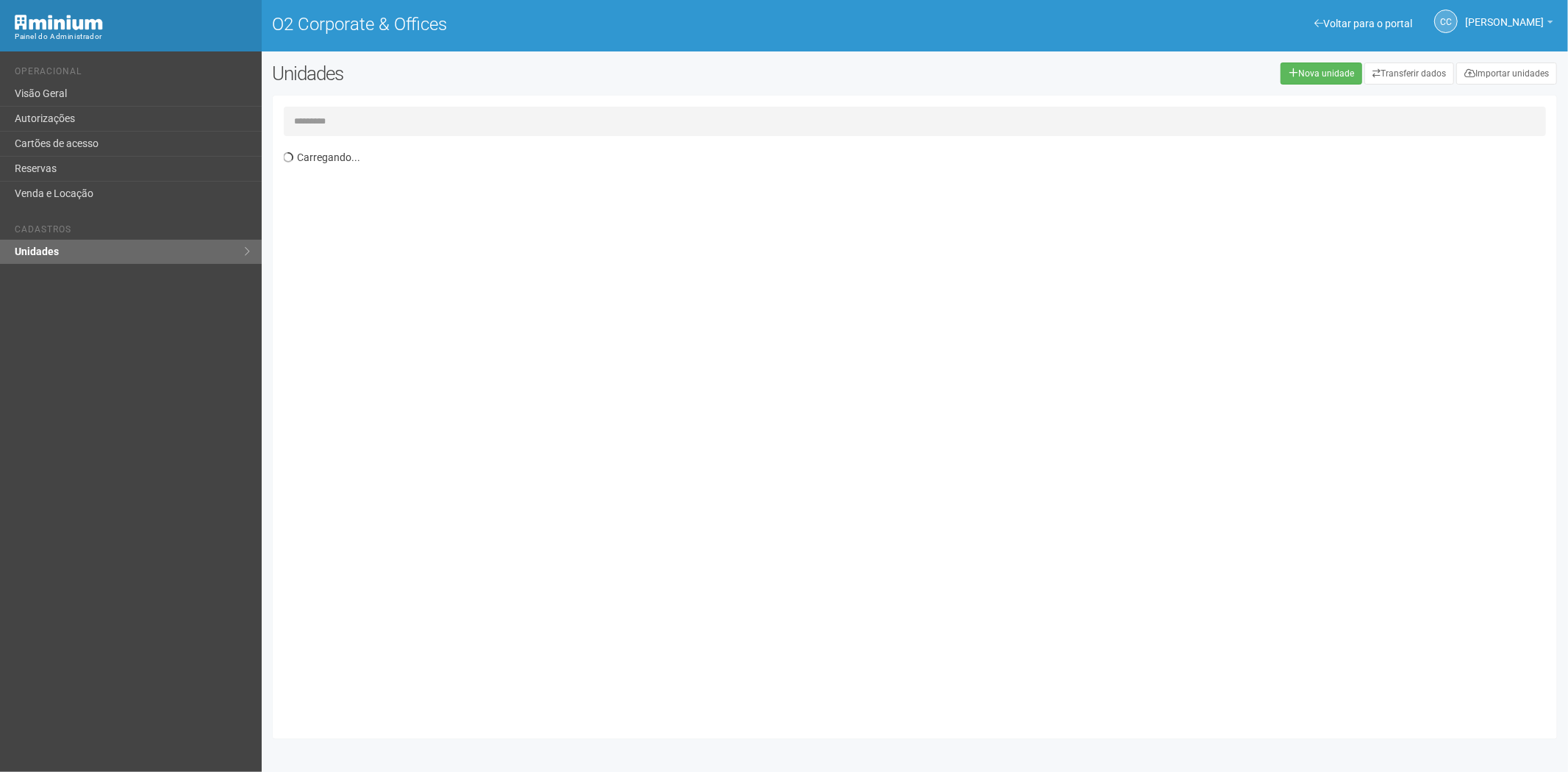
click at [337, 116] on input "text" at bounding box center [915, 121] width 1263 height 30
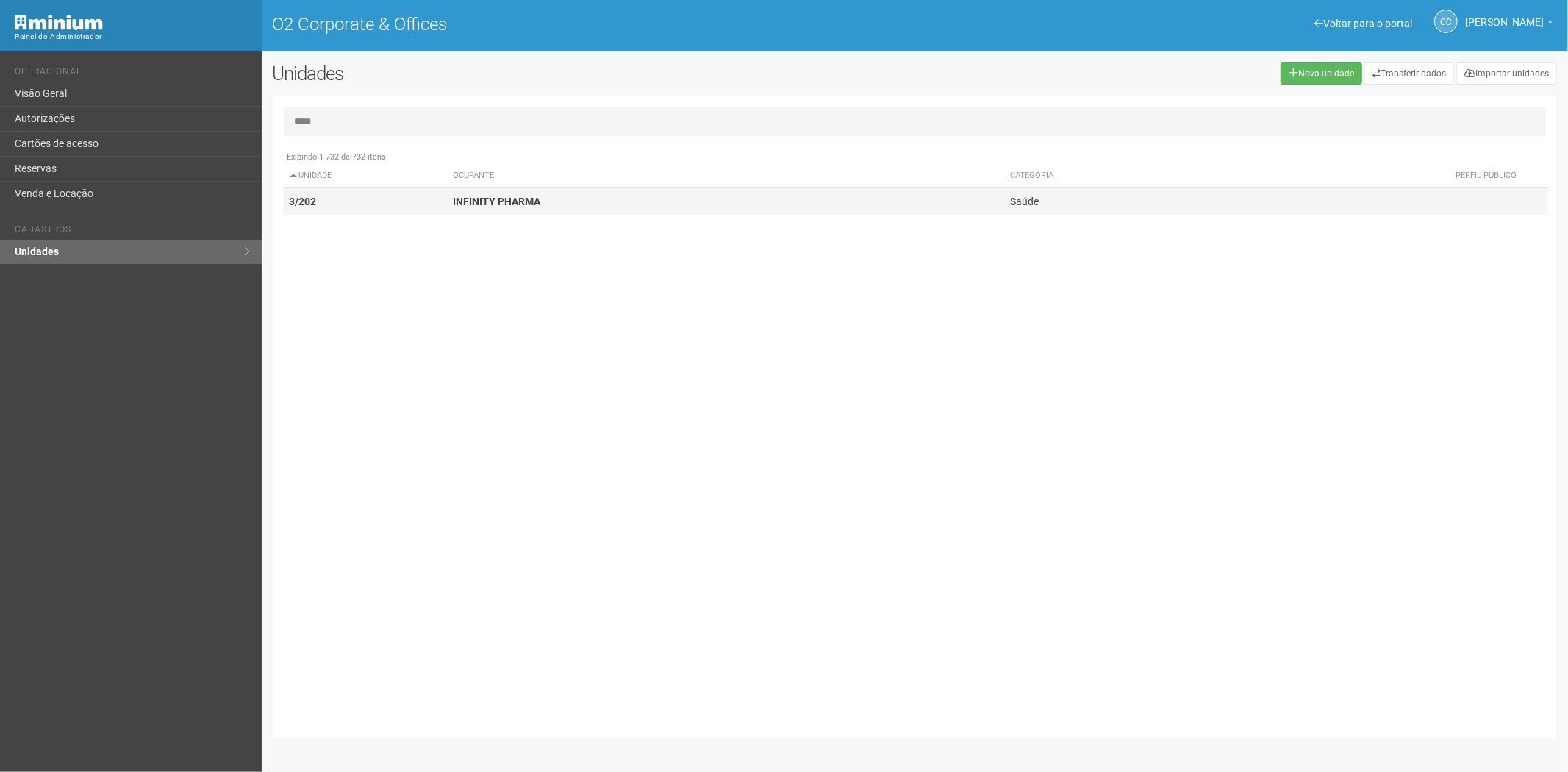
type input "*****"
click at [385, 189] on td "3/202" at bounding box center [366, 202] width 164 height 27
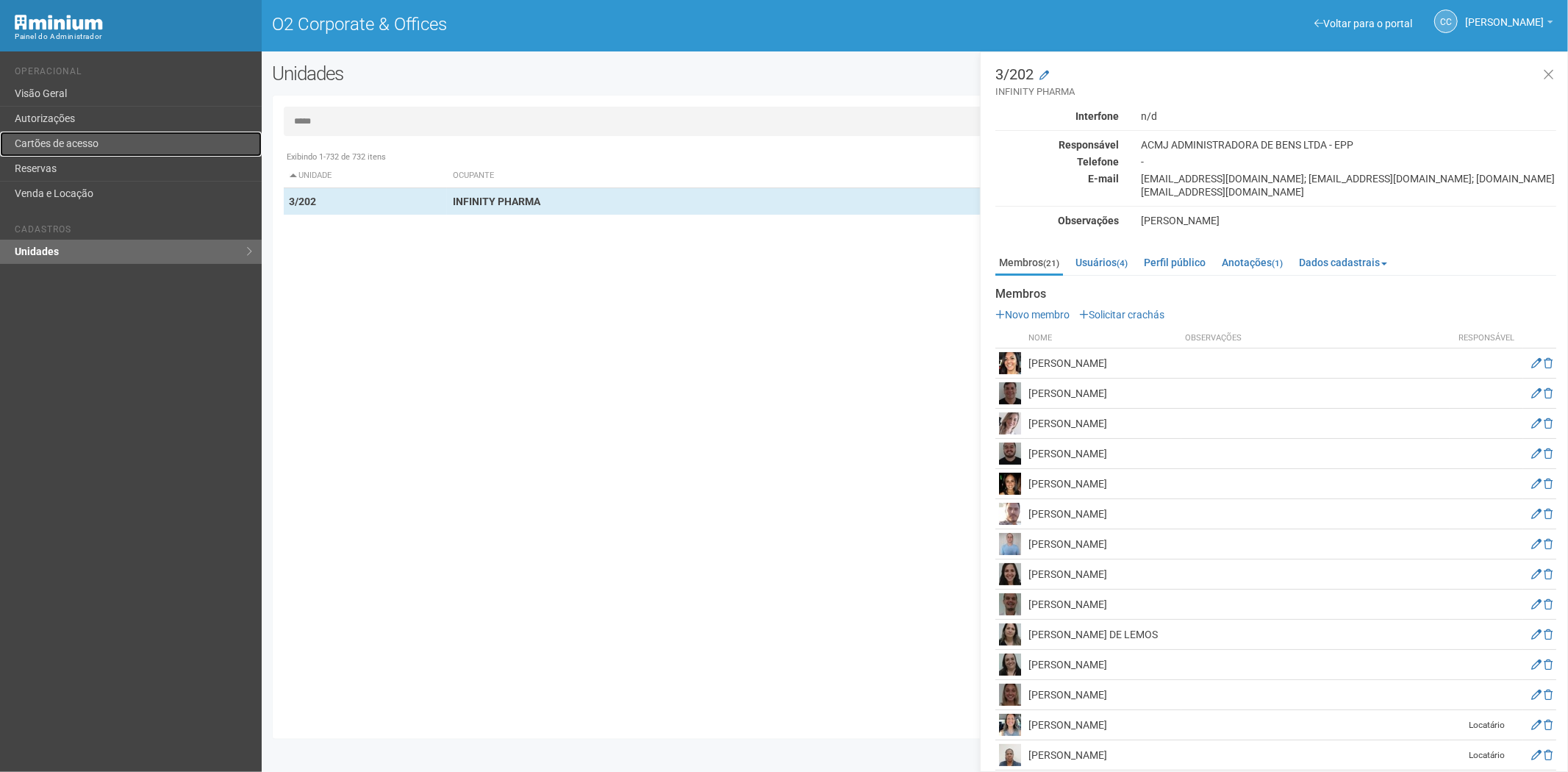
click at [88, 137] on link "Cartões de acesso" at bounding box center [131, 144] width 261 height 25
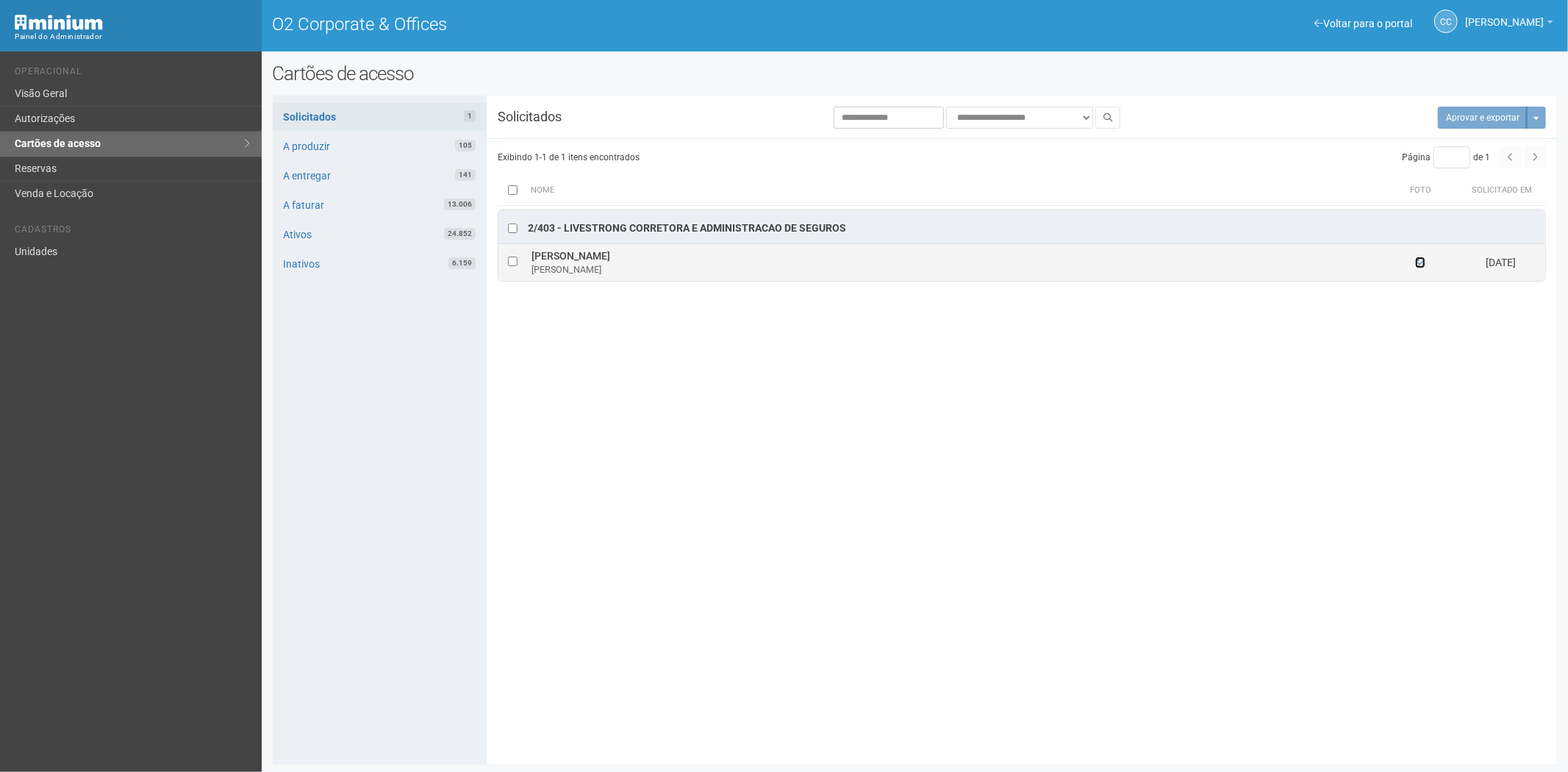
click at [1423, 263] on icon at bounding box center [1419, 262] width 10 height 10
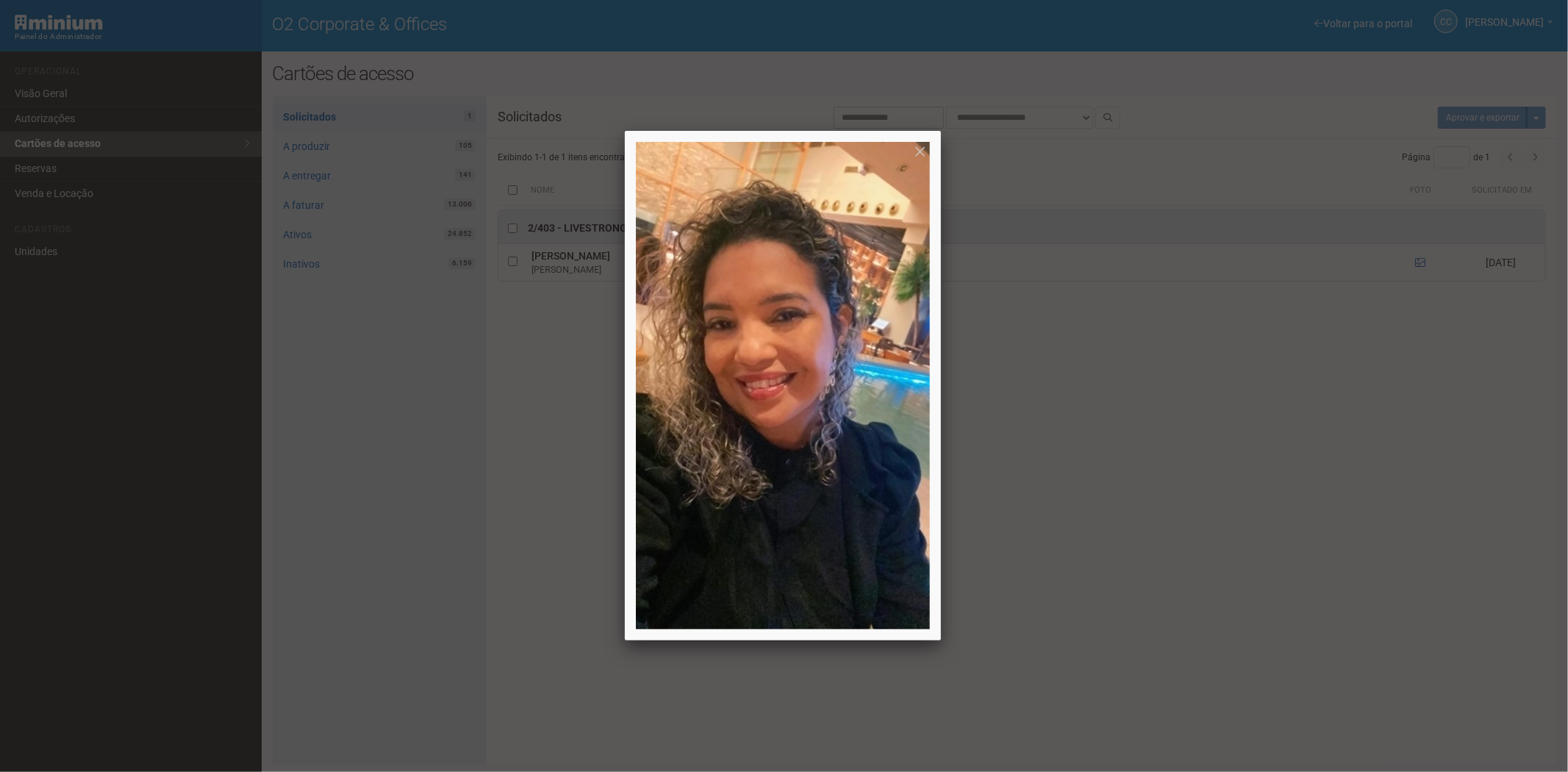
click at [1360, 470] on div at bounding box center [784, 386] width 1568 height 772
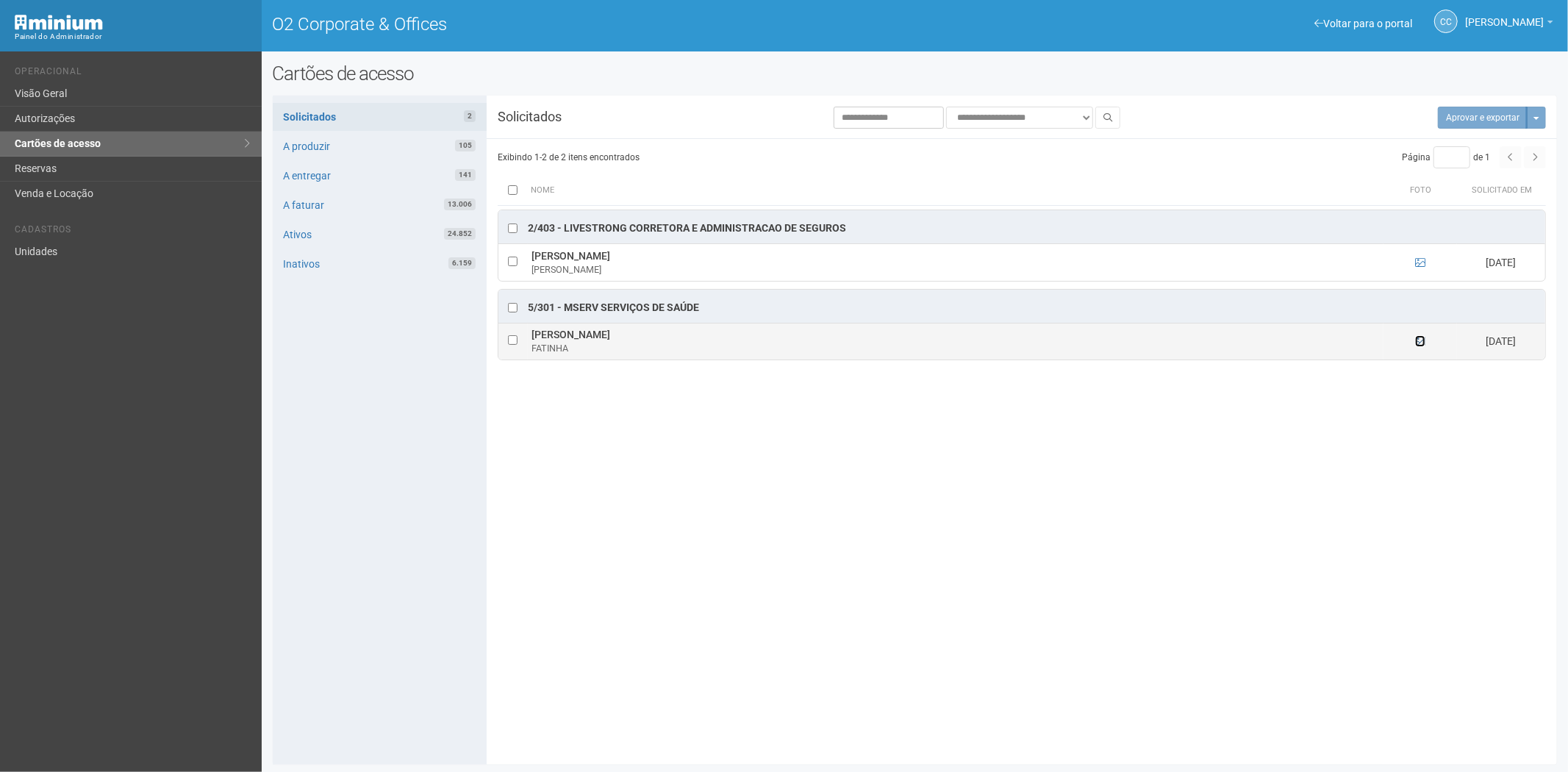
click at [1420, 341] on icon at bounding box center [1419, 341] width 10 height 10
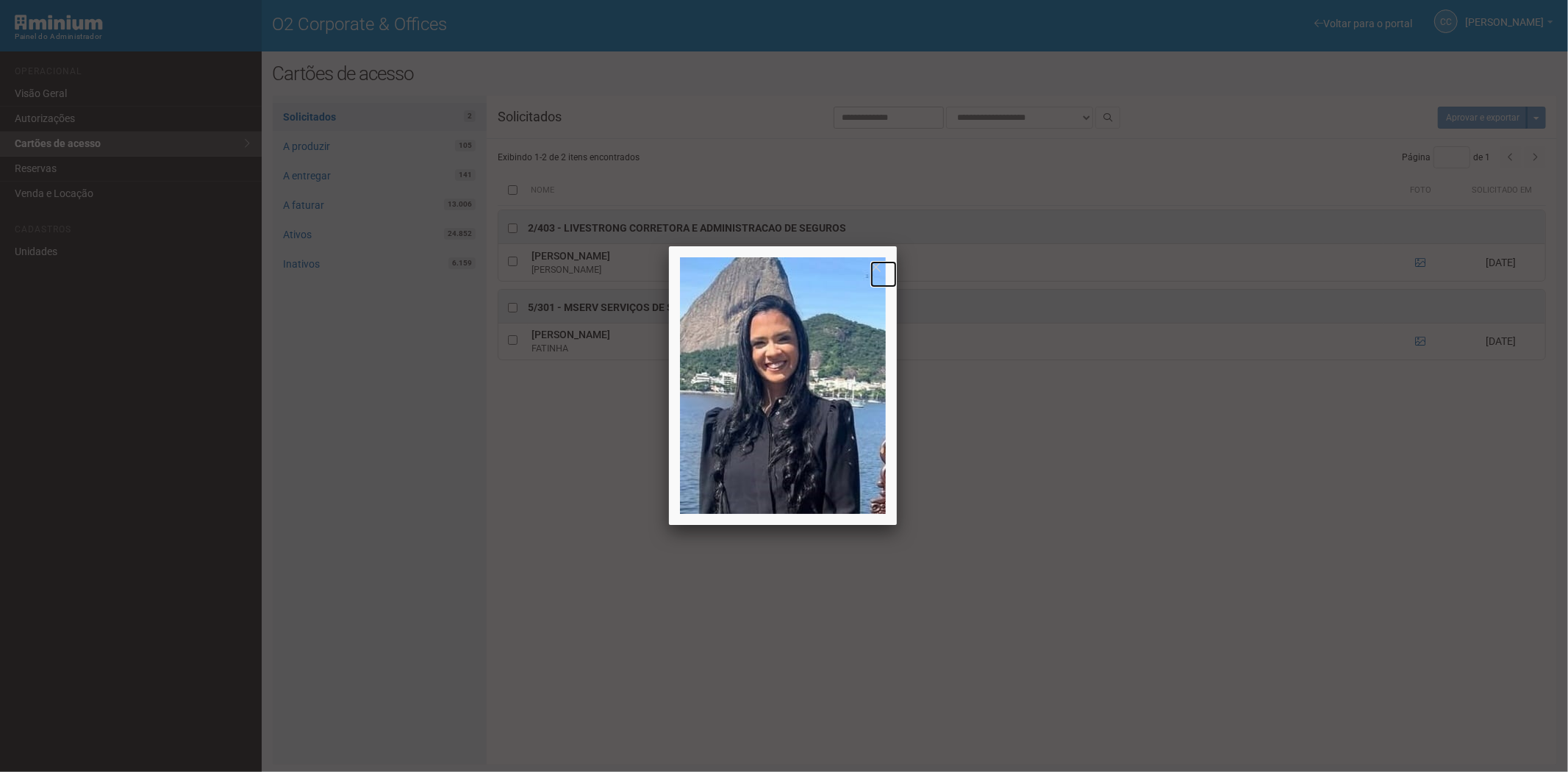
click at [877, 268] on link at bounding box center [883, 274] width 26 height 26
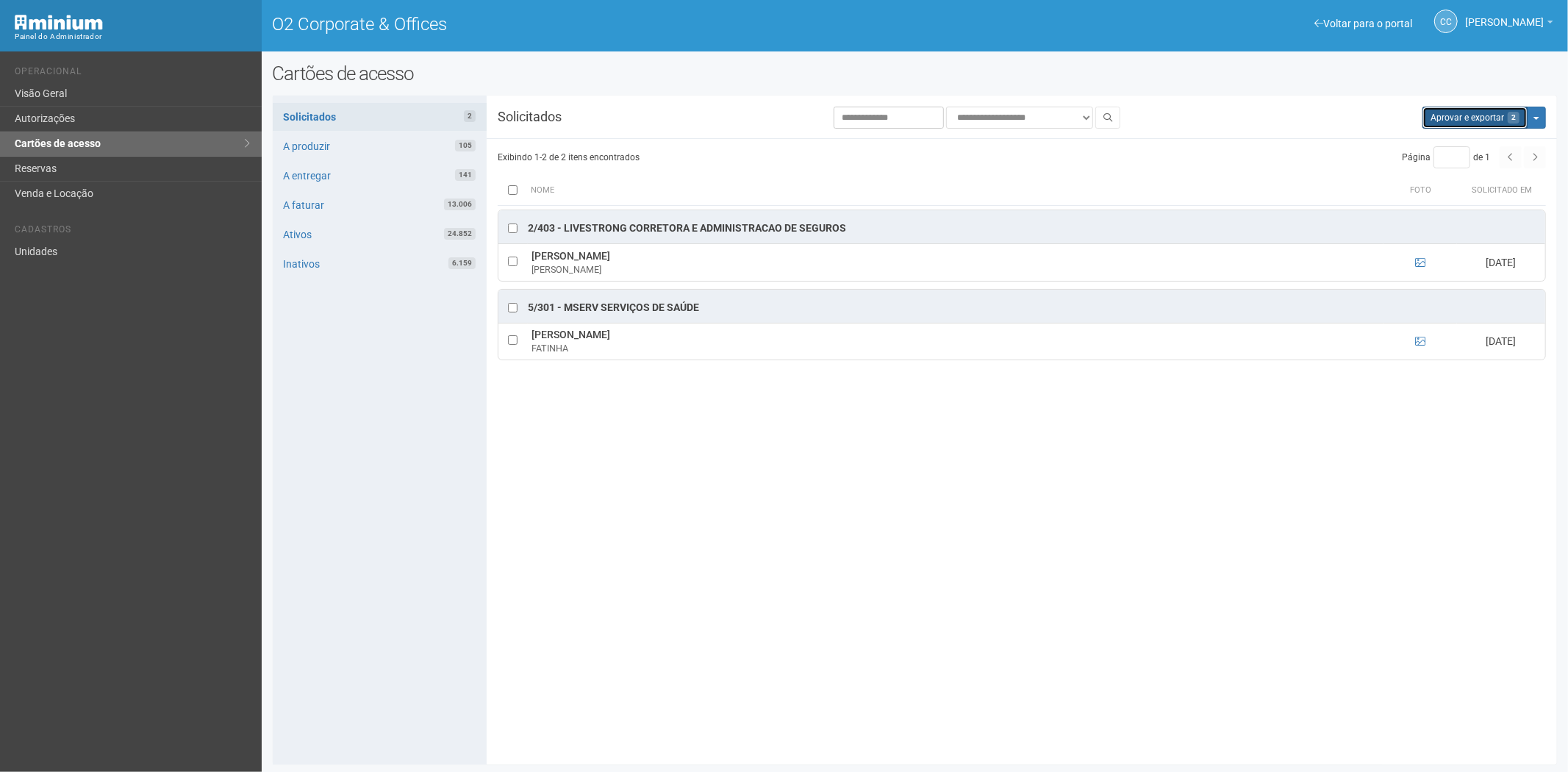
click at [1479, 118] on button "Aprovar e exportar 2" at bounding box center [1475, 117] width 105 height 22
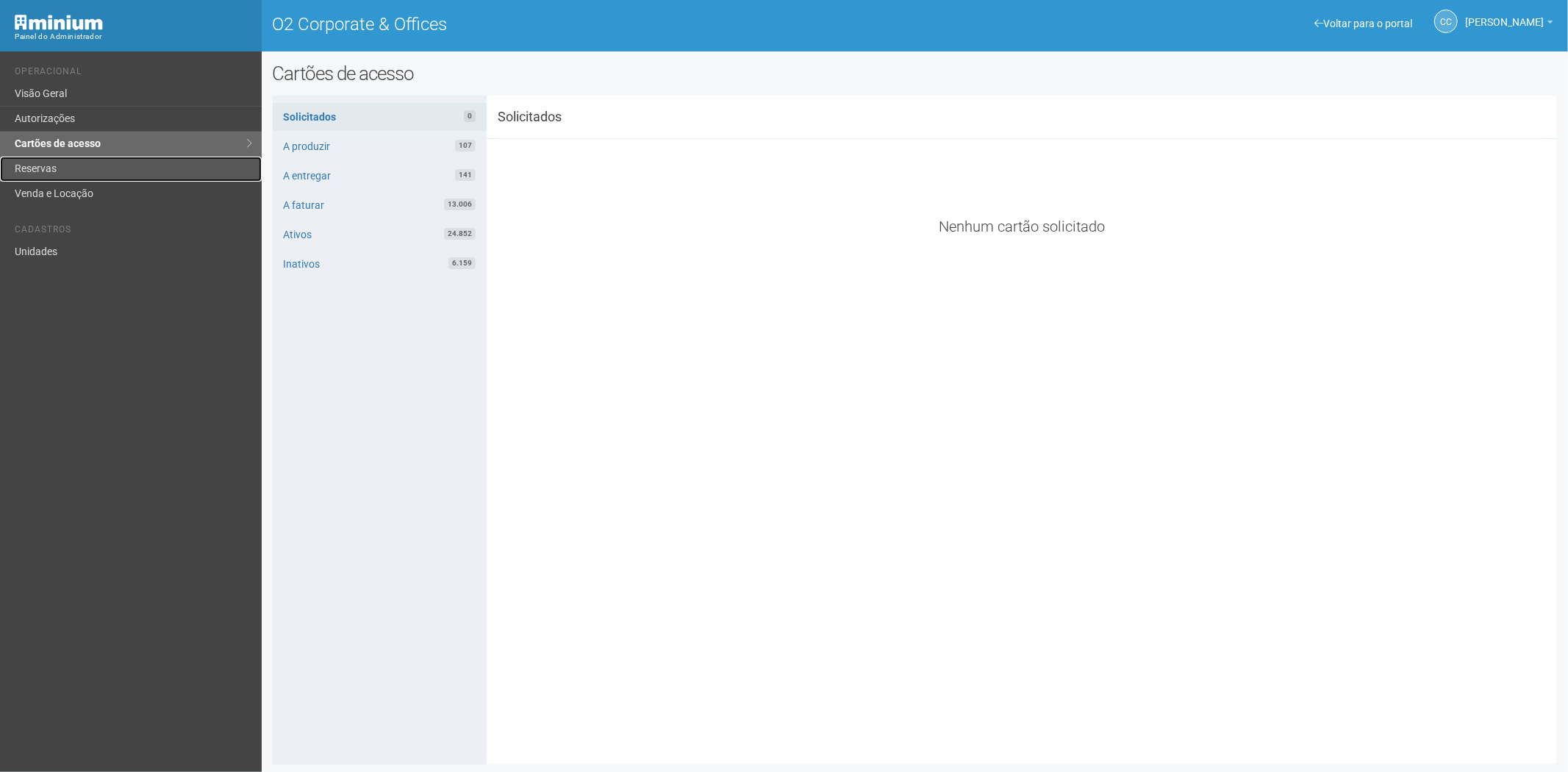
click at [105, 163] on link "Reservas" at bounding box center [131, 169] width 261 height 25
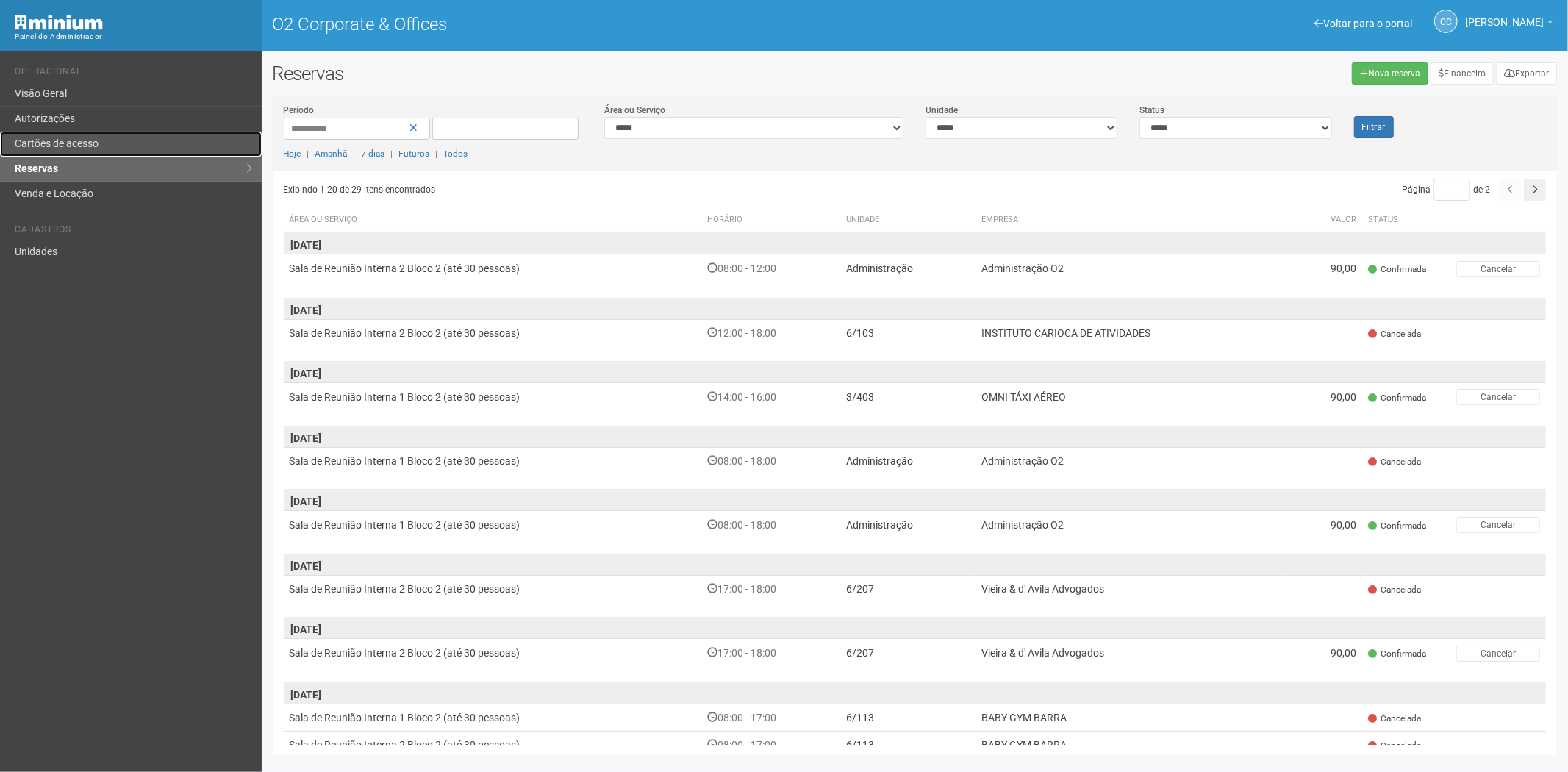
click at [133, 144] on link "Cartões de acesso" at bounding box center [131, 144] width 261 height 25
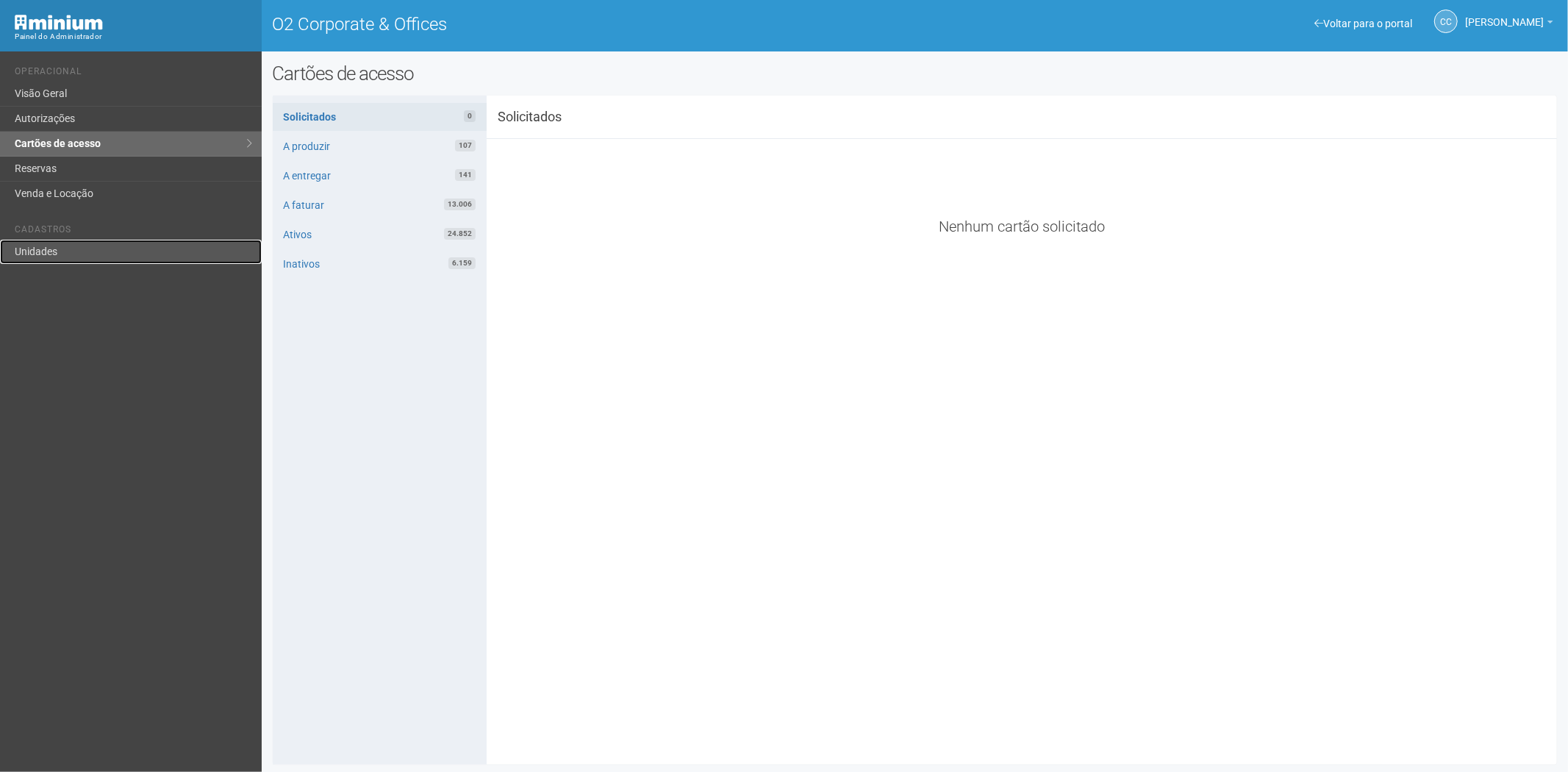
click at [53, 250] on link "Unidades" at bounding box center [131, 251] width 261 height 24
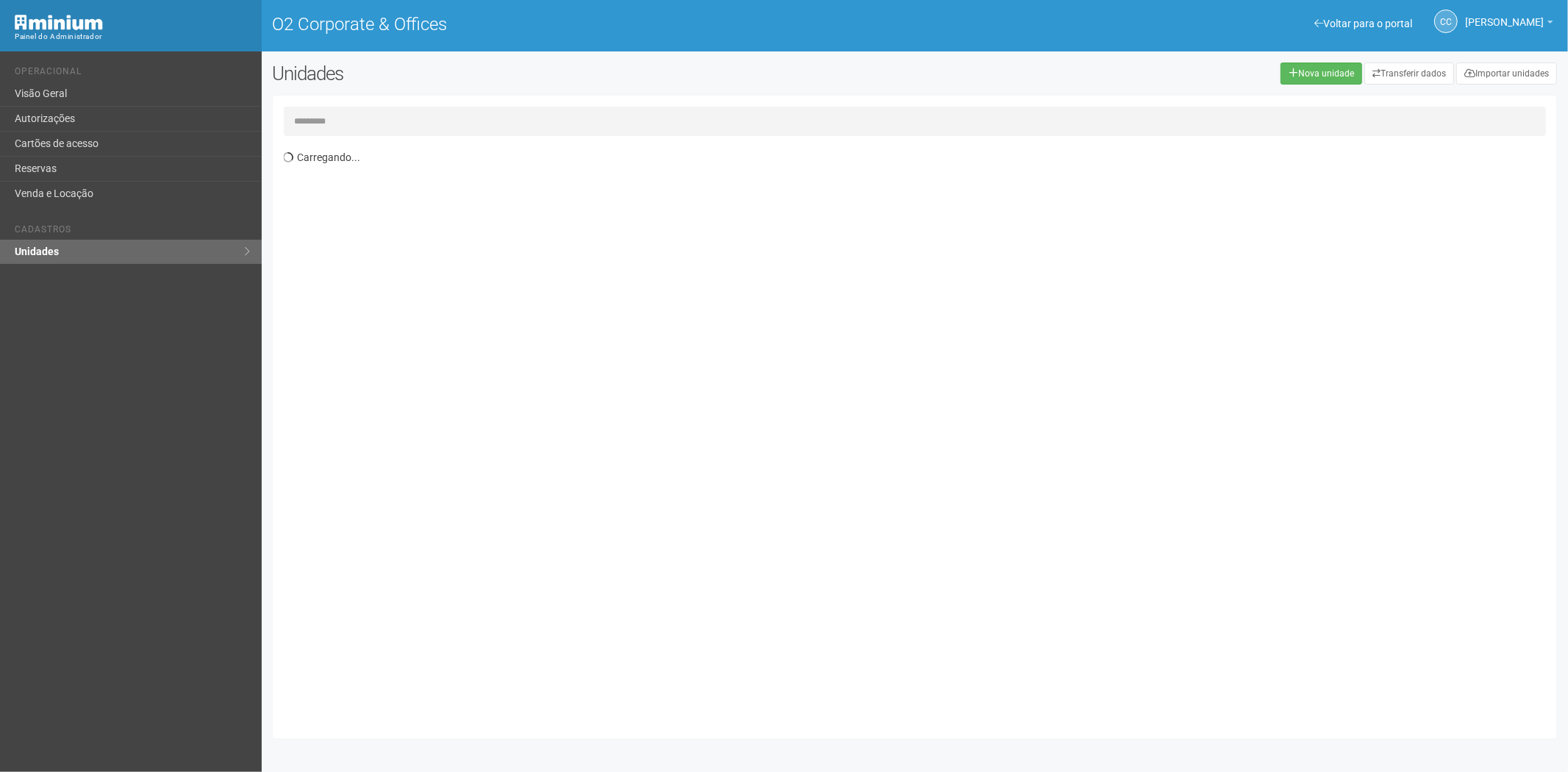
click at [325, 114] on input "text" at bounding box center [915, 121] width 1263 height 30
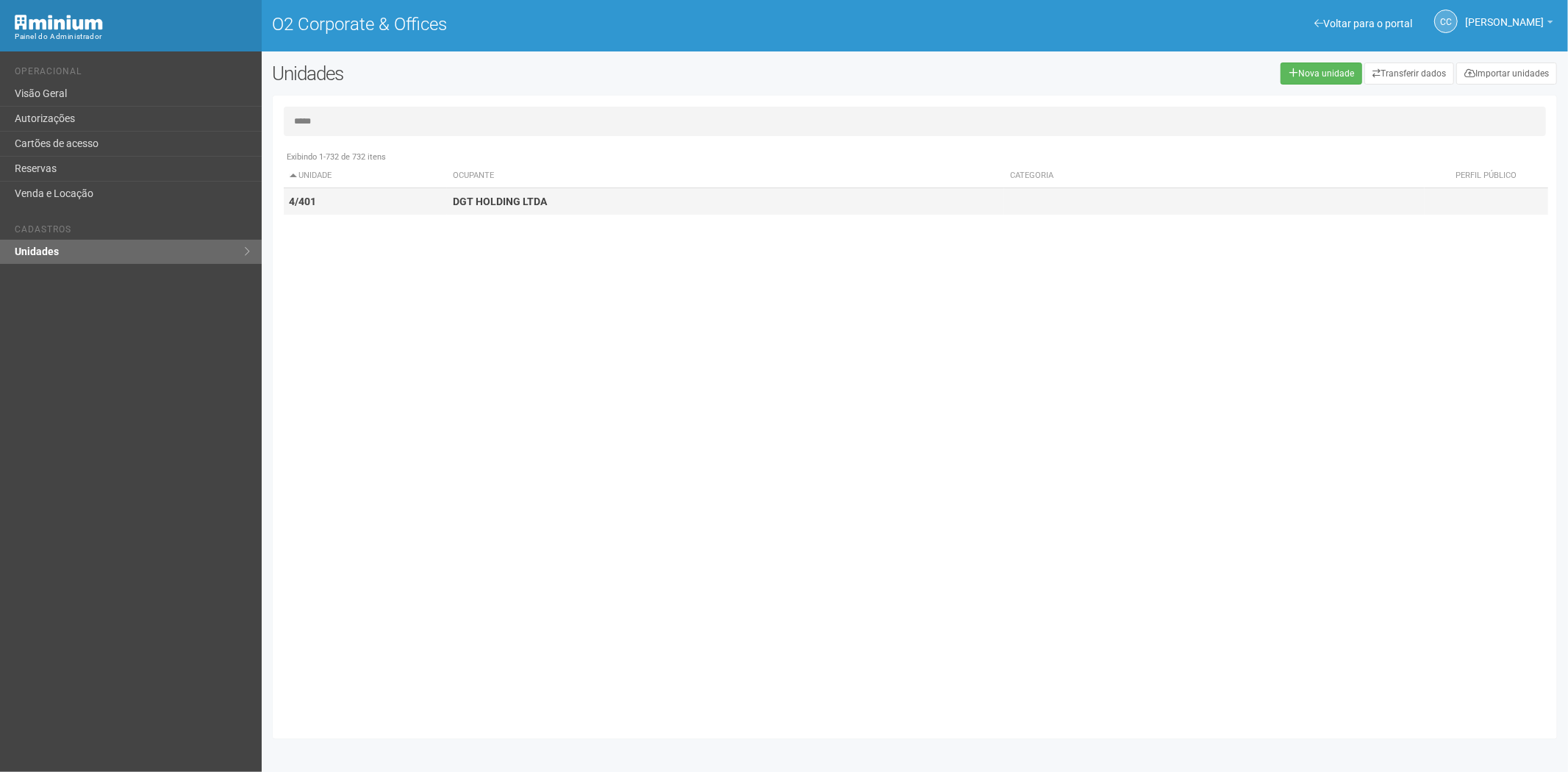
type input "*****"
click at [687, 197] on td "DGT HOLDING LTDA" at bounding box center [725, 202] width 557 height 27
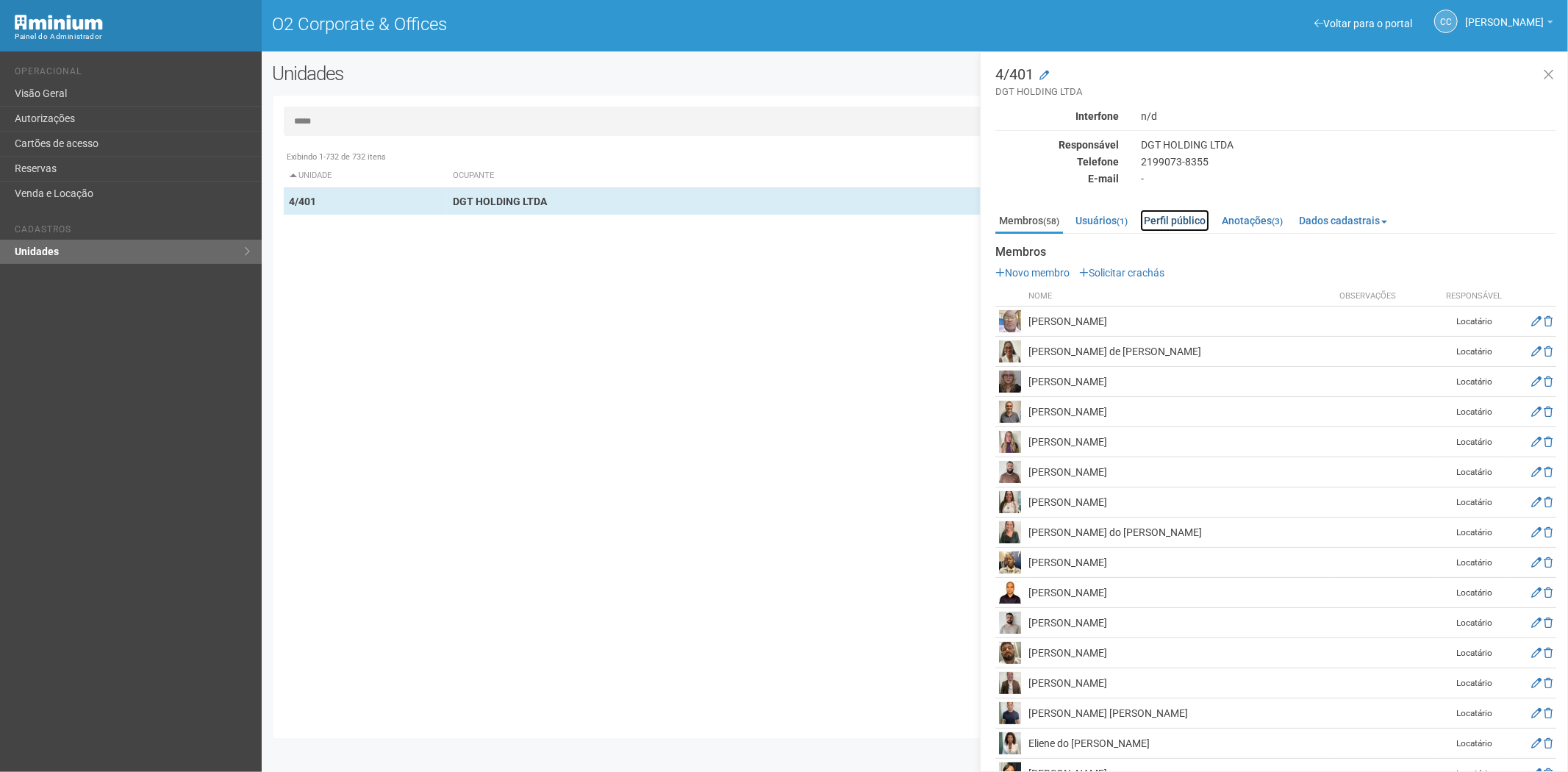
drag, startPoint x: 1172, startPoint y: 217, endPoint x: 497, endPoint y: 241, distance: 675.4
click at [1171, 217] on link "Perfil público" at bounding box center [1174, 220] width 69 height 22
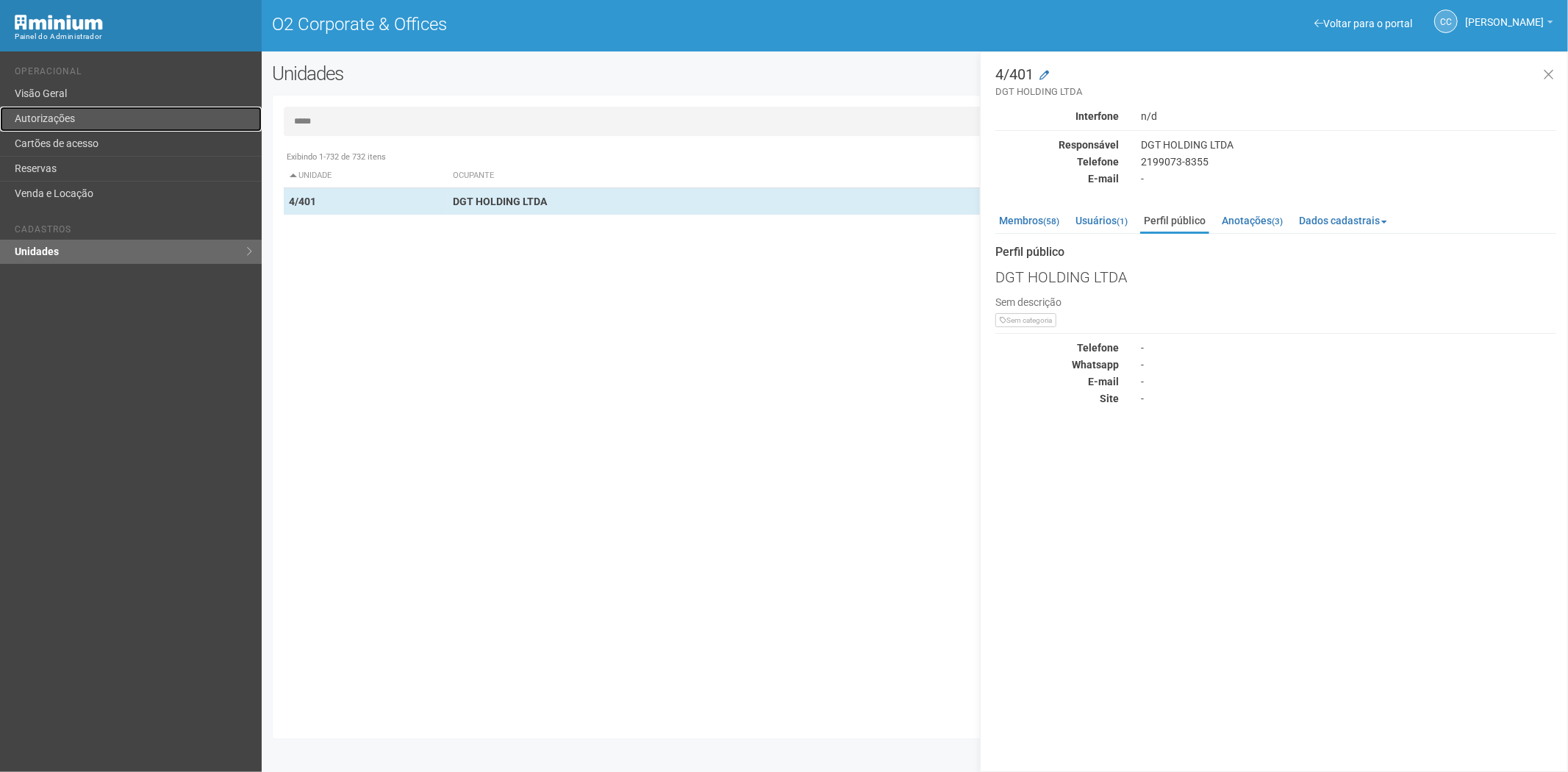
click at [54, 126] on link "Autorizações" at bounding box center [131, 119] width 261 height 25
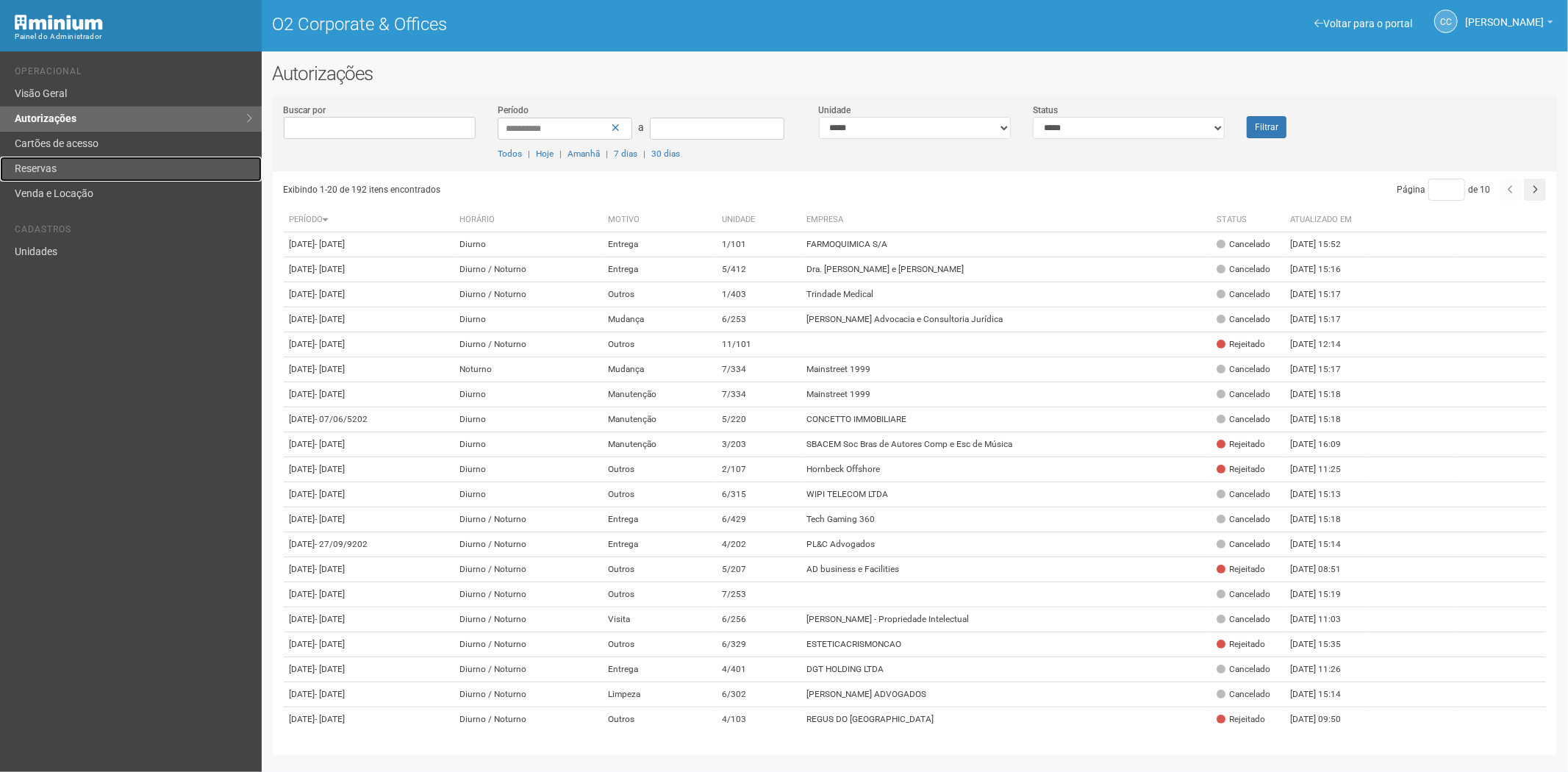
click at [59, 166] on link "Reservas" at bounding box center [131, 169] width 261 height 25
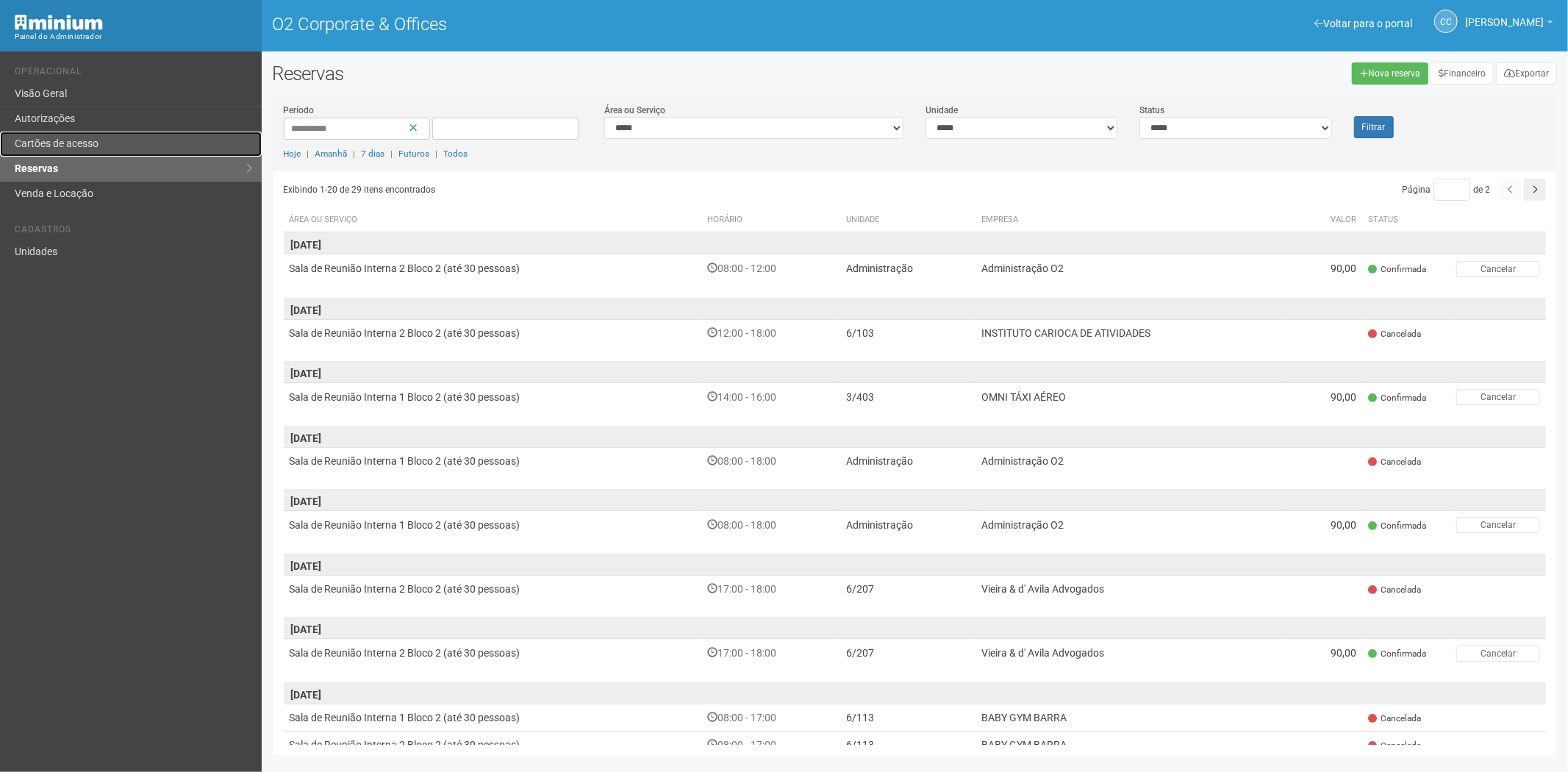
click at [87, 138] on link "Cartões de acesso" at bounding box center [131, 144] width 261 height 25
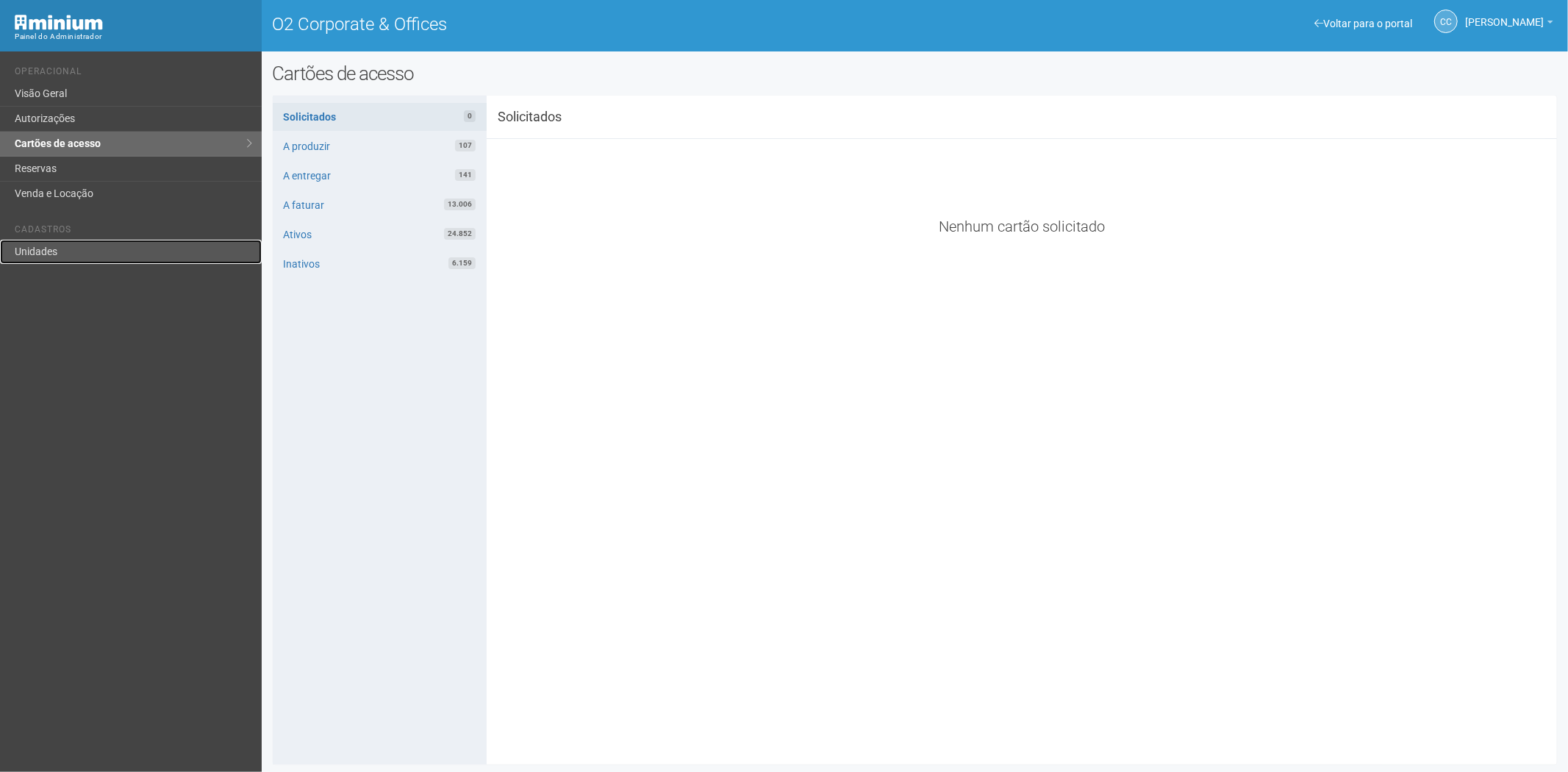
click at [34, 249] on link "Unidades" at bounding box center [131, 251] width 261 height 24
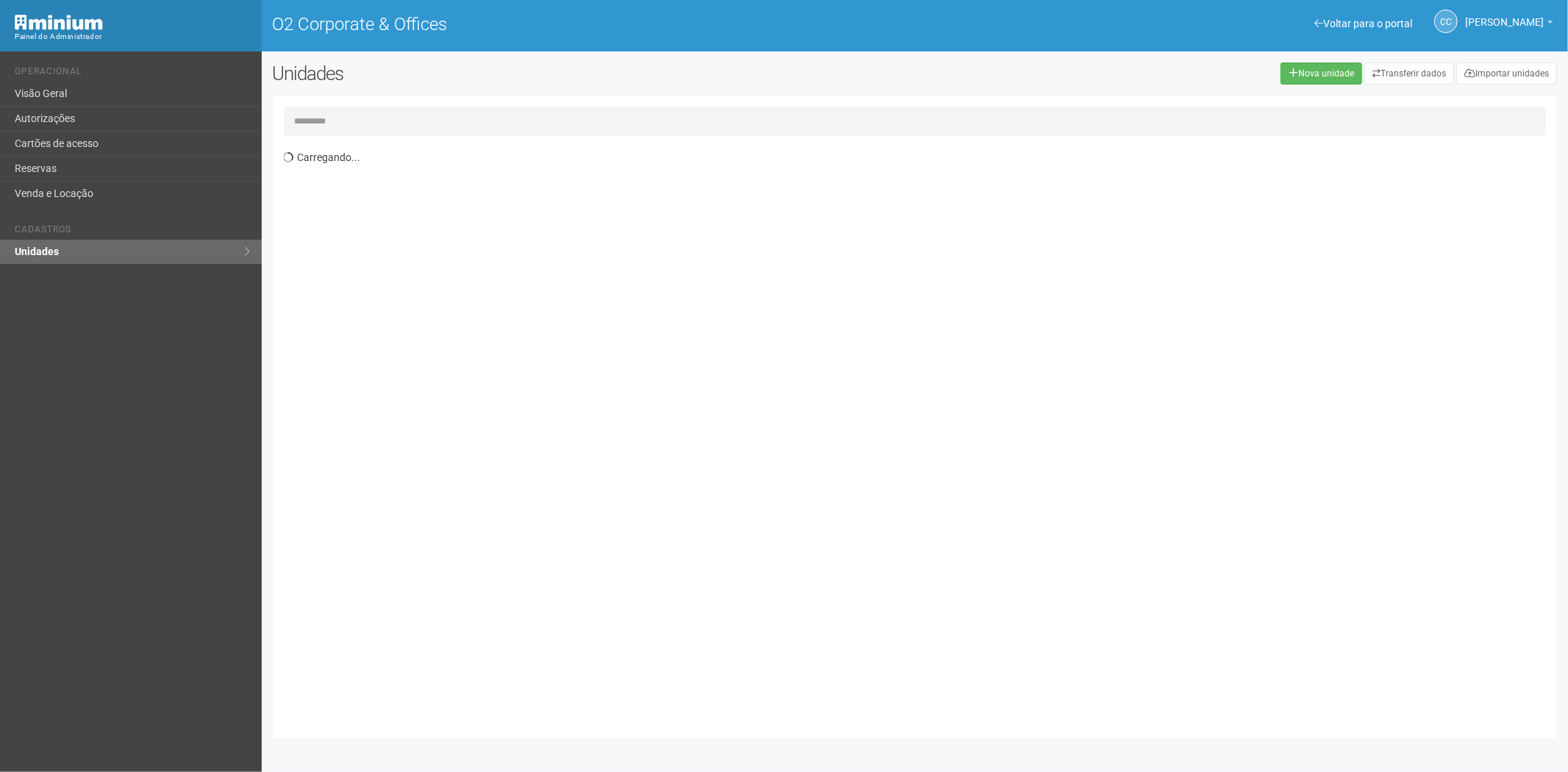
click at [347, 123] on input "text" at bounding box center [915, 121] width 1263 height 30
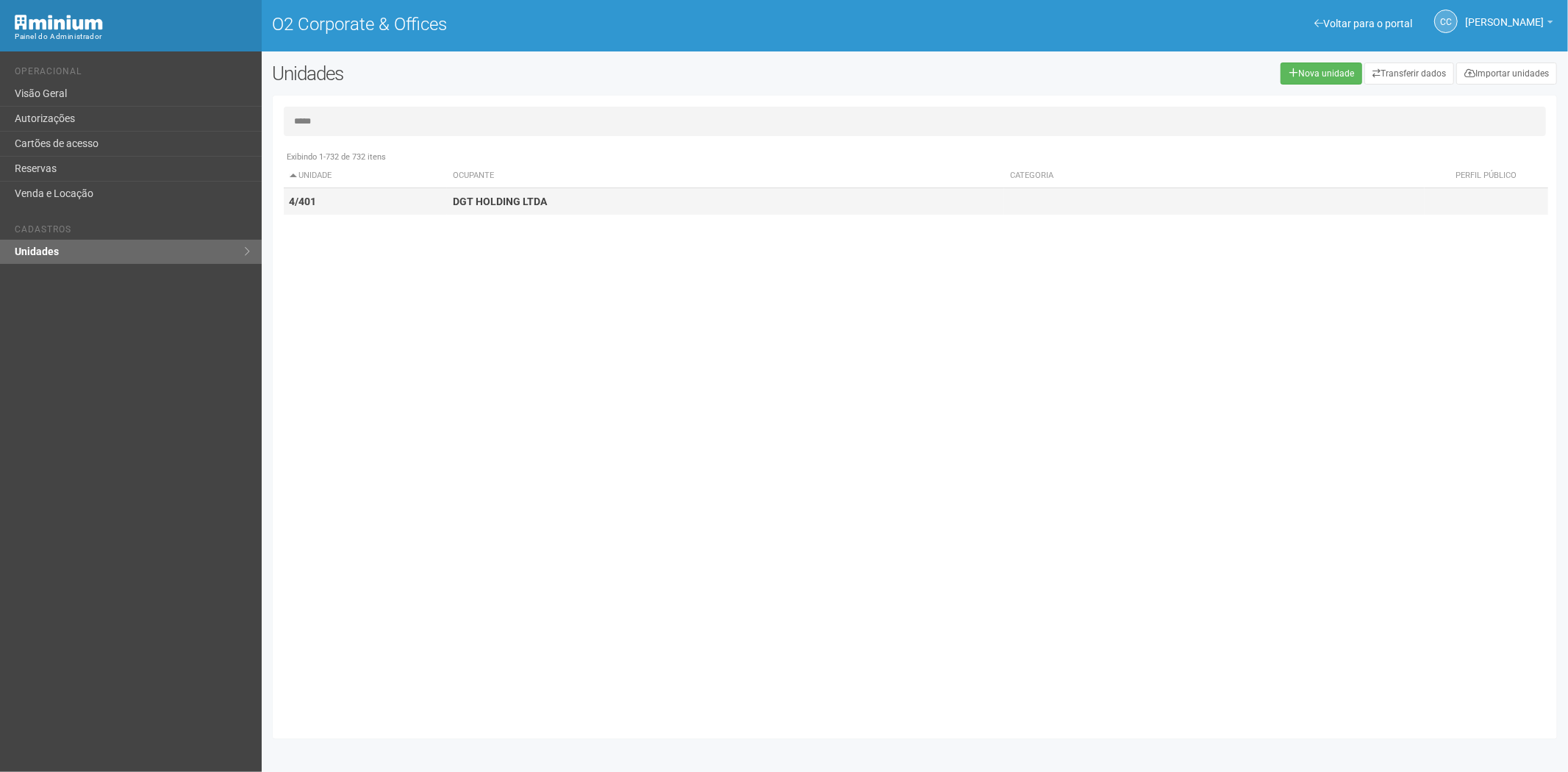
type input "*****"
click at [549, 204] on td "DGT HOLDING LTDA" at bounding box center [725, 202] width 557 height 27
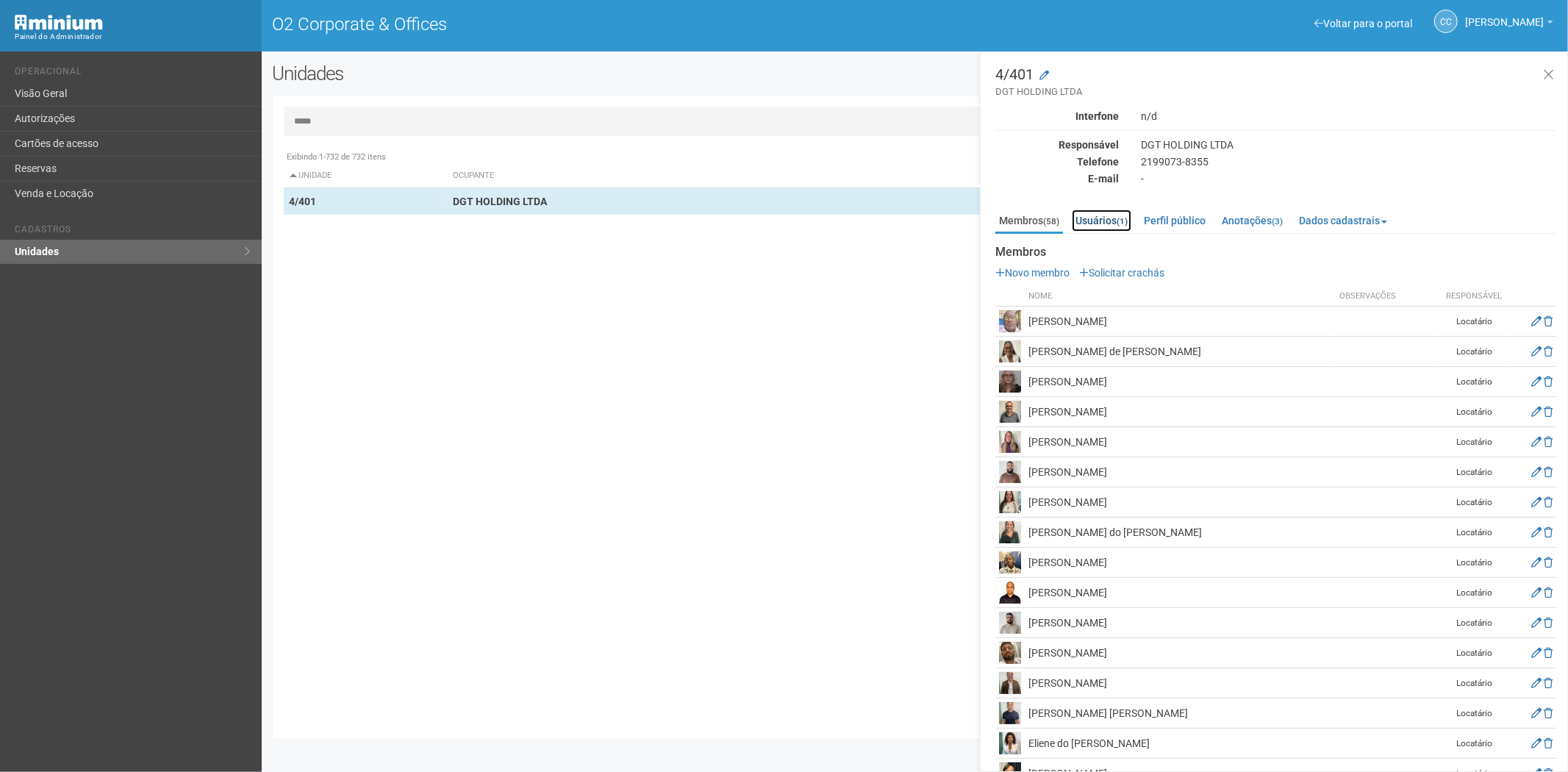
click at [1112, 214] on link "Usuários (1)" at bounding box center [1101, 220] width 59 height 22
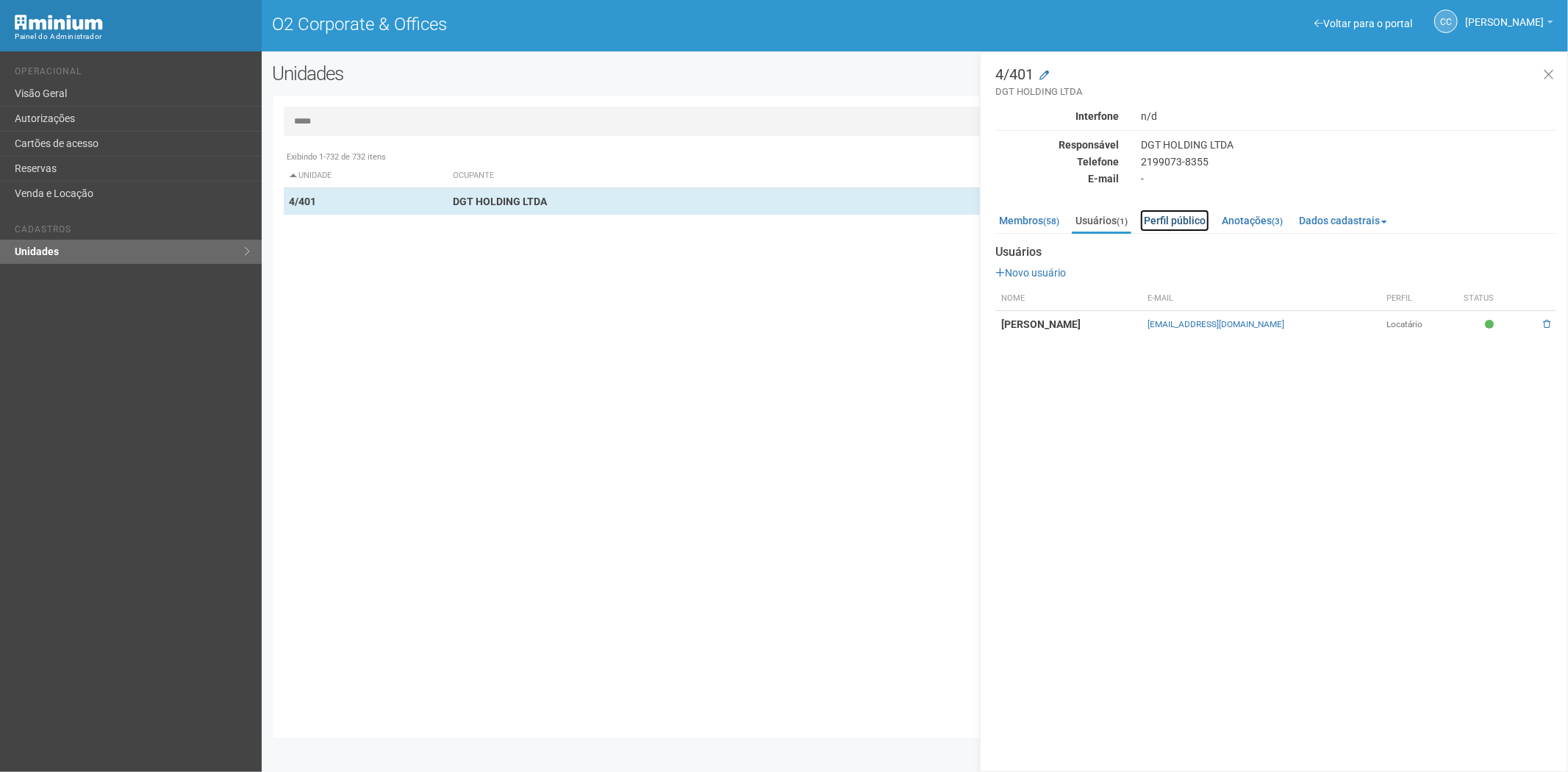
click at [1171, 218] on link "Perfil público" at bounding box center [1174, 220] width 69 height 22
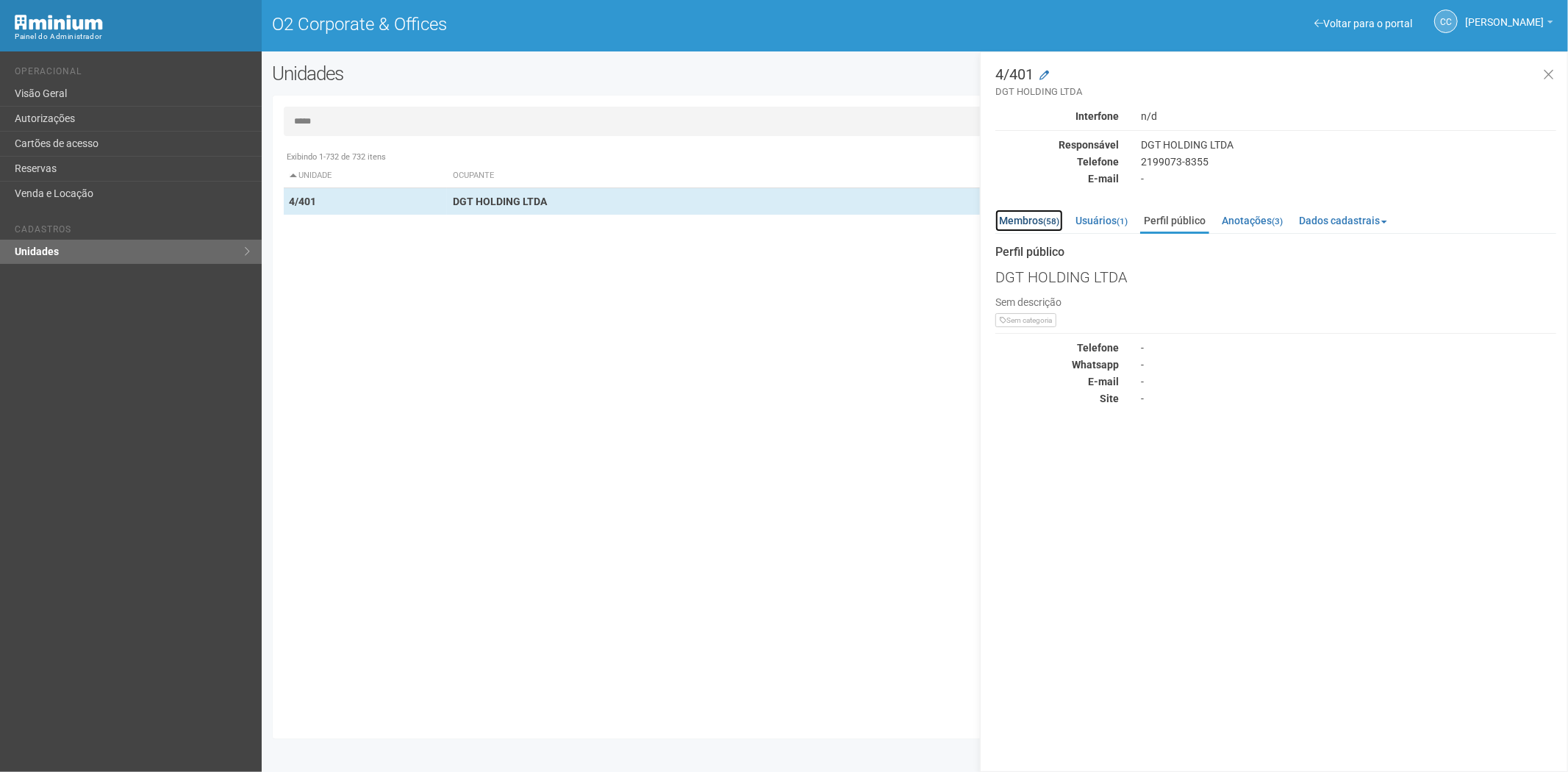
click at [1029, 215] on link "Membros (58)" at bounding box center [1029, 220] width 68 height 22
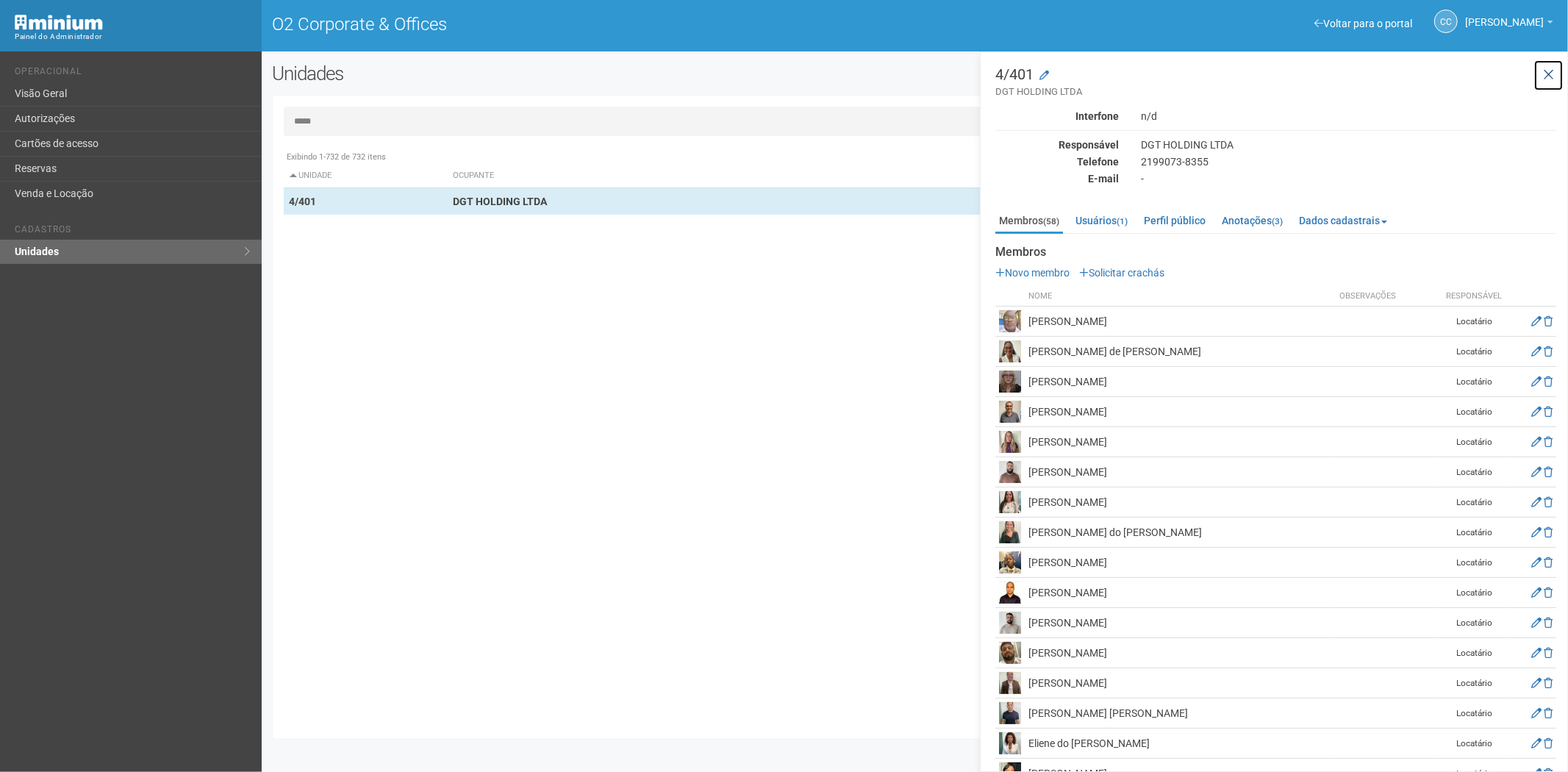
click at [1559, 70] on button at bounding box center [1548, 75] width 30 height 32
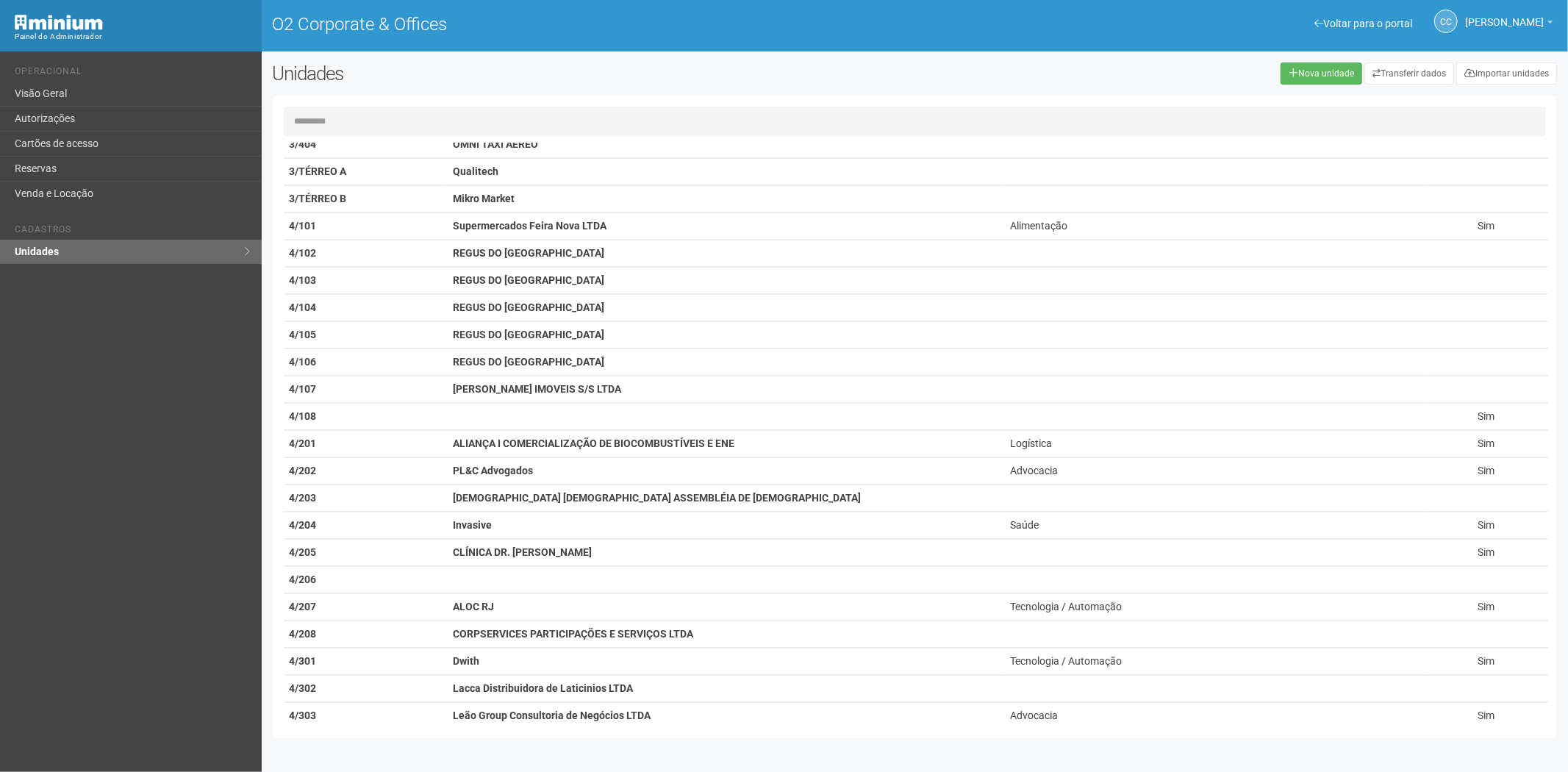
scroll to position [2775, 0]
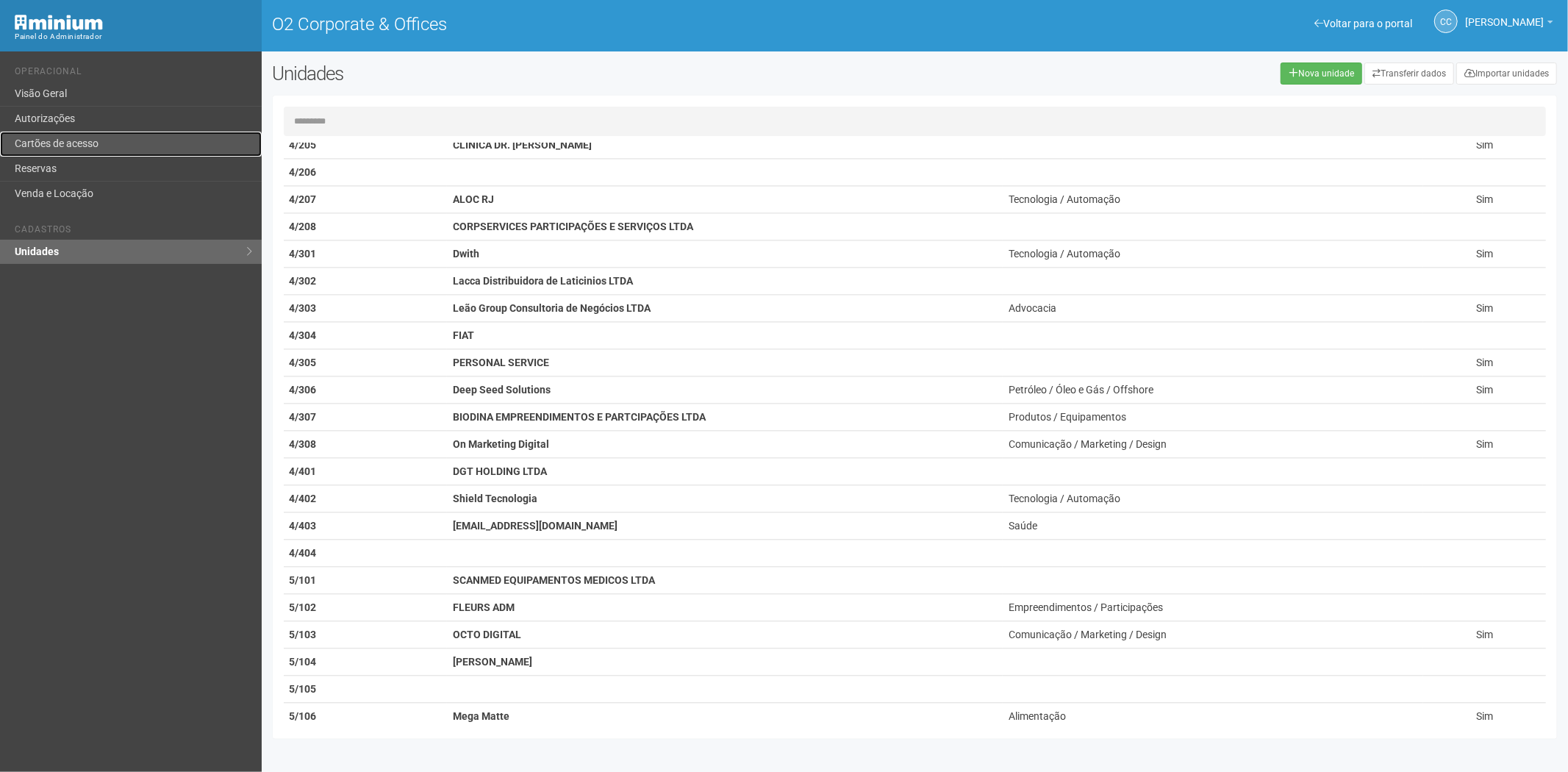
click at [156, 144] on link "Cartões de acesso" at bounding box center [131, 144] width 261 height 25
